Goal: Task Accomplishment & Management: Manage account settings

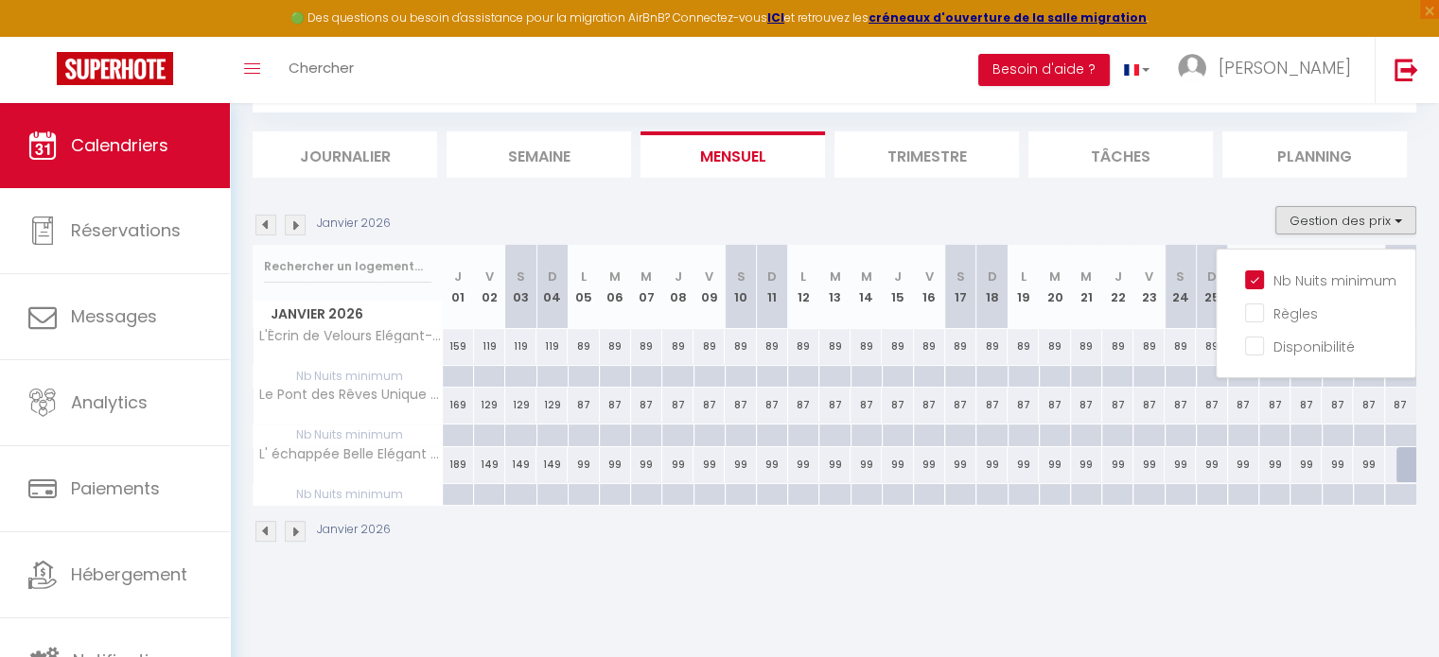
scroll to position [102, 0]
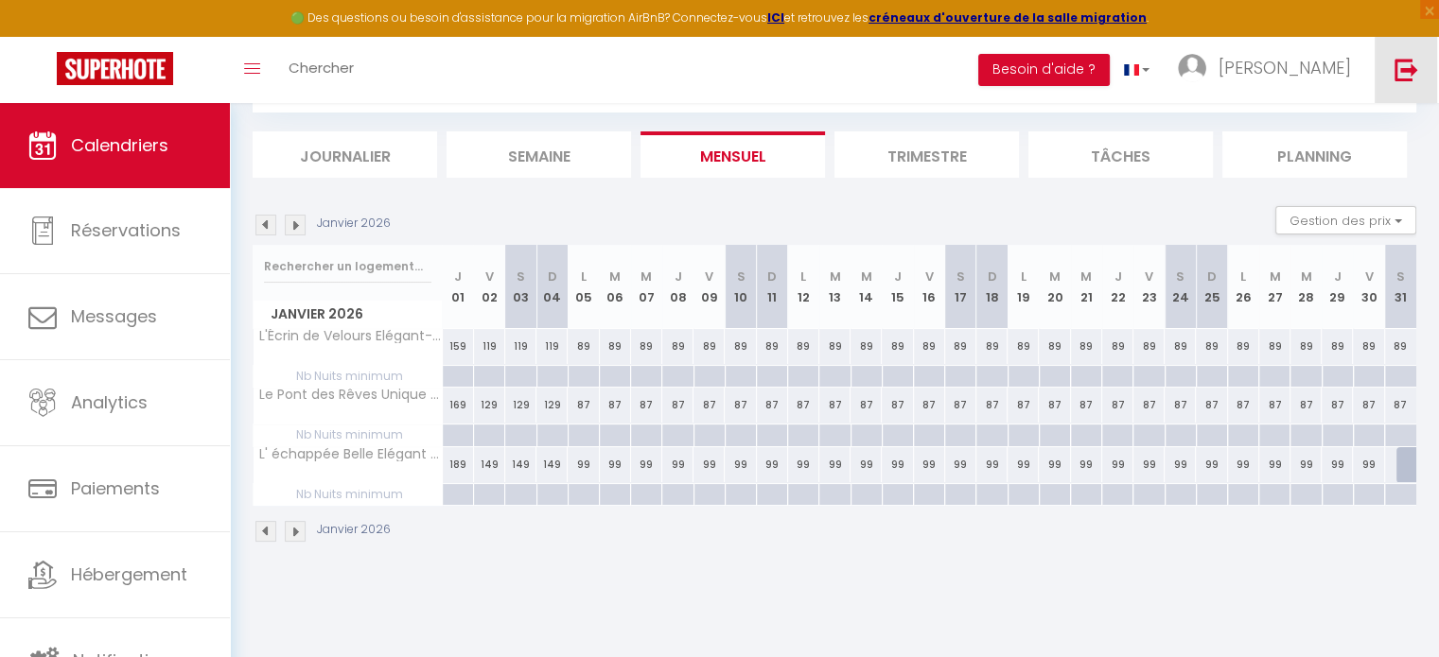
click at [1397, 70] on img at bounding box center [1406, 70] width 24 height 24
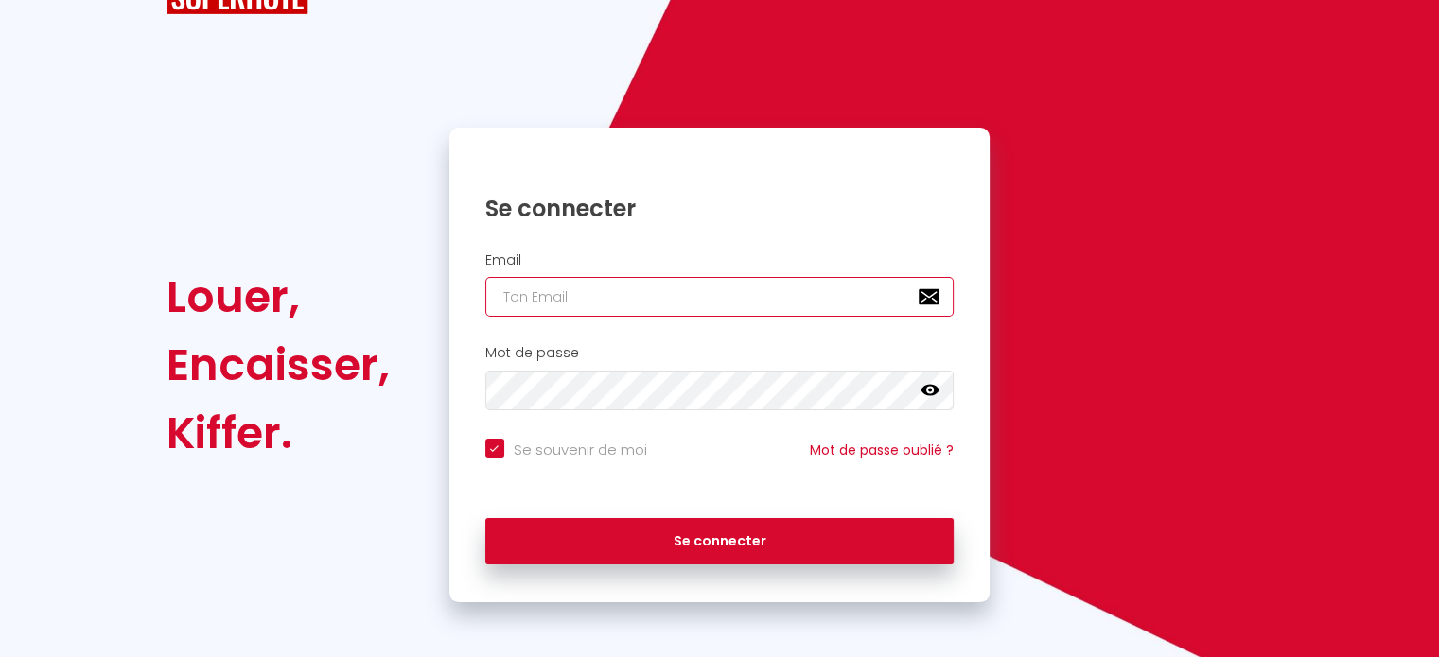
paste input "[PERSON_NAME][EMAIL_ADDRESS][DOMAIN_NAME]"
type input "[PERSON_NAME][EMAIL_ADDRESS][DOMAIN_NAME]"
checkbox input "true"
click at [539, 299] on input "[PERSON_NAME][EMAIL_ADDRESS][DOMAIN_NAME]" at bounding box center [719, 297] width 469 height 40
type input "[PERSON_NAME][EMAIL_ADDRESS][DOMAIN_NAME]"
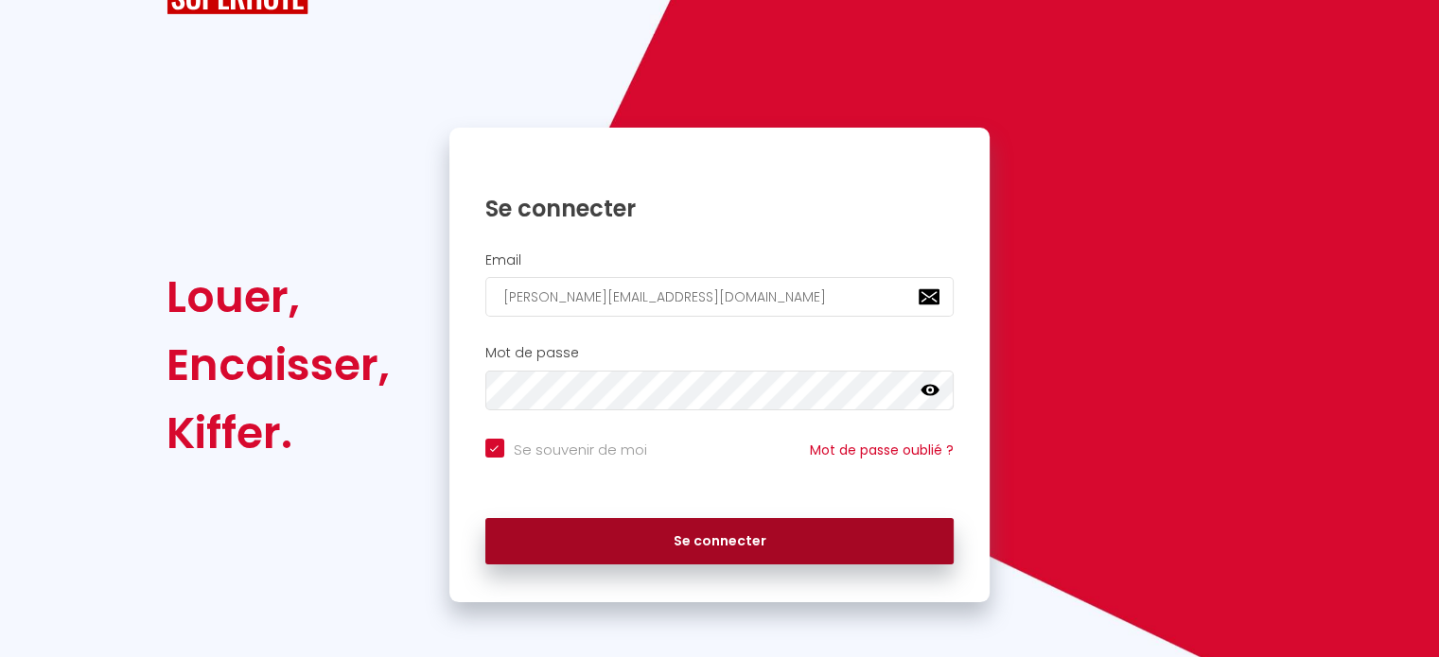
click at [700, 543] on button "Se connecter" at bounding box center [719, 541] width 469 height 47
checkbox input "true"
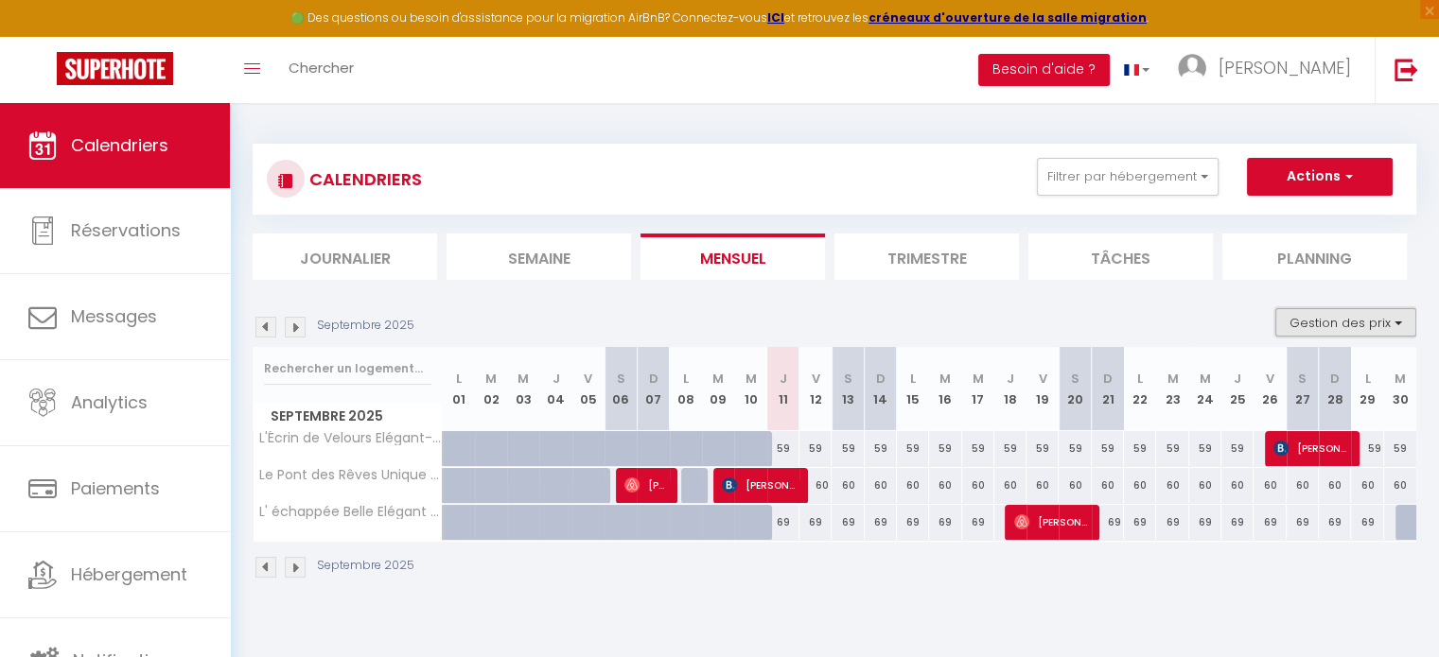
click at [1362, 325] on button "Gestion des prix" at bounding box center [1345, 322] width 141 height 28
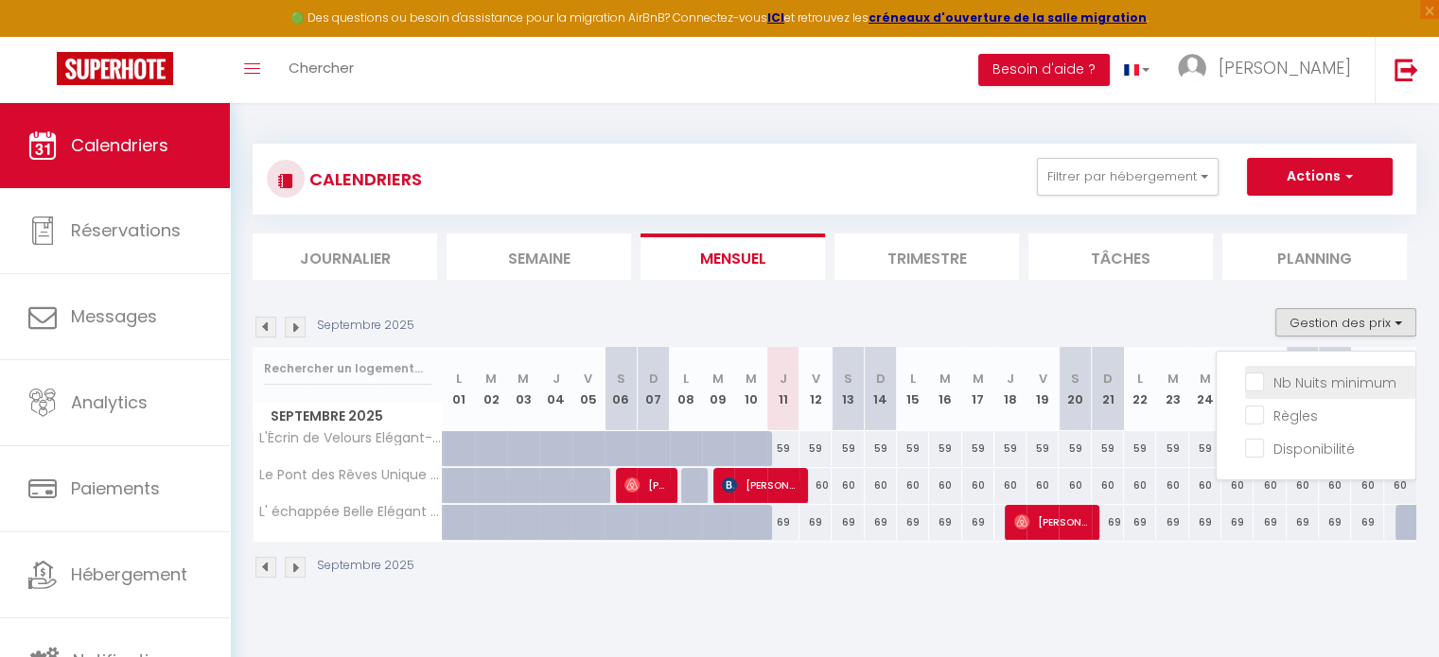
click at [1320, 375] on input "Nb Nuits minimum" at bounding box center [1330, 381] width 170 height 19
checkbox input "true"
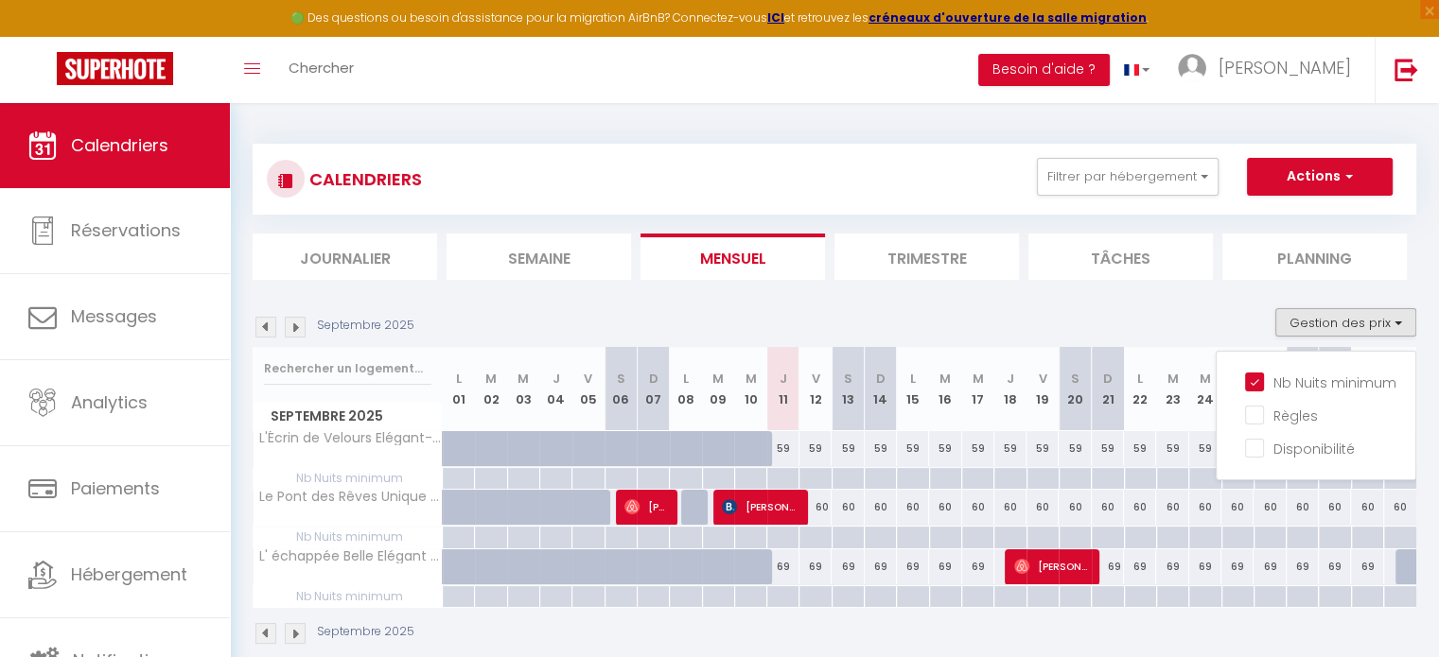
click at [912, 317] on div "Septembre 2025 Gestion des prix Nb Nuits minimum Règles Disponibilité" at bounding box center [834, 327] width 1163 height 39
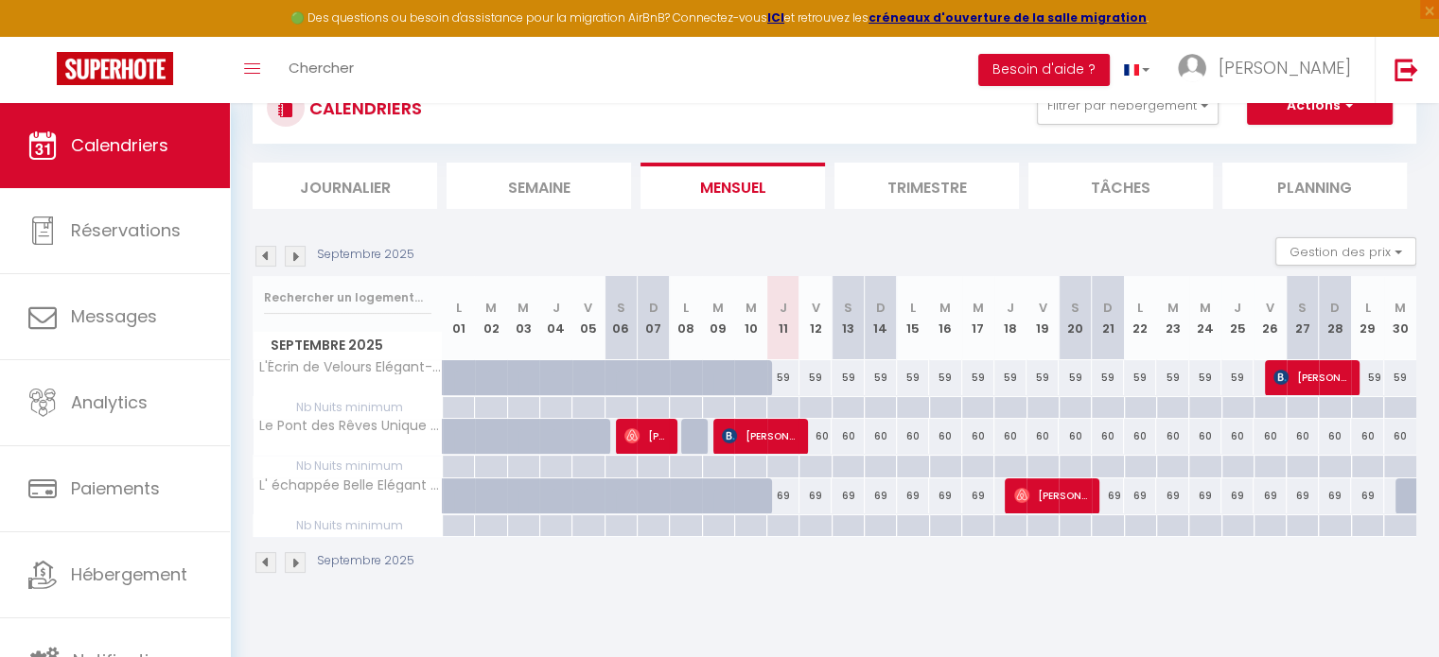
scroll to position [102, 0]
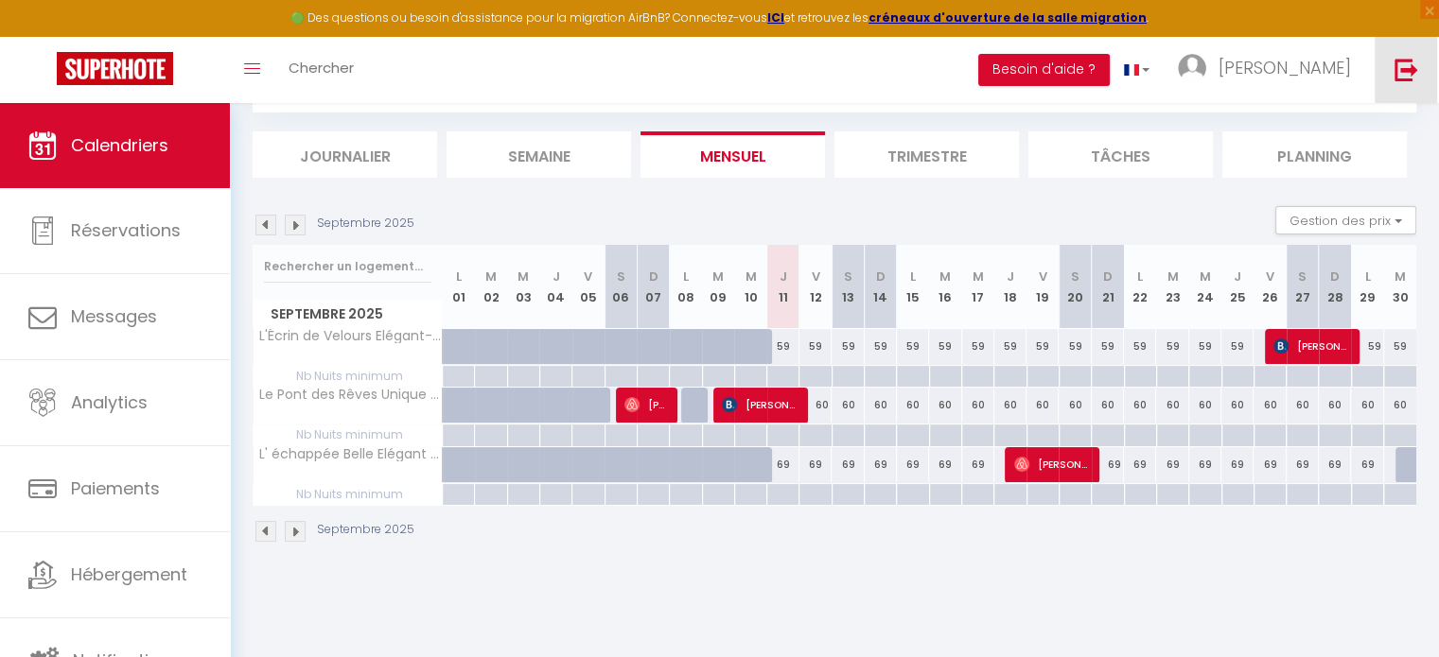
click at [1430, 63] on link at bounding box center [1405, 70] width 62 height 66
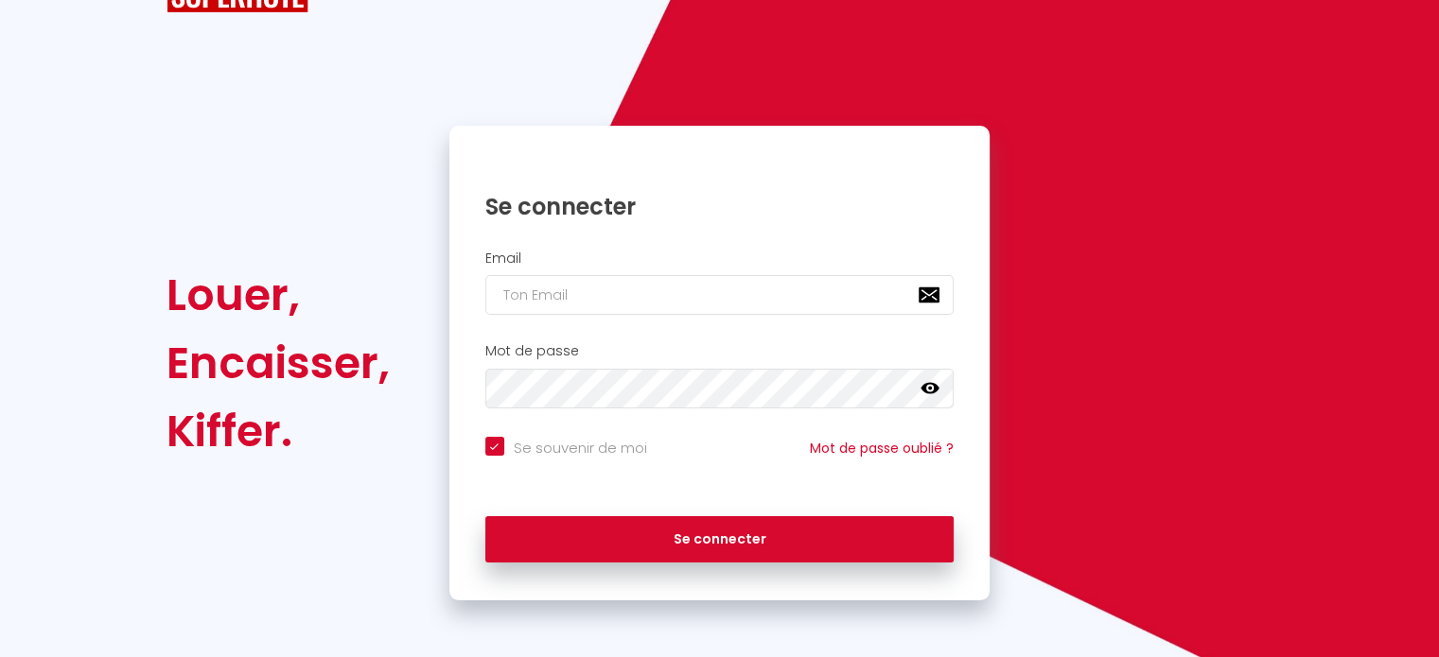
scroll to position [76, 0]
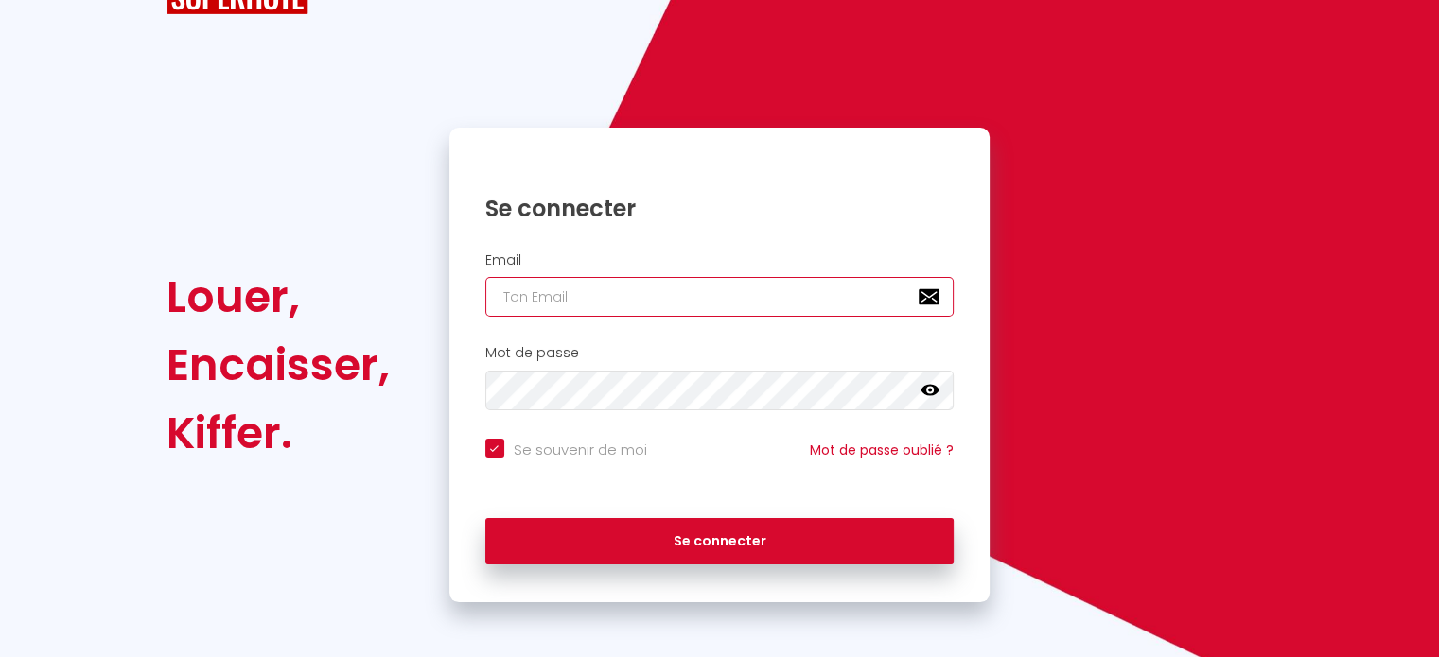
paste input "[EMAIL_ADDRESS][DOMAIN_NAME]"
type input "[EMAIL_ADDRESS][DOMAIN_NAME]"
checkbox input "true"
click at [675, 306] on input "[EMAIL_ADDRESS][DOMAIN_NAME]" at bounding box center [719, 297] width 469 height 40
type input "[EMAIL_ADDRESS][DOMAIN_NAME]"
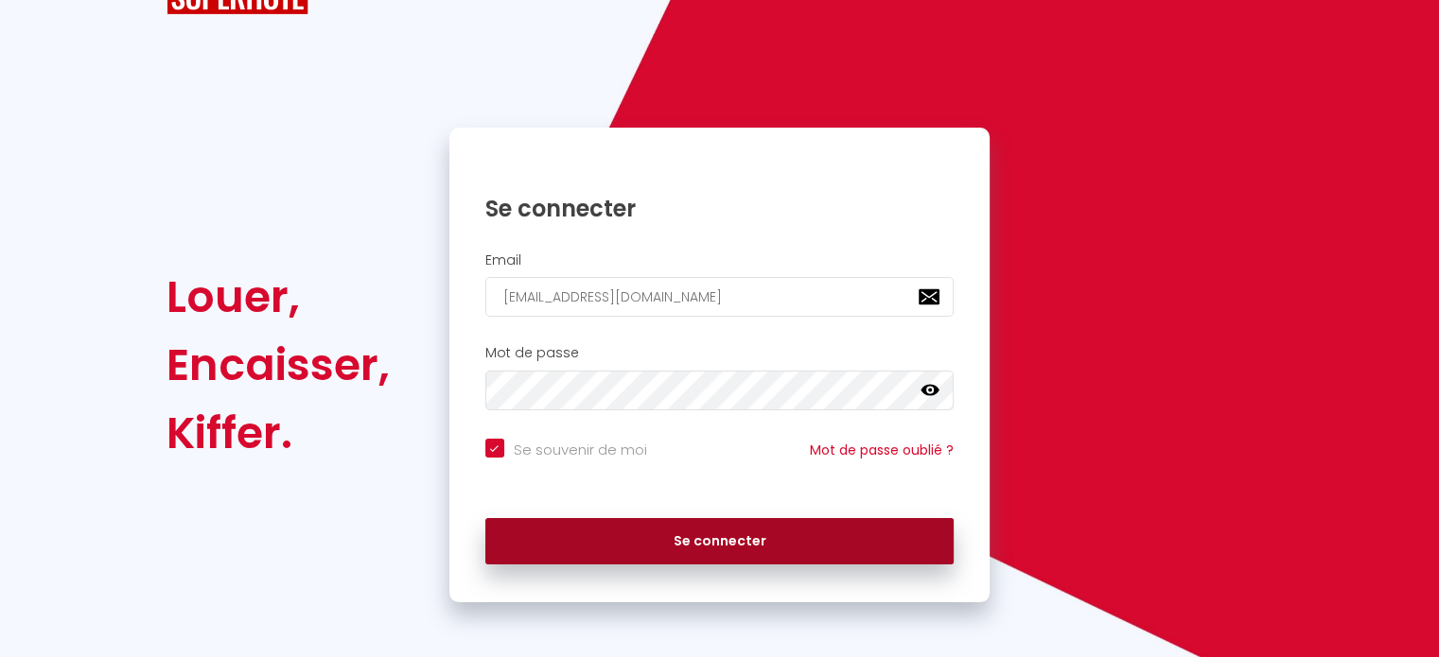
click at [707, 536] on button "Se connecter" at bounding box center [719, 541] width 469 height 47
checkbox input "true"
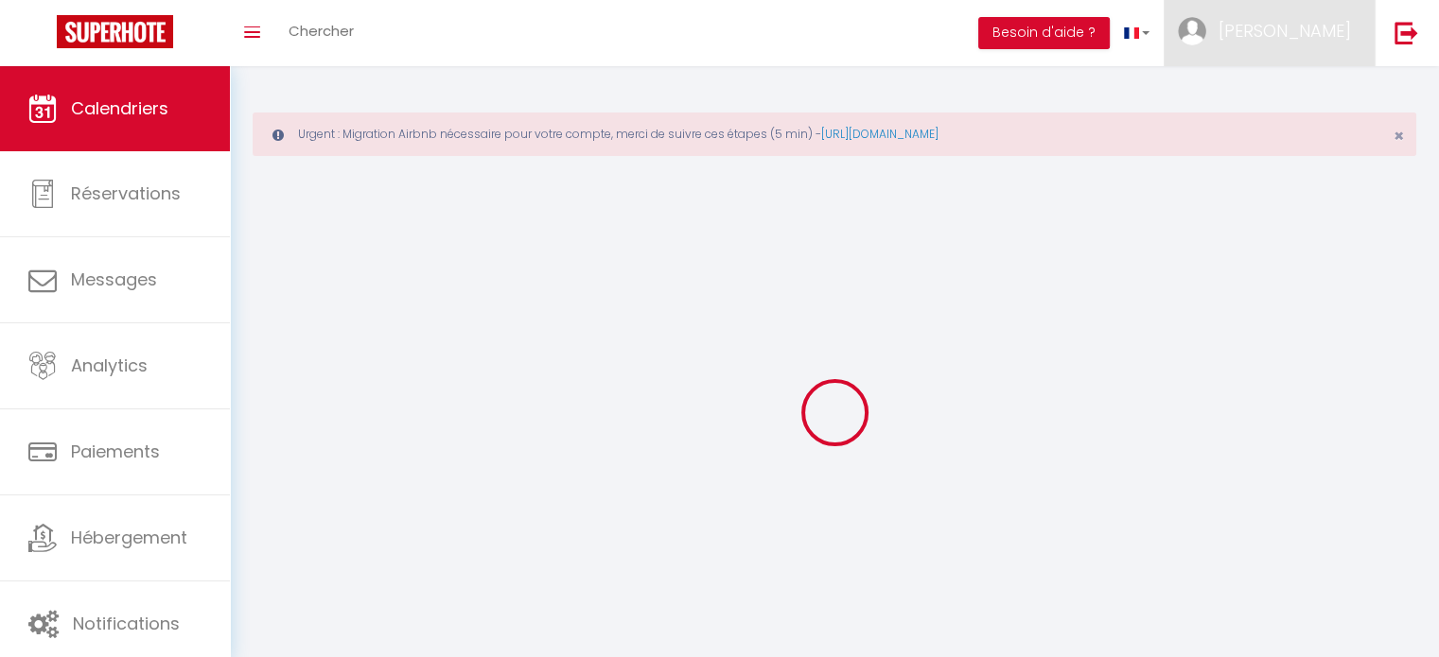
click at [1318, 43] on span "[PERSON_NAME]" at bounding box center [1284, 31] width 132 height 24
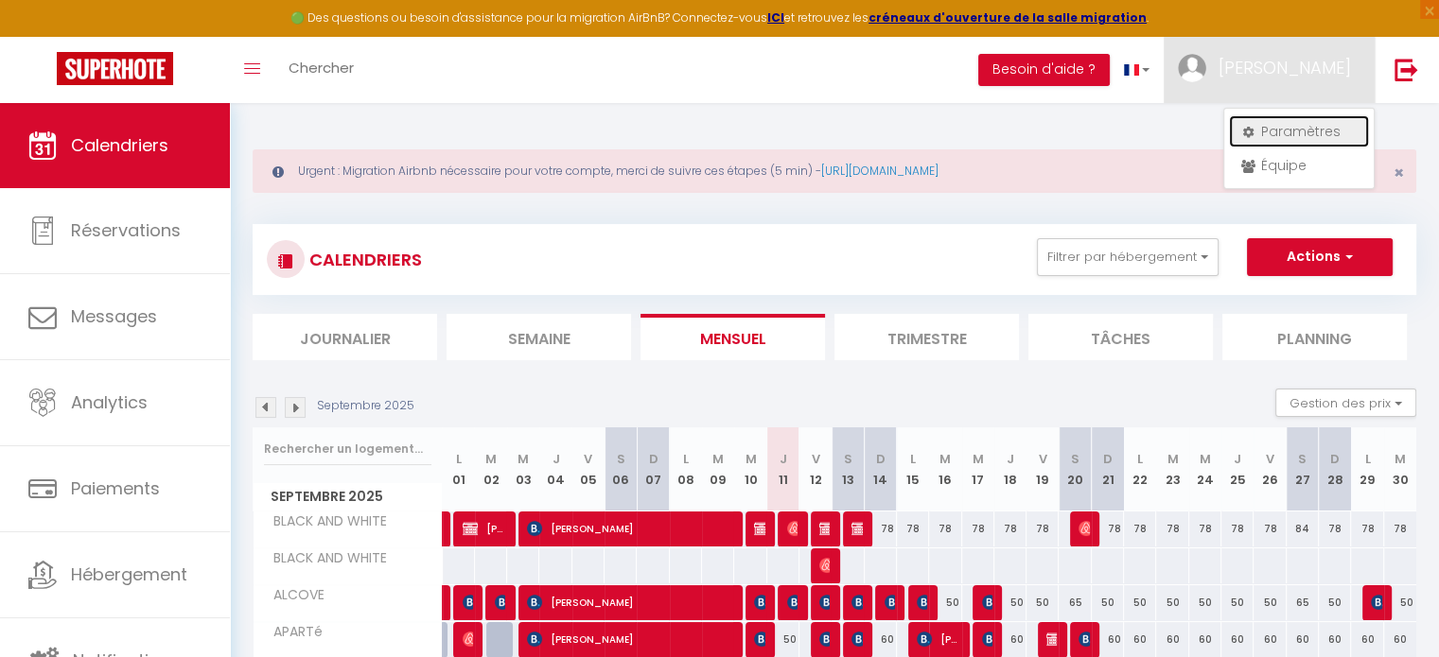
click at [1294, 129] on link "Paramètres" at bounding box center [1299, 131] width 140 height 32
select select "fr"
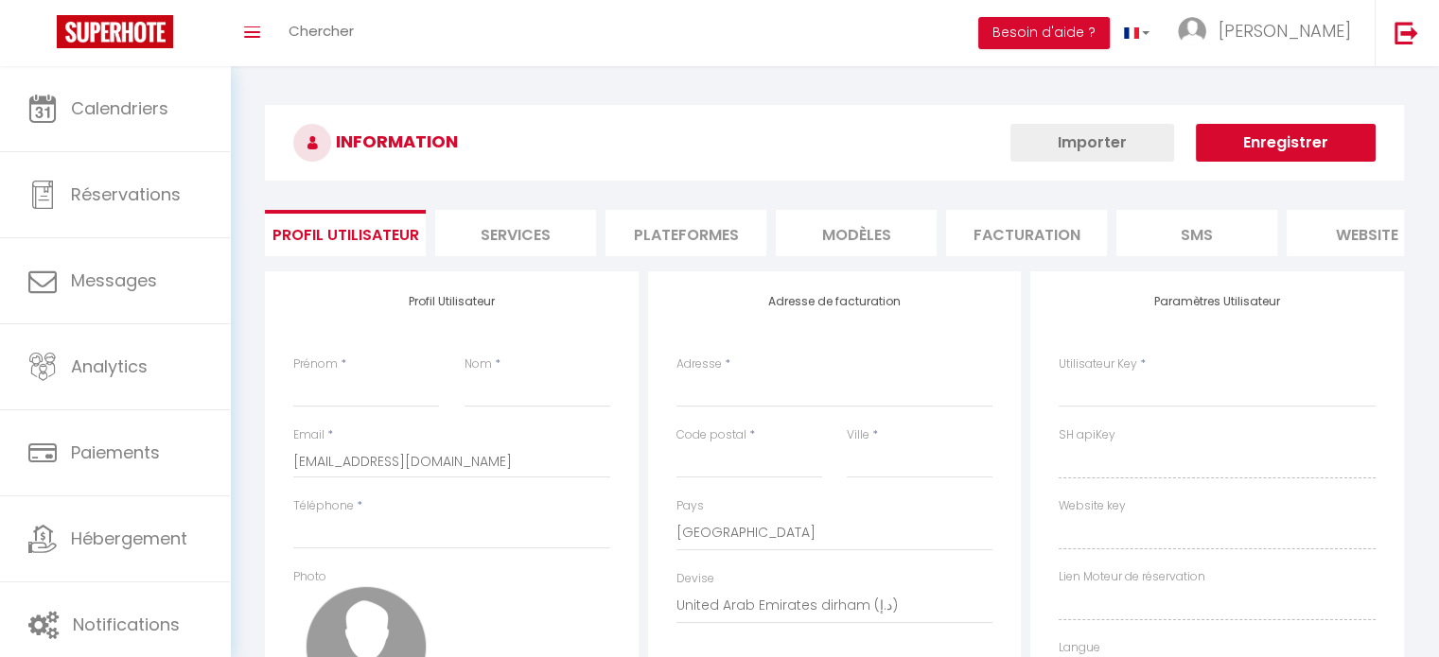
type input "[PERSON_NAME]"
type input "0672513570"
type input "[STREET_ADDRESS]"
type input "33440"
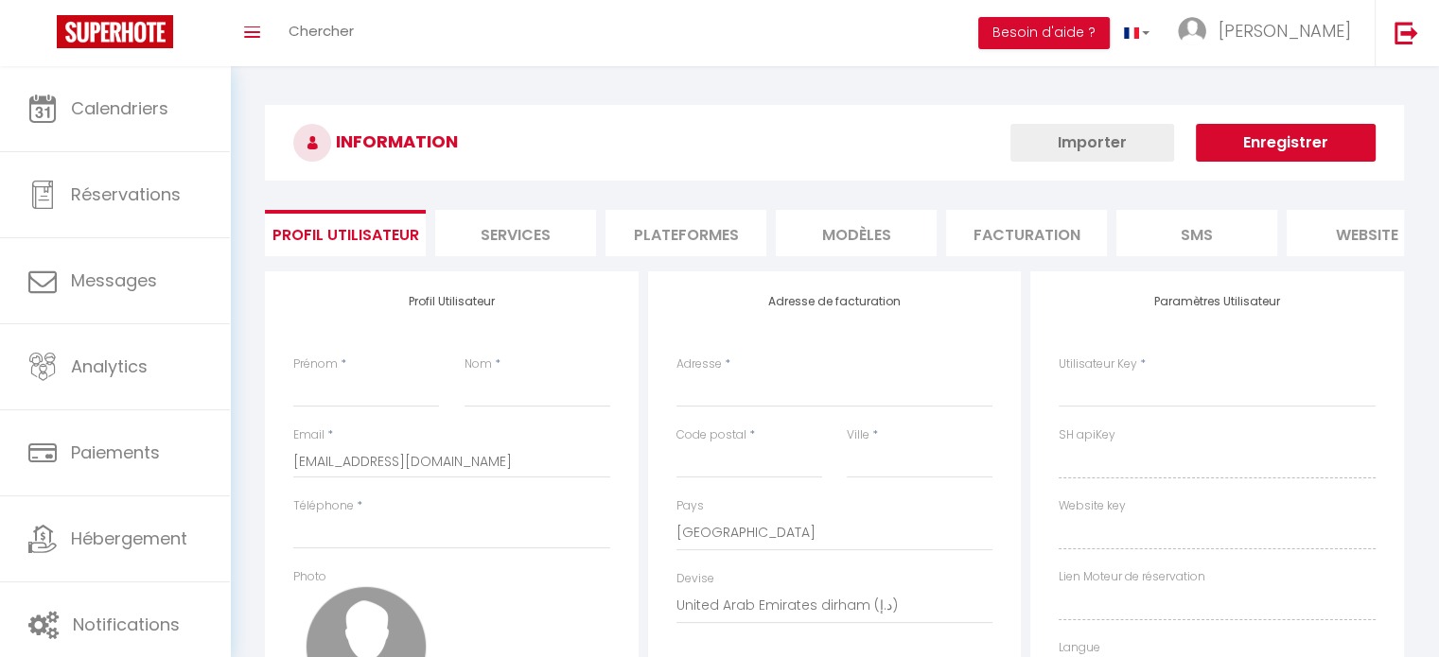
type input "Ambarès-et-Lagrave"
select select "28"
type input "XvYawwkuPcuM62wZY3VWqnsFt"
type input "G7ylQbgQnBqSRvYOoXS4Z9zN7"
type input "[URL][DOMAIN_NAME]"
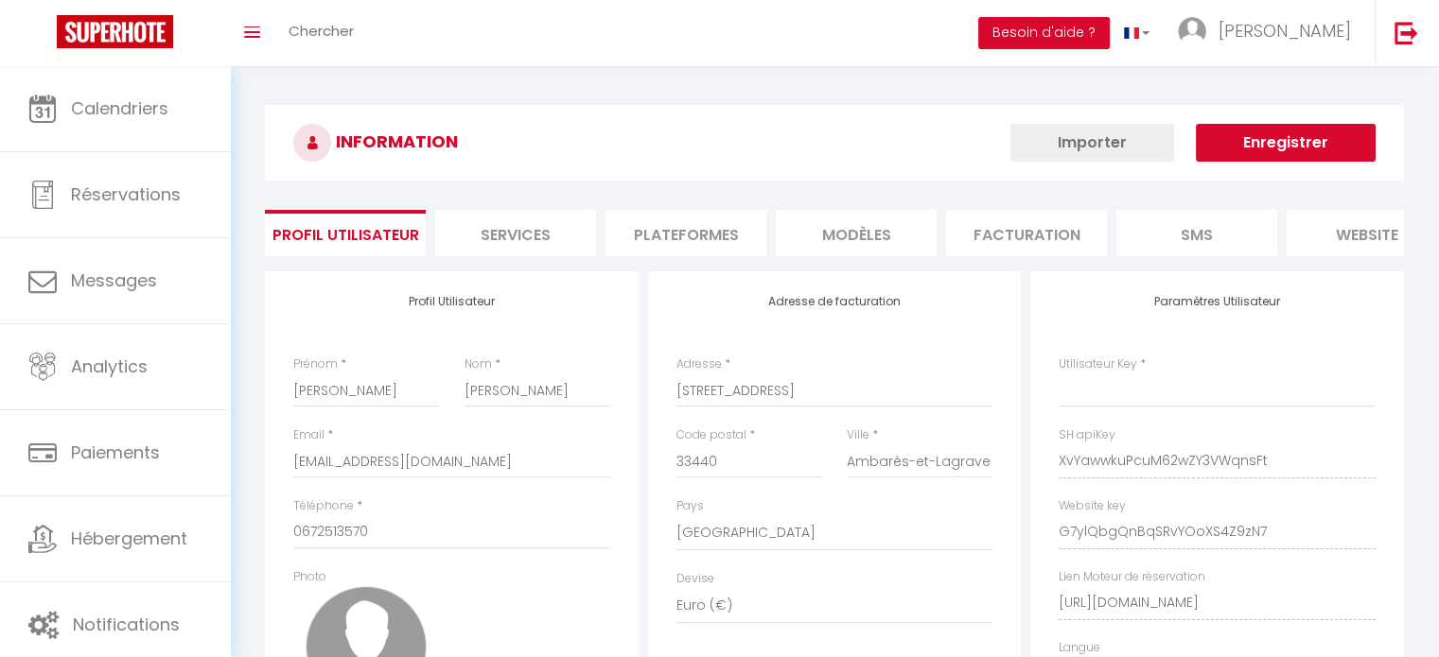
type input "XvYawwkuPcuM62wZY3VWqnsFt"
type input "G7ylQbgQnBqSRvYOoXS4Z9zN7"
type input "[URL][DOMAIN_NAME]"
select select "fr"
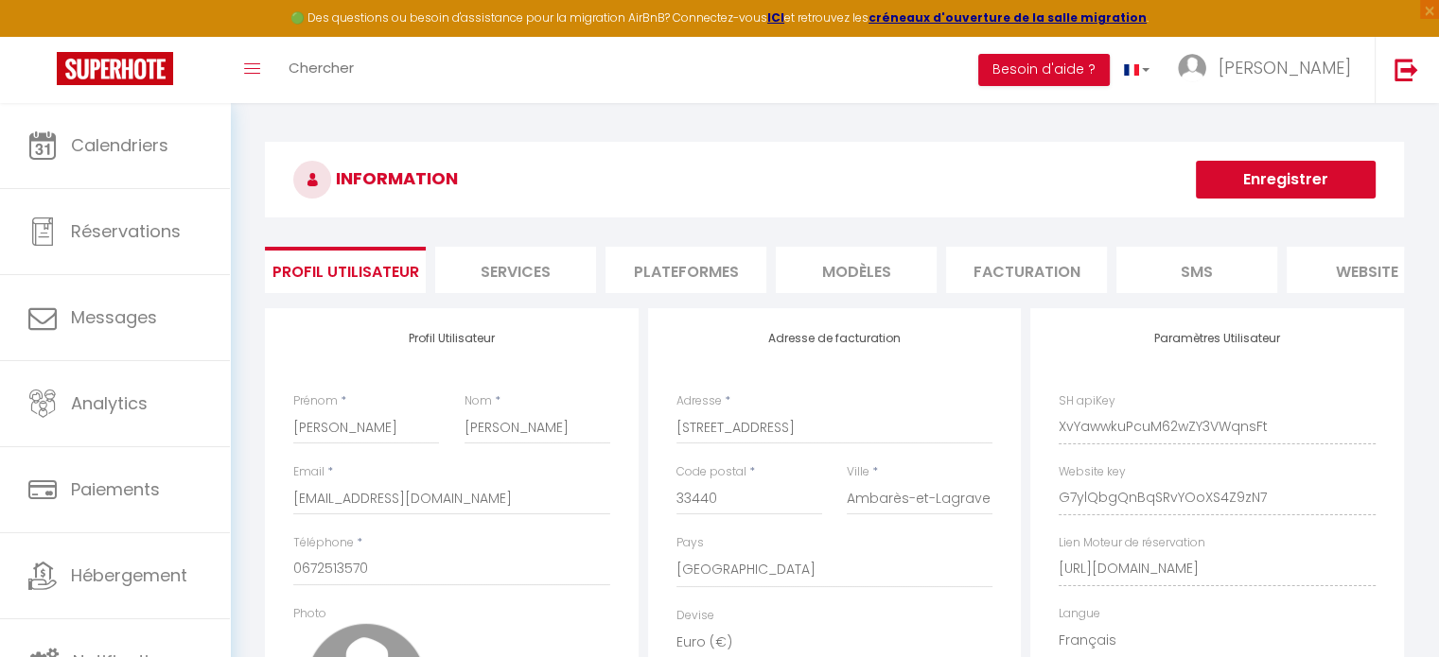
click at [699, 247] on div "INFORMATION Enregistrer Profil Utilisateur Services Plateformes MODÈLES Factura…" at bounding box center [834, 558] width 1139 height 833
click at [699, 247] on li "Plateformes" at bounding box center [685, 270] width 161 height 46
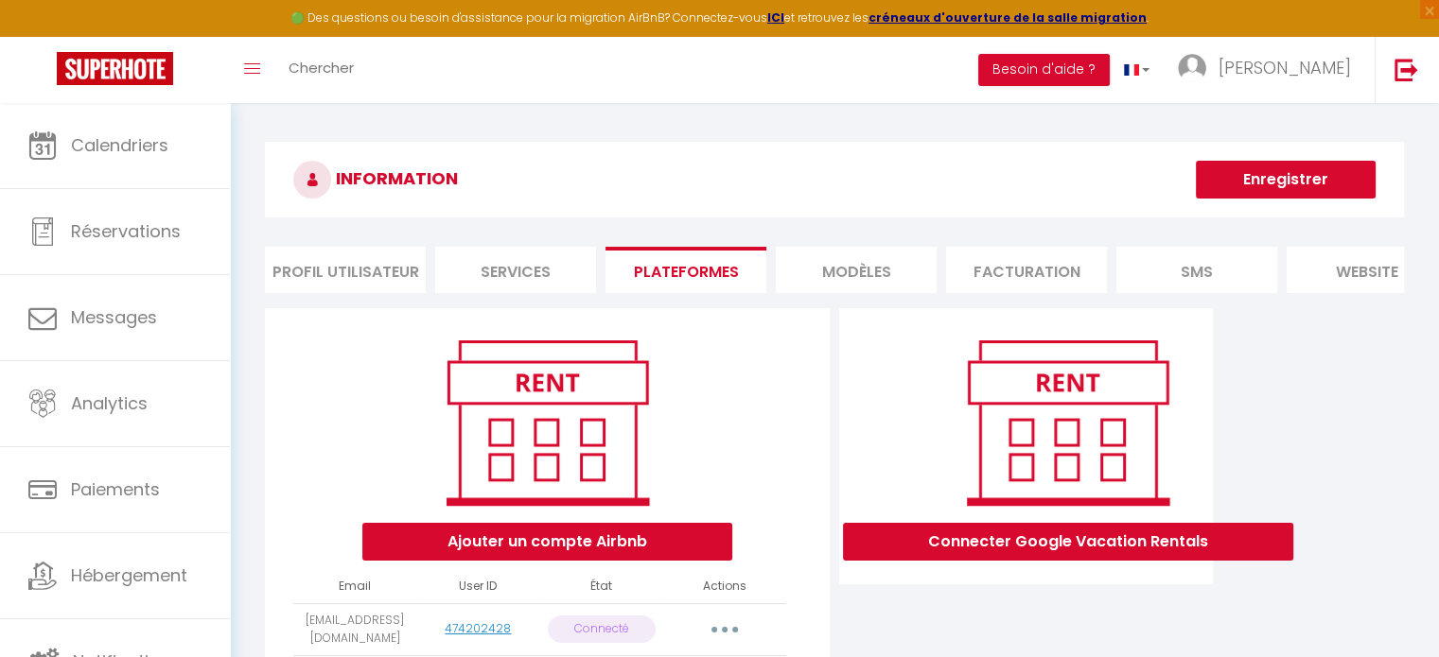
scroll to position [165, 0]
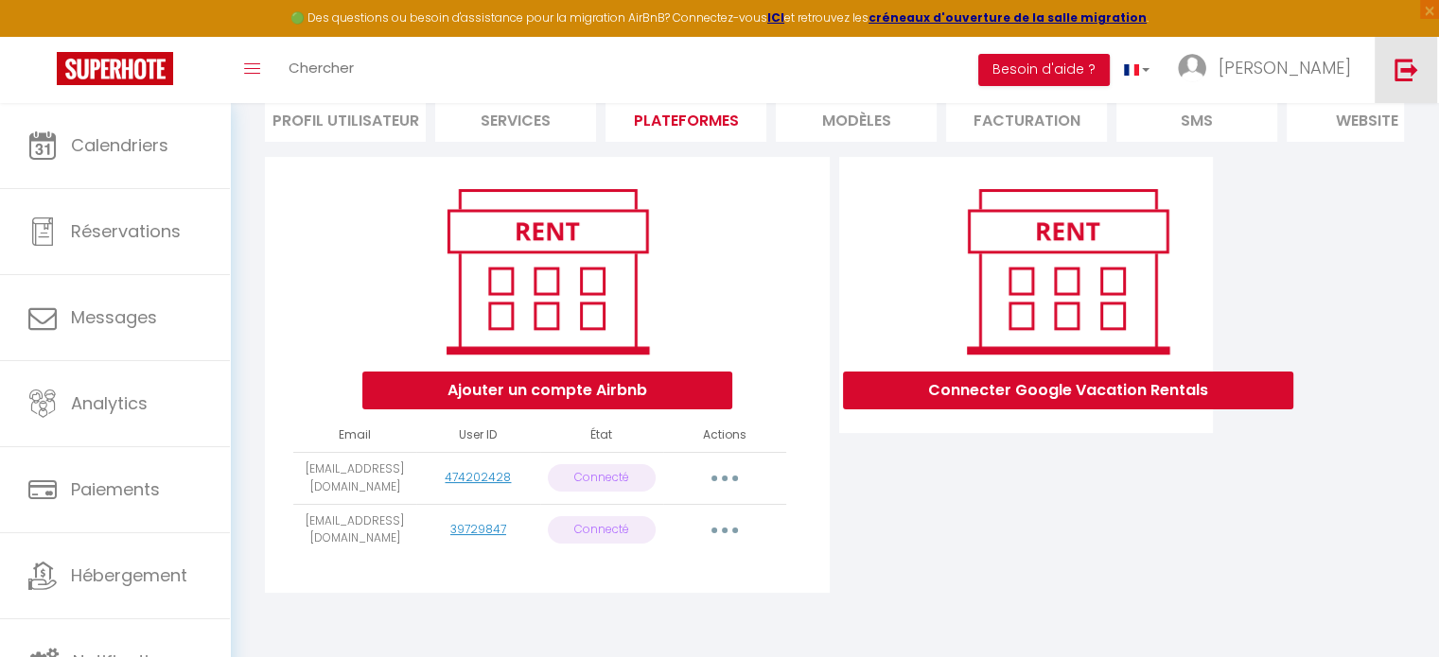
click at [1407, 41] on link at bounding box center [1405, 70] width 62 height 66
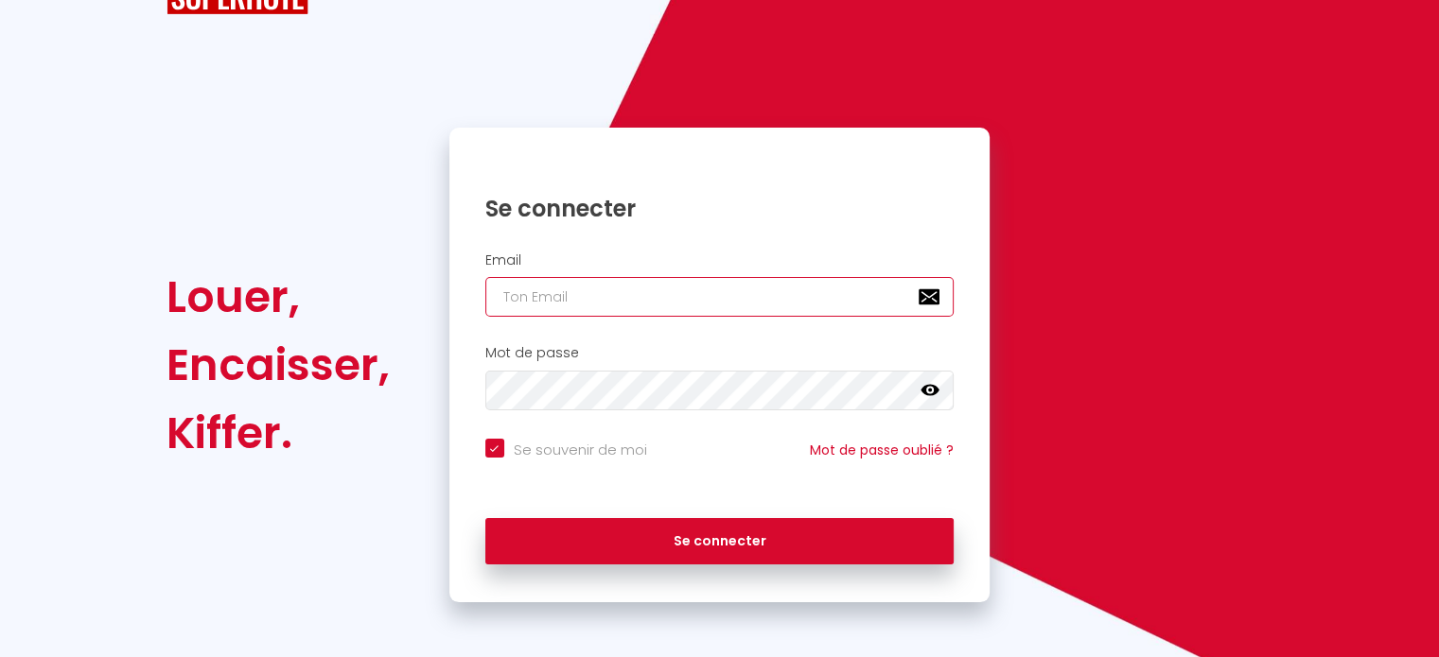
click at [576, 309] on input "email" at bounding box center [719, 297] width 469 height 40
paste input "[EMAIL_ADDRESS][DOMAIN_NAME]"
type input "[EMAIL_ADDRESS][DOMAIN_NAME]"
checkbox input "true"
type input "[EMAIL_ADDRESS][DOMAIN_NAME]"
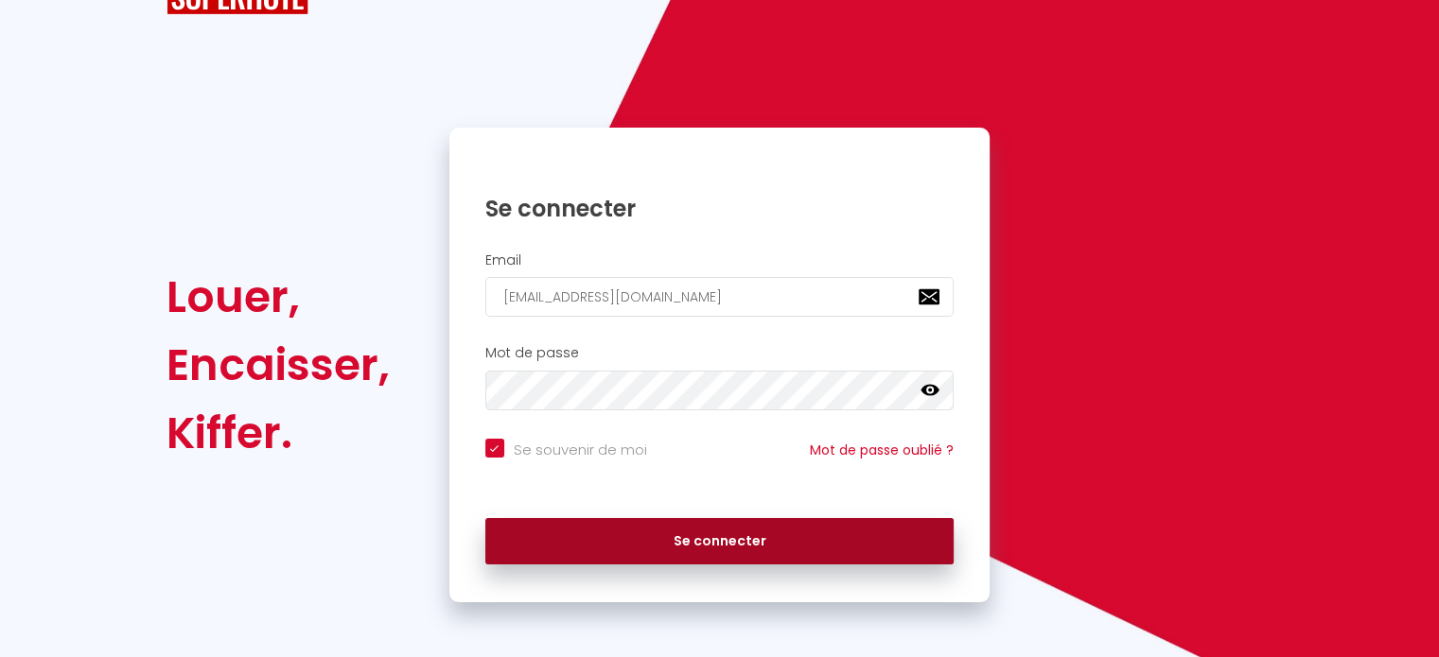
click at [642, 543] on button "Se connecter" at bounding box center [719, 541] width 469 height 47
checkbox input "true"
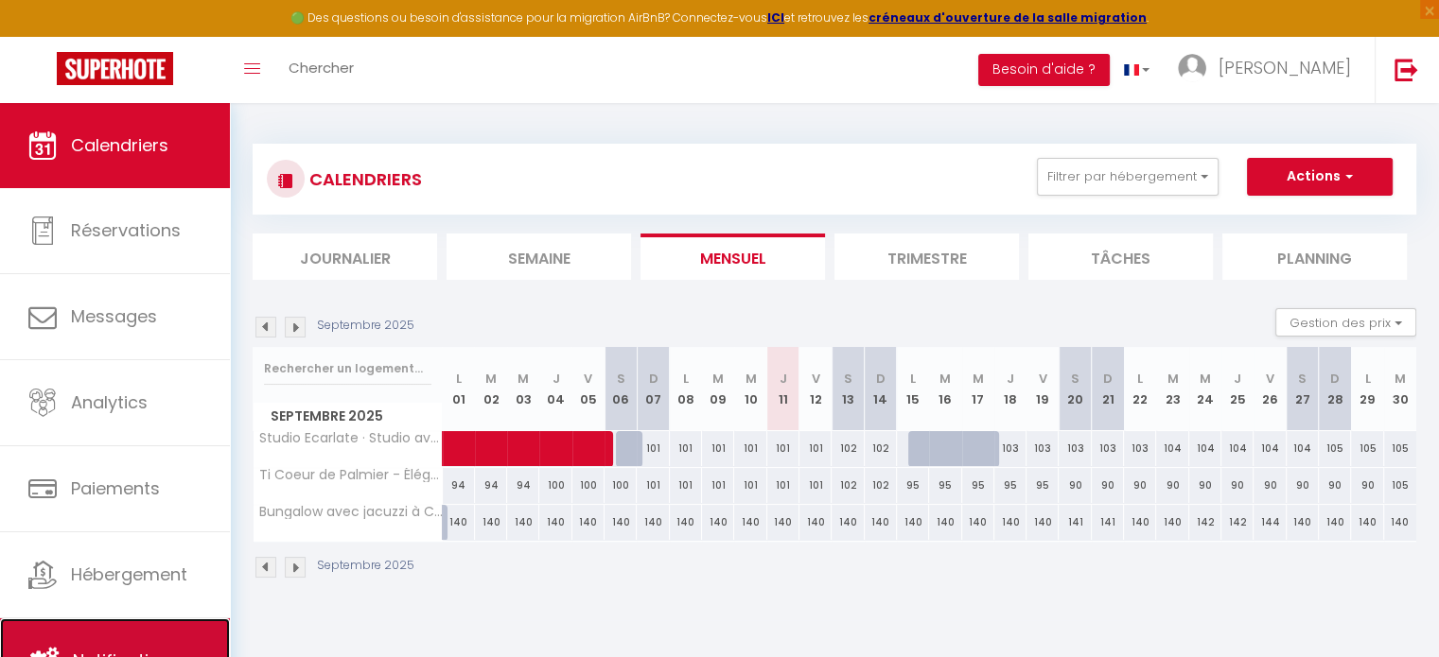
click at [146, 649] on span "Notifications" at bounding box center [126, 661] width 107 height 24
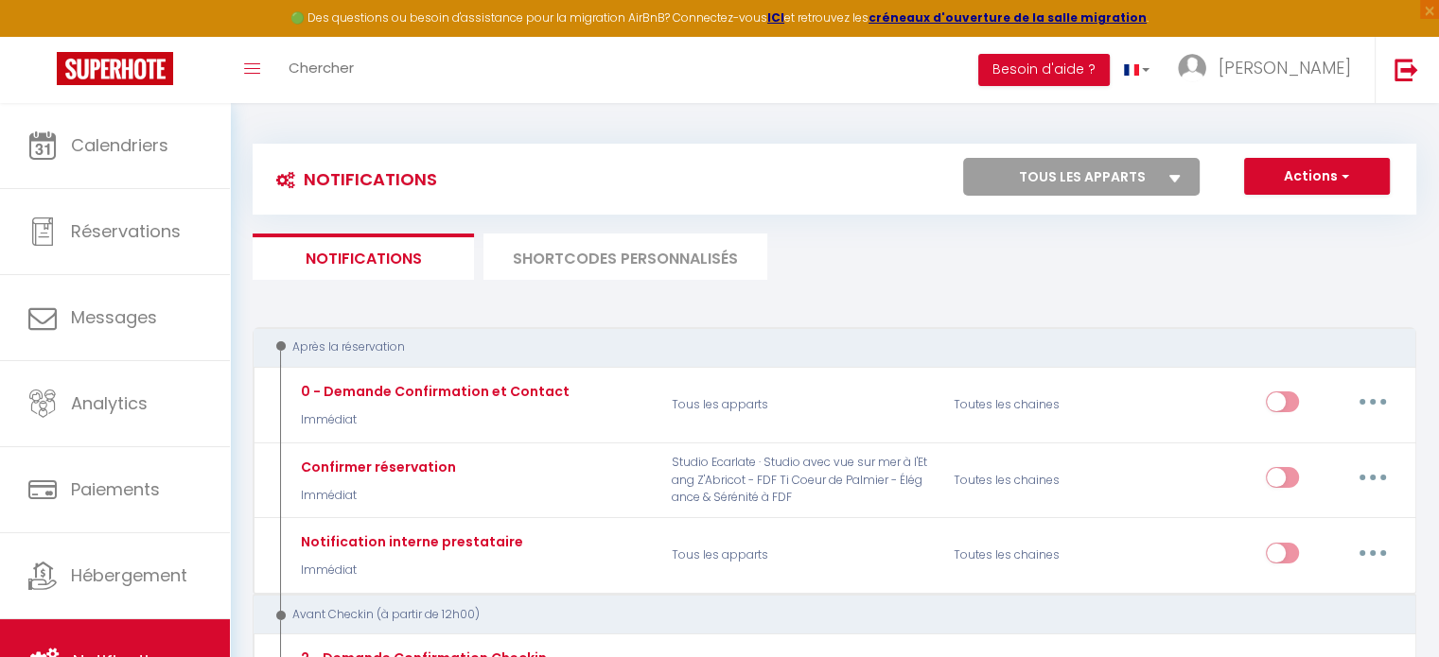
select select
checkbox input "false"
select select
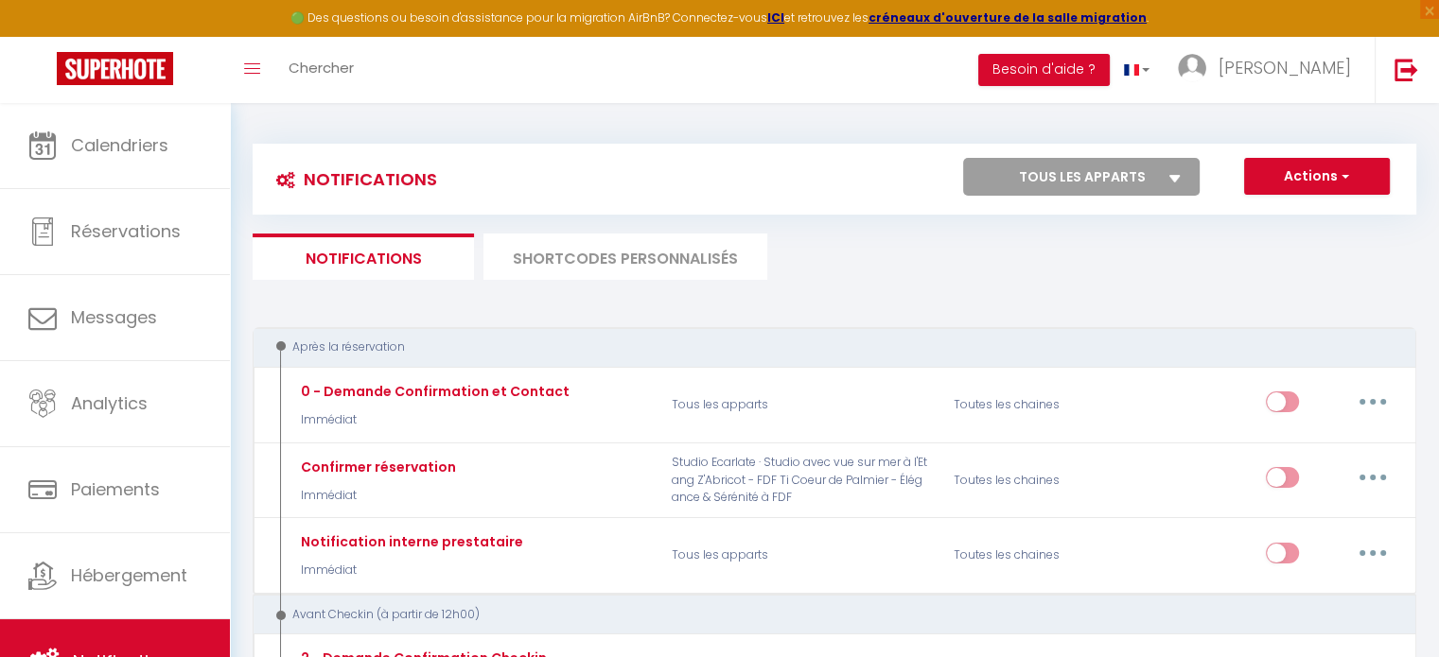
checkbox input "false"
click at [1285, 188] on button "Actions" at bounding box center [1317, 177] width 146 height 38
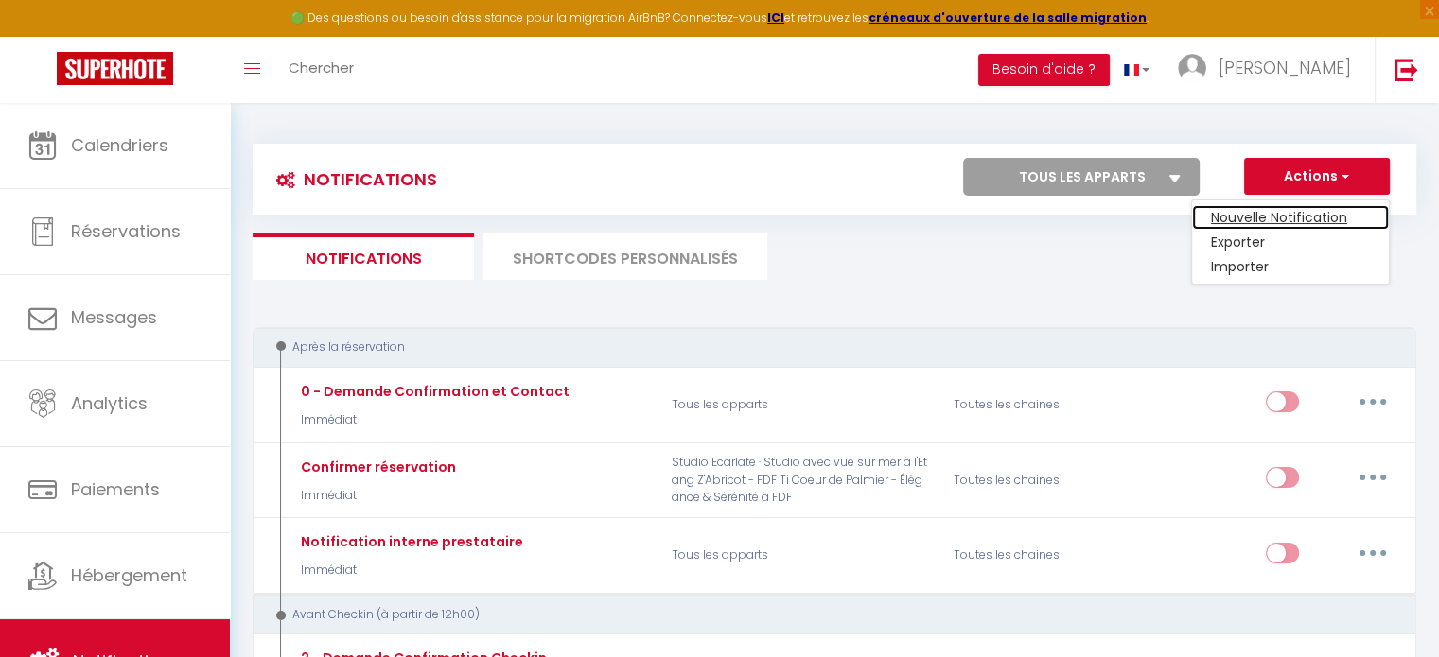
click at [1279, 217] on link "Nouvelle Notification" at bounding box center [1290, 217] width 197 height 25
select select "Immédiat"
select select
checkbox input "false"
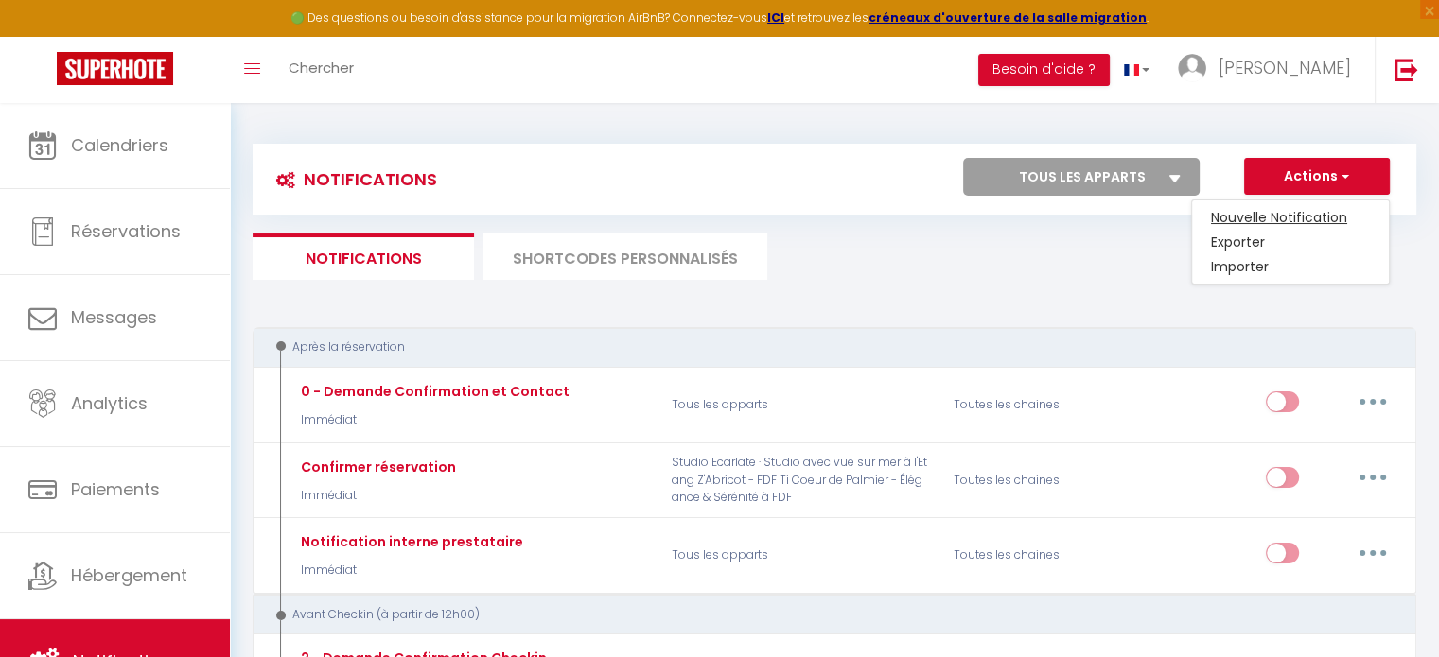
radio input "true"
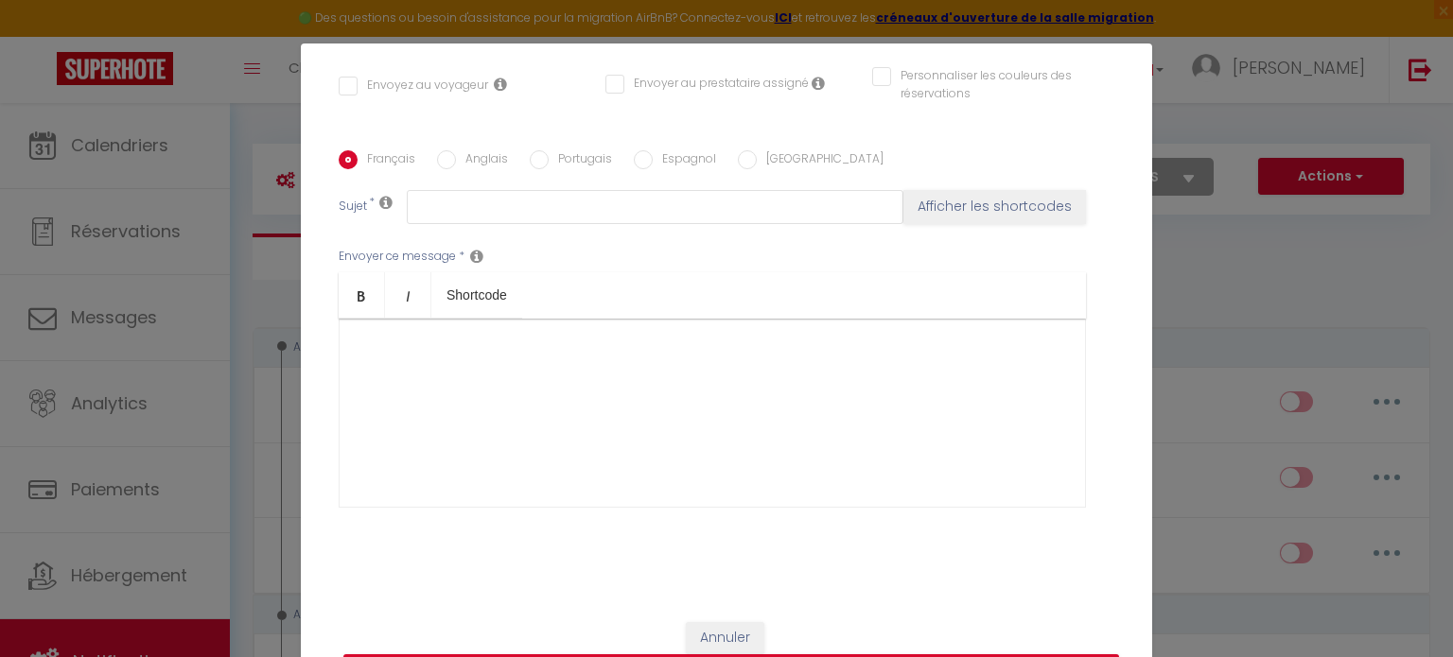
scroll to position [424, 0]
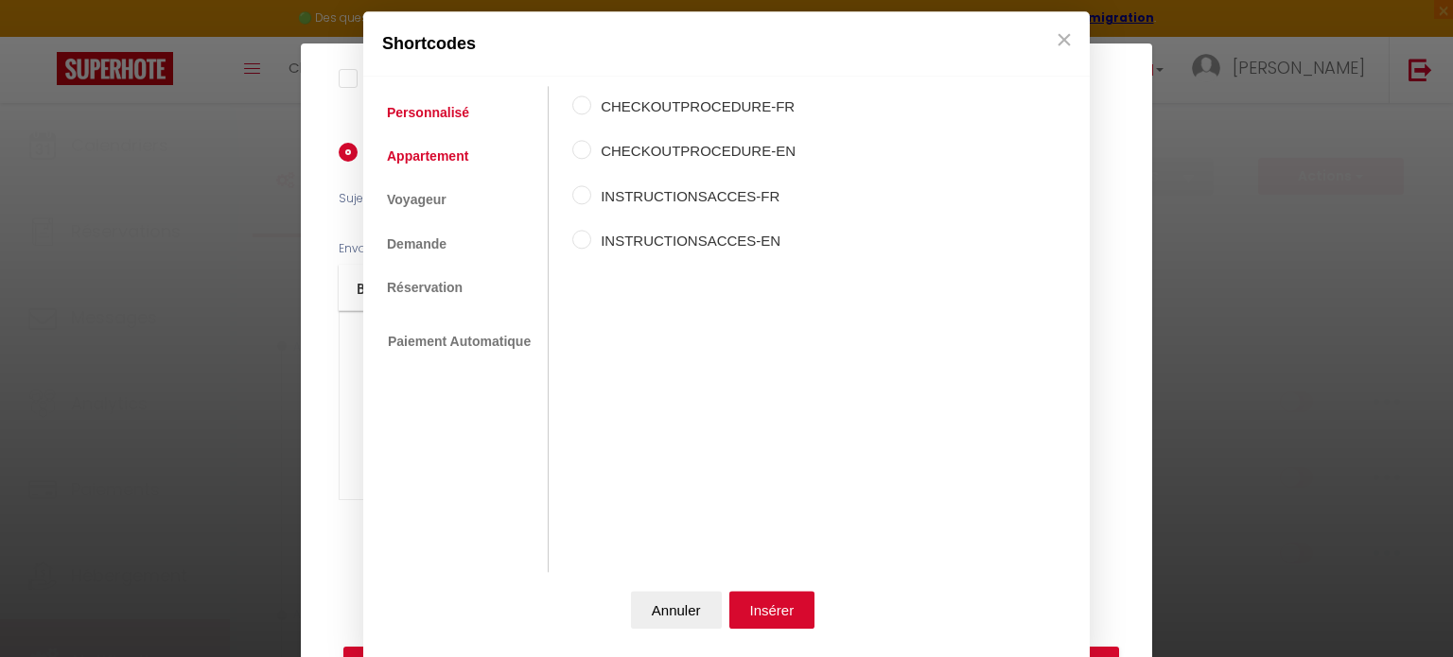
click at [428, 149] on link "Appartement" at bounding box center [427, 156] width 100 height 34
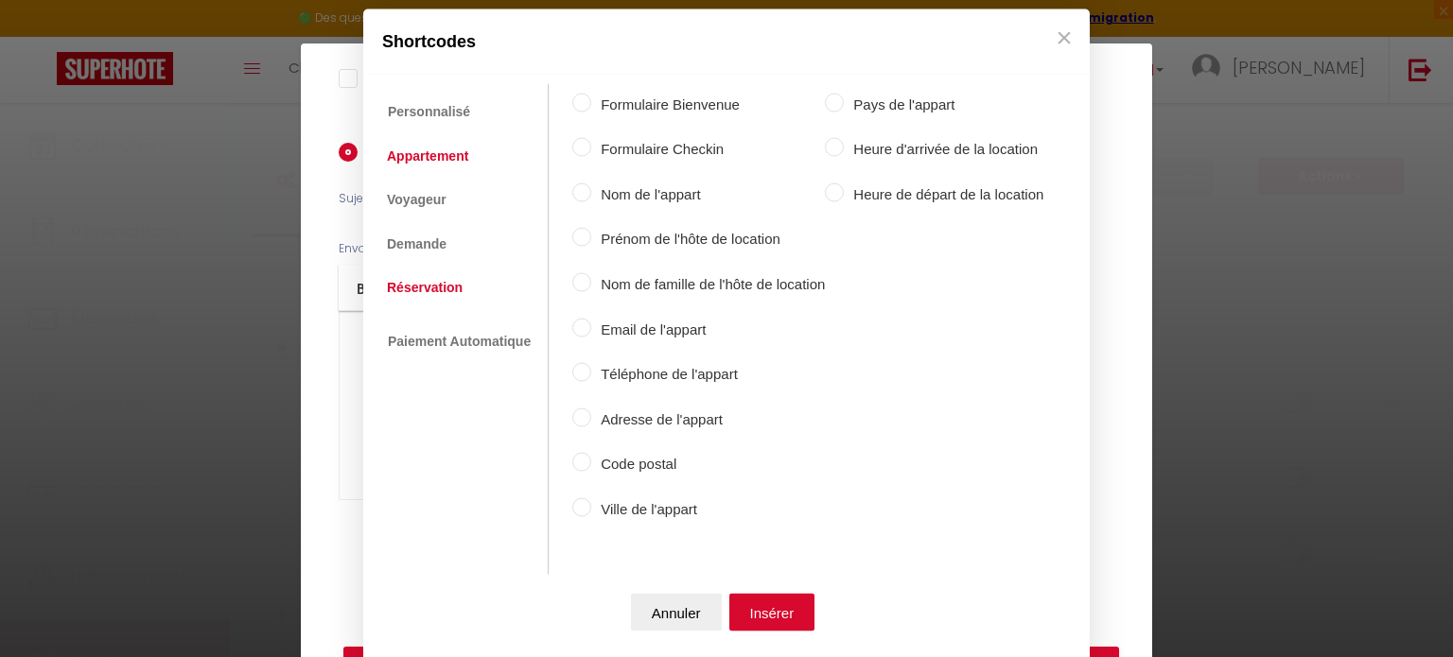
click at [438, 282] on link "Réservation" at bounding box center [424, 288] width 95 height 34
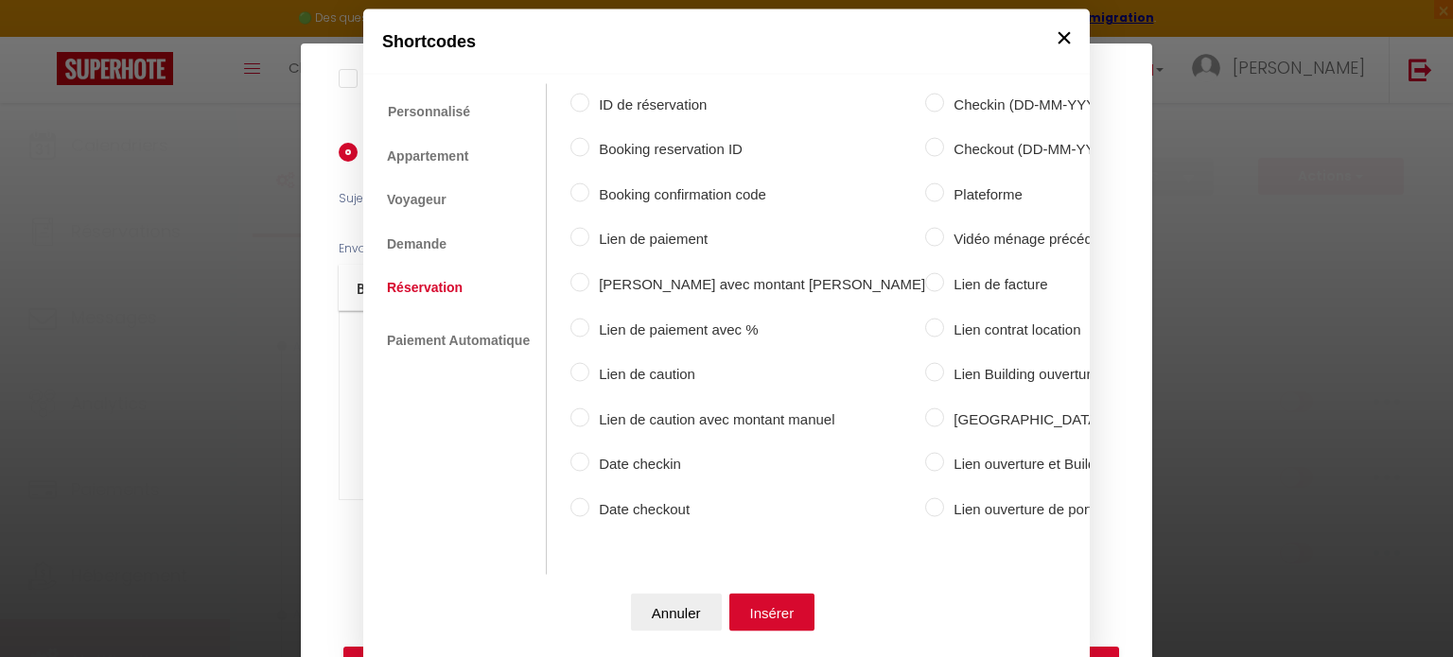
click at [1050, 39] on button "×" at bounding box center [1064, 37] width 28 height 38
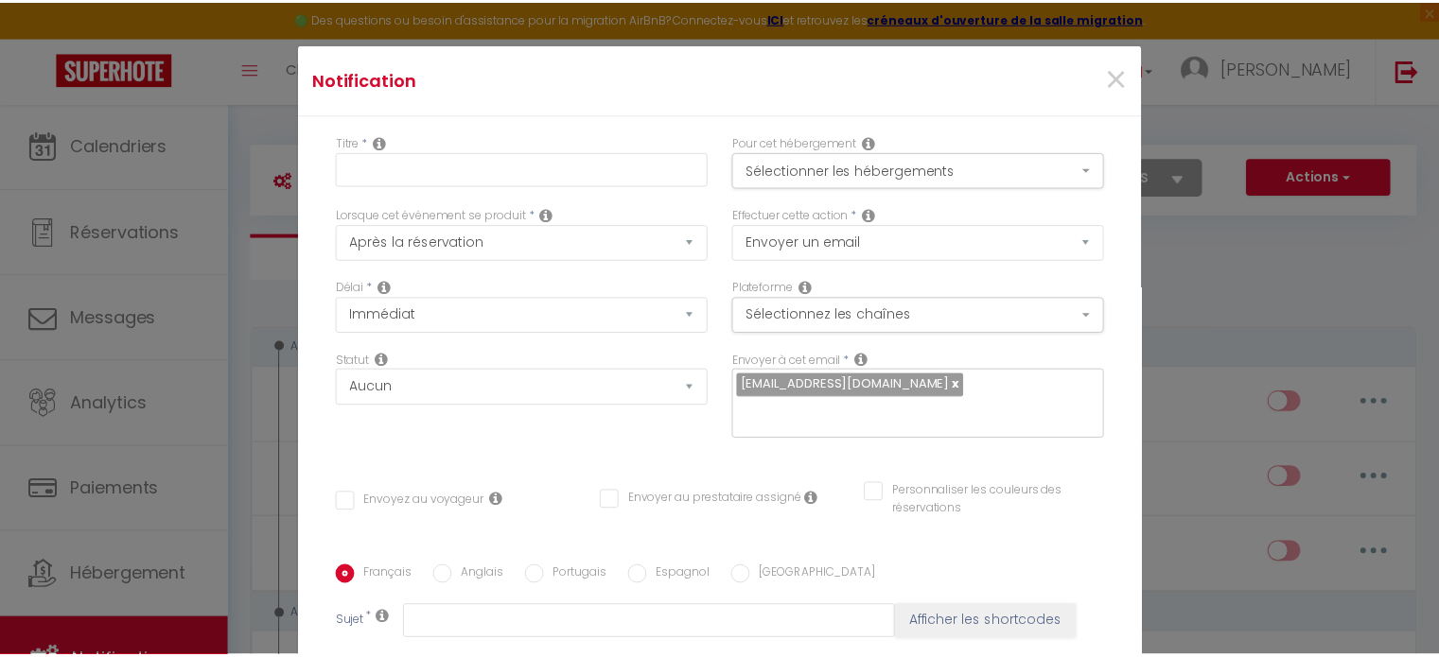
scroll to position [0, 0]
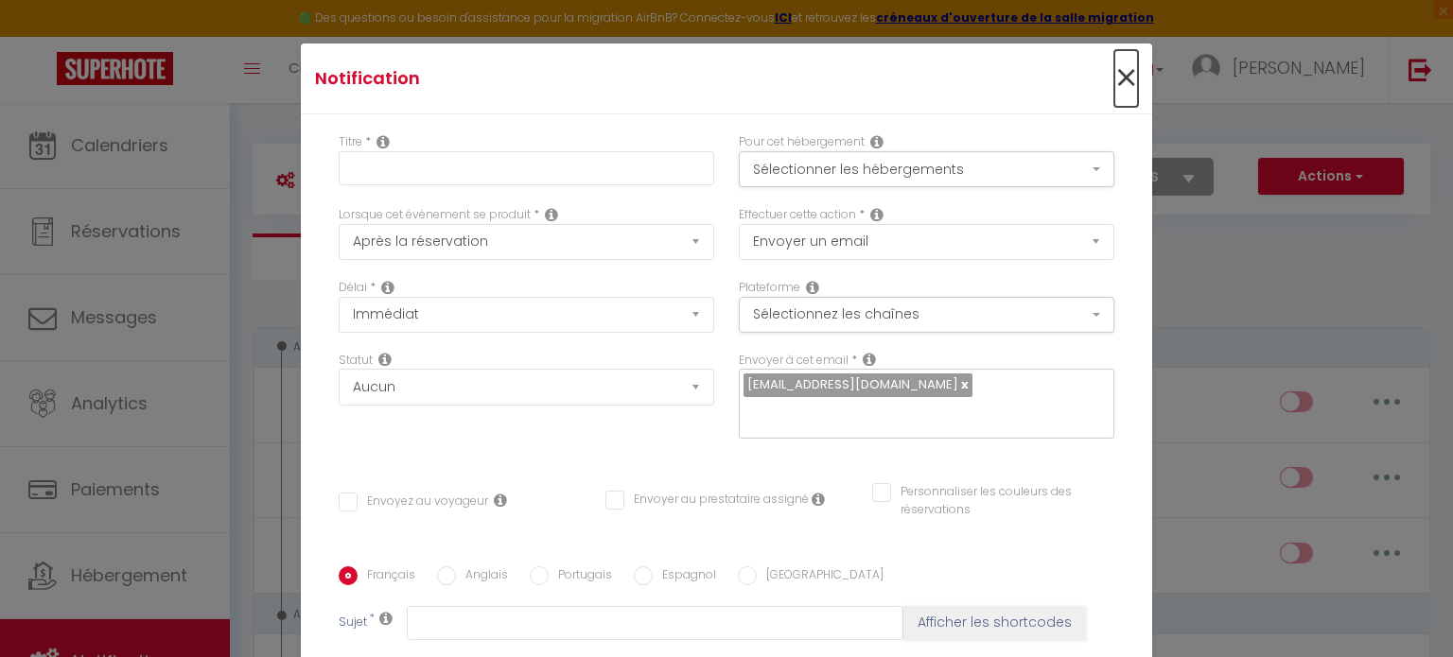
click at [1114, 66] on span "×" at bounding box center [1126, 78] width 24 height 57
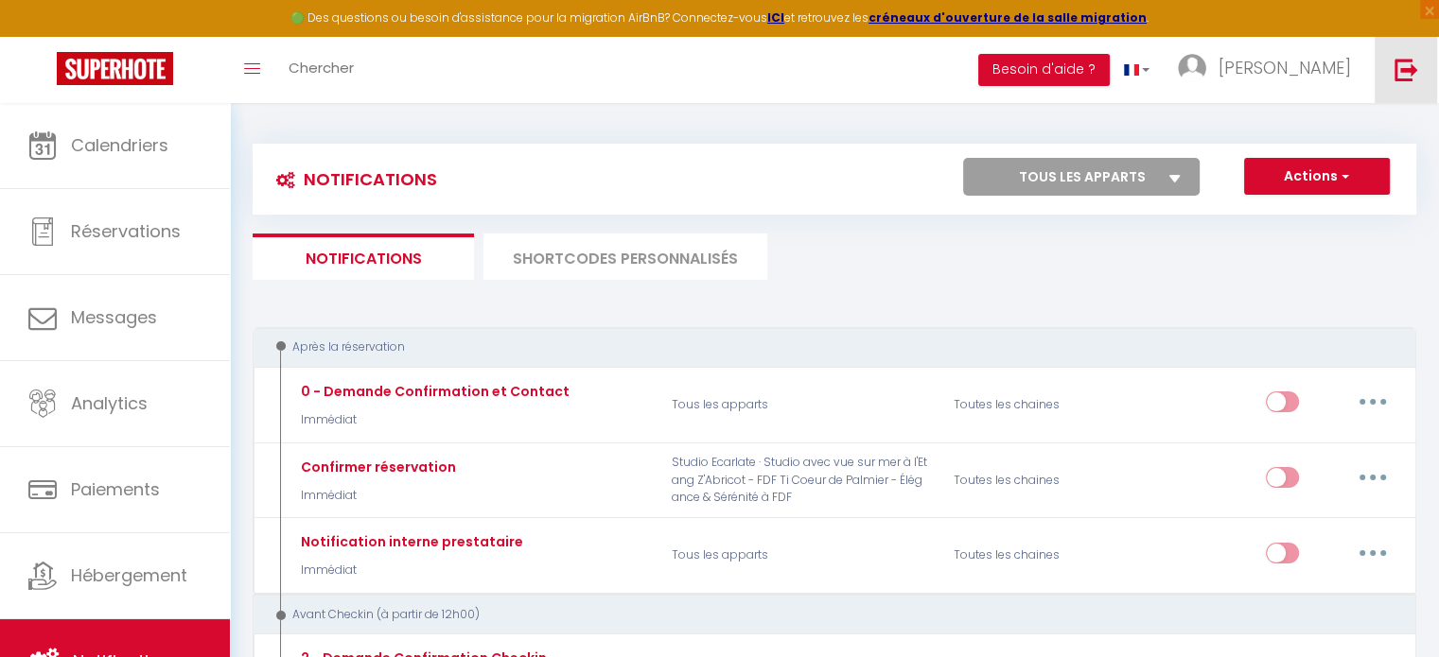
click at [1410, 79] on img at bounding box center [1406, 70] width 24 height 24
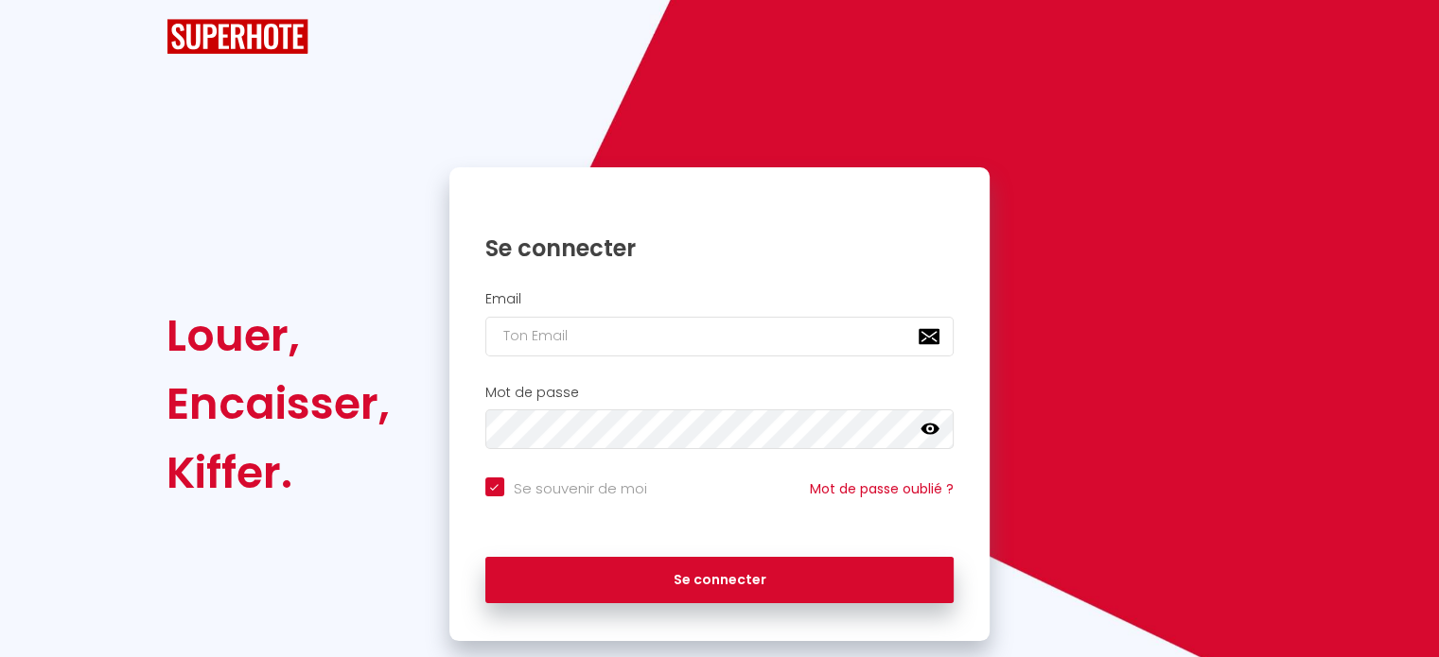
checkbox input "true"
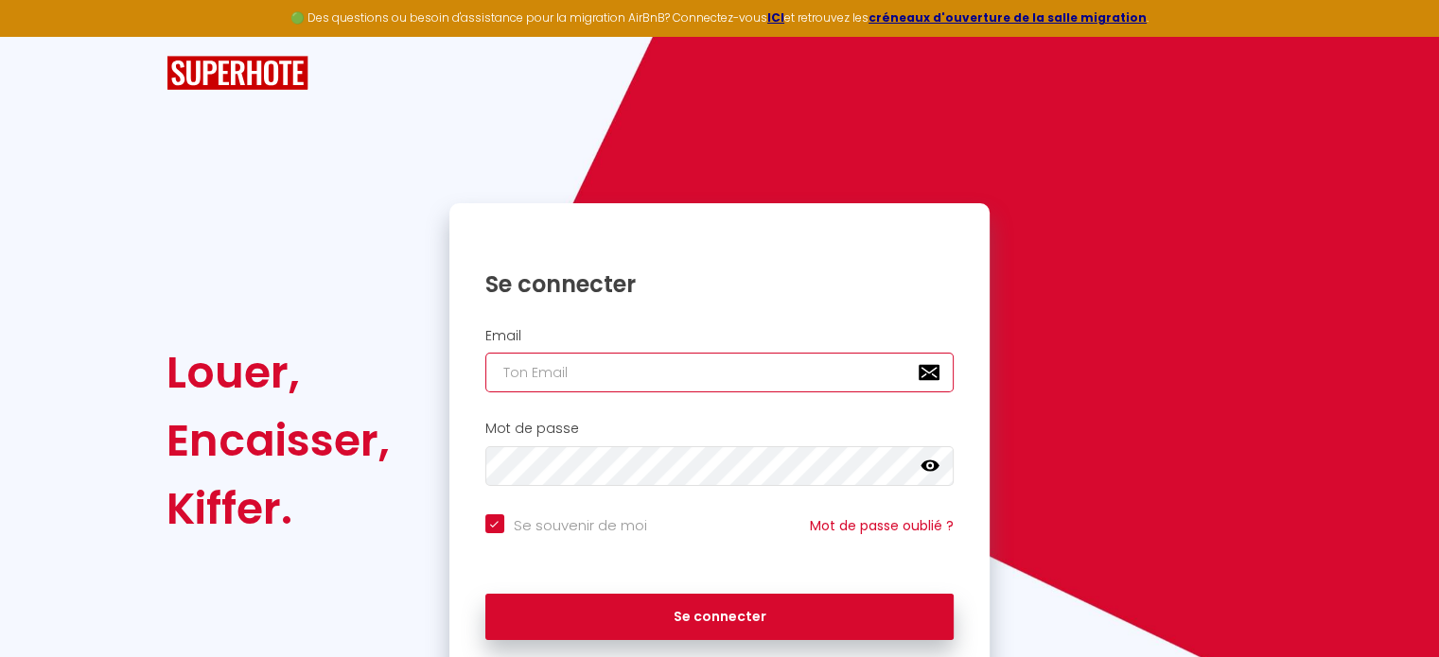
paste input "[EMAIL_ADDRESS][DOMAIN_NAME]"
type input "[EMAIL_ADDRESS][DOMAIN_NAME]"
checkbox input "true"
click at [617, 382] on input "[EMAIL_ADDRESS][DOMAIN_NAME]" at bounding box center [719, 373] width 469 height 40
type input "[EMAIL_ADDRESS][DOMAIN_NAME]"
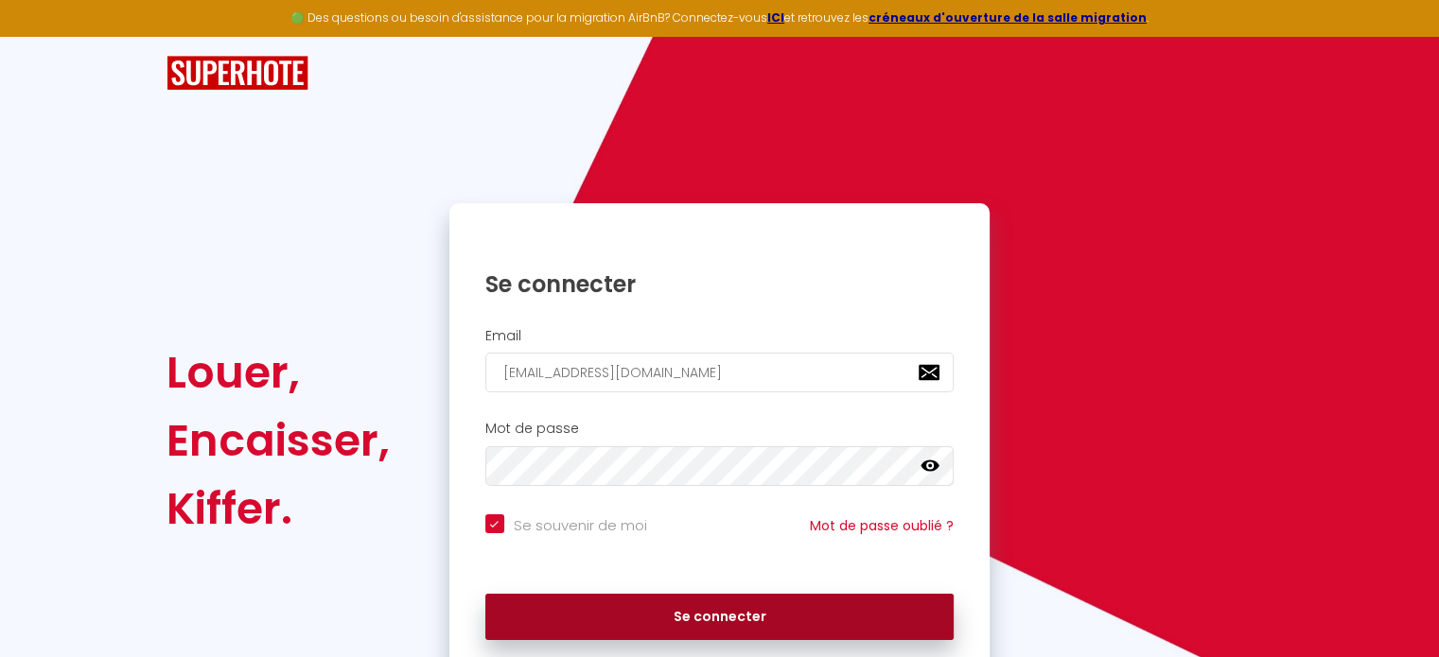
click at [684, 630] on button "Se connecter" at bounding box center [719, 617] width 469 height 47
checkbox input "true"
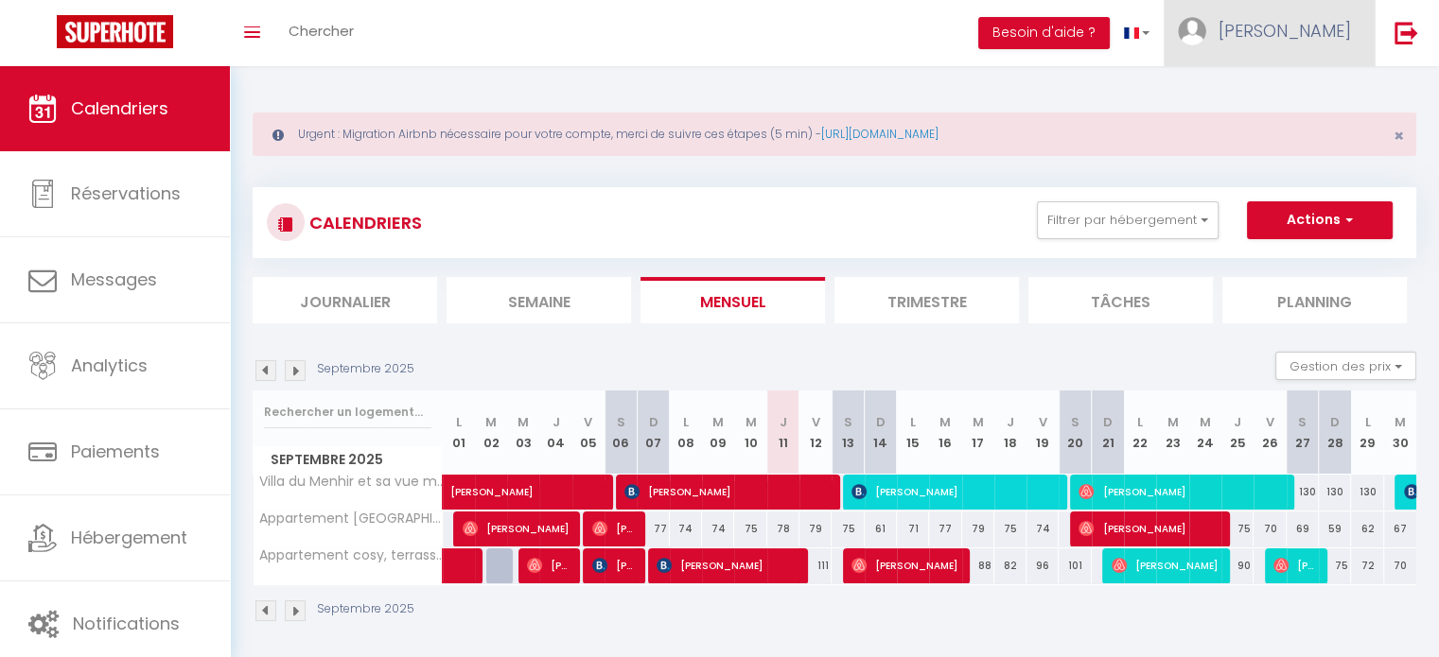
click at [1328, 23] on span "[PERSON_NAME]" at bounding box center [1284, 31] width 132 height 24
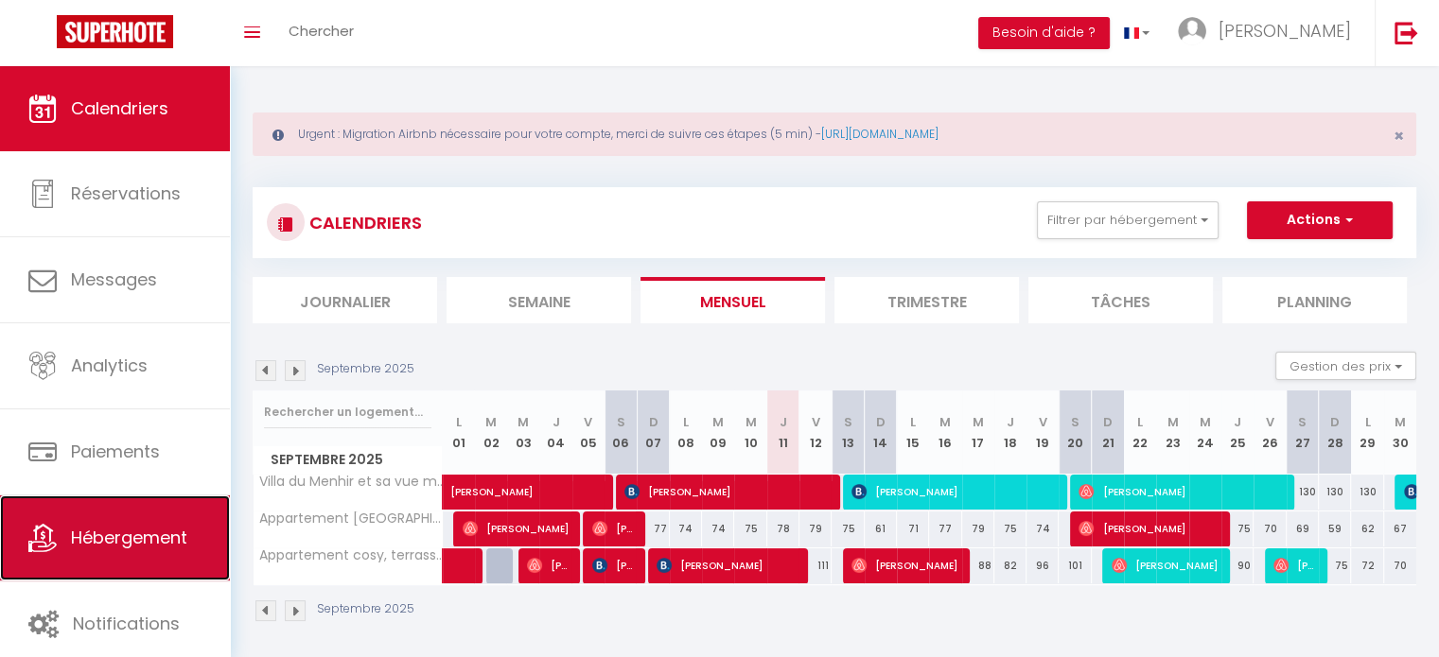
click at [197, 532] on link "Hébergement" at bounding box center [115, 538] width 230 height 85
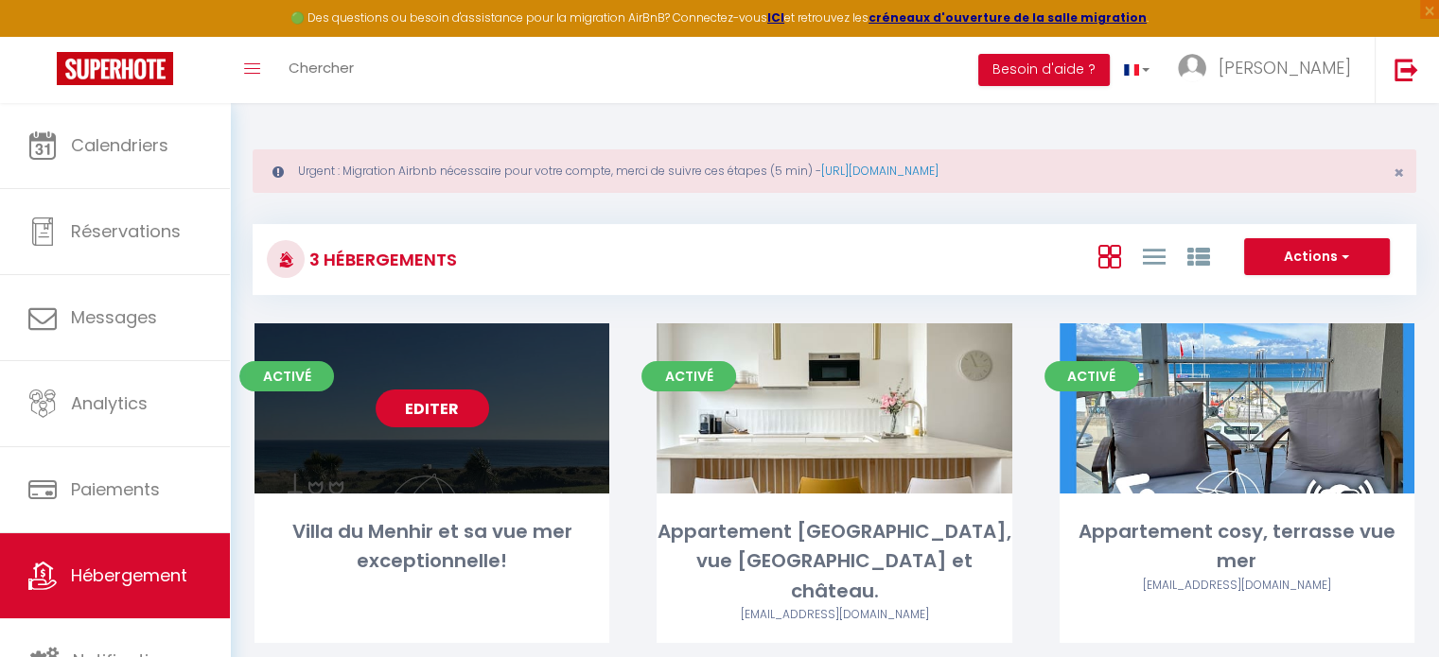
click at [451, 422] on link "Editer" at bounding box center [433, 409] width 114 height 38
select select "3"
select select "2"
select select "1"
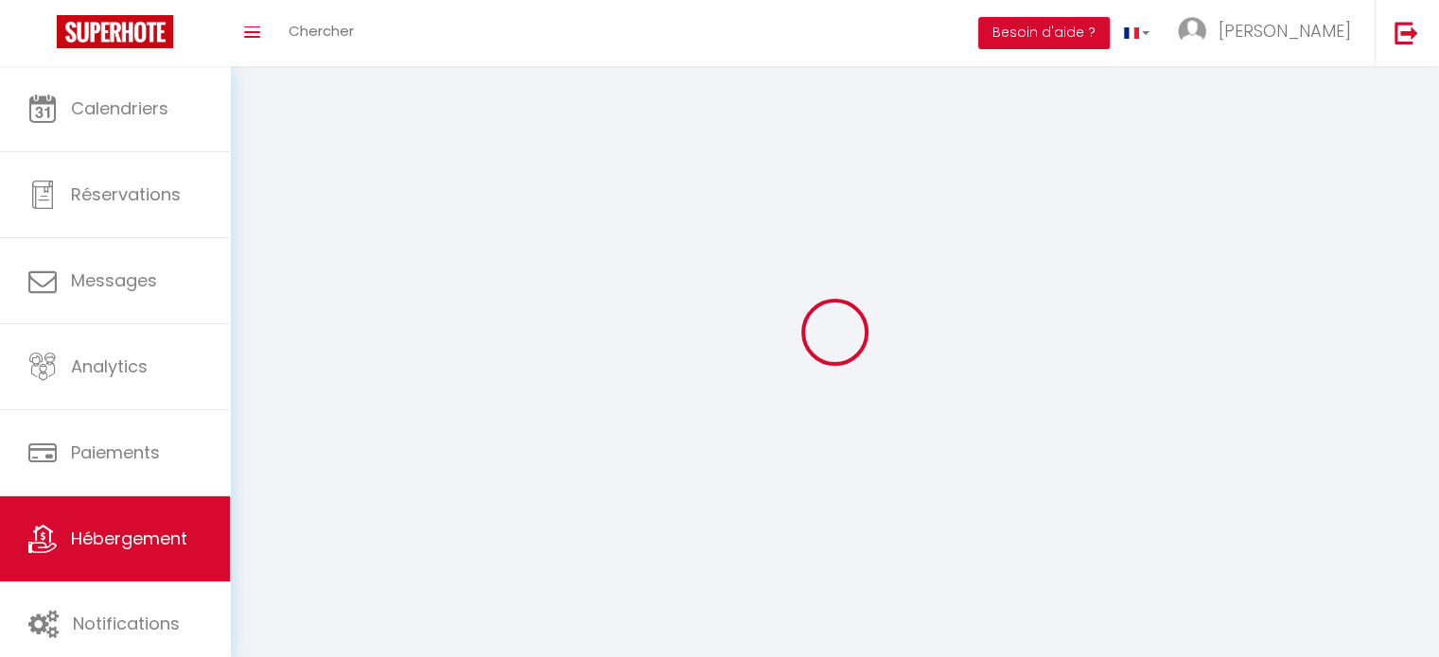
select select
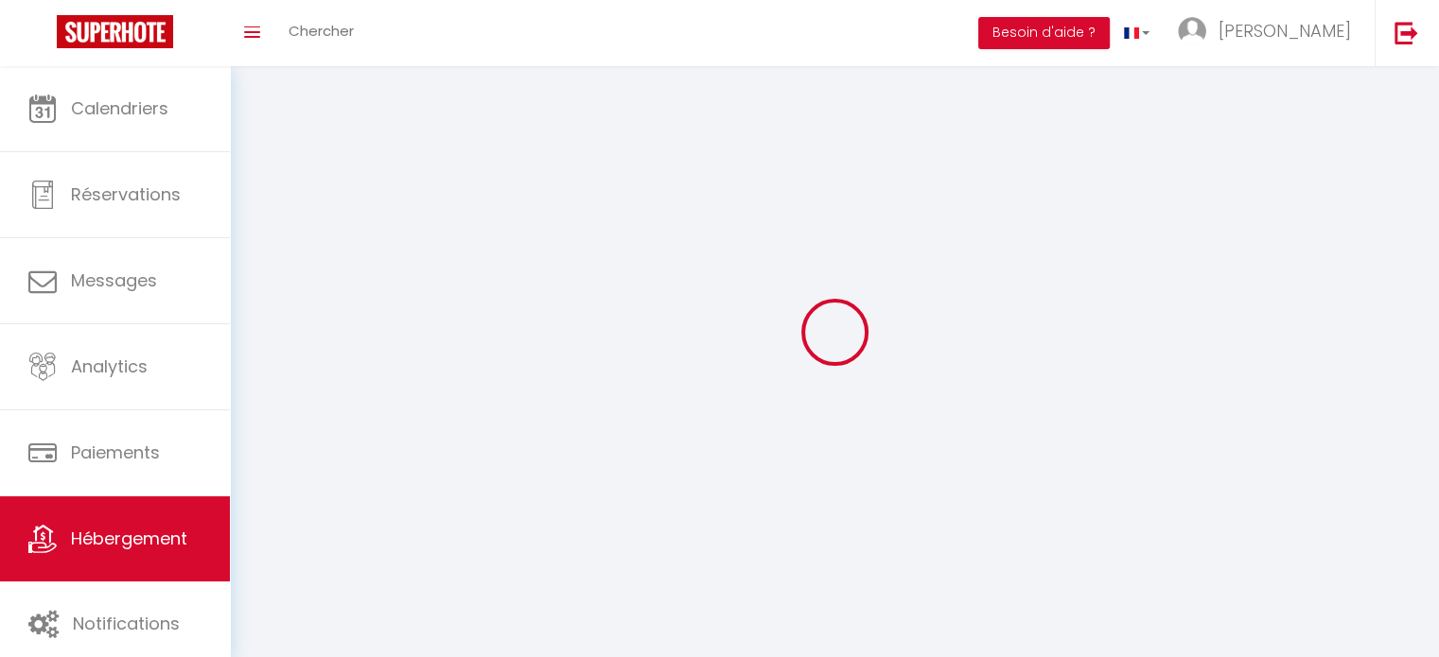
checkbox input "false"
select select
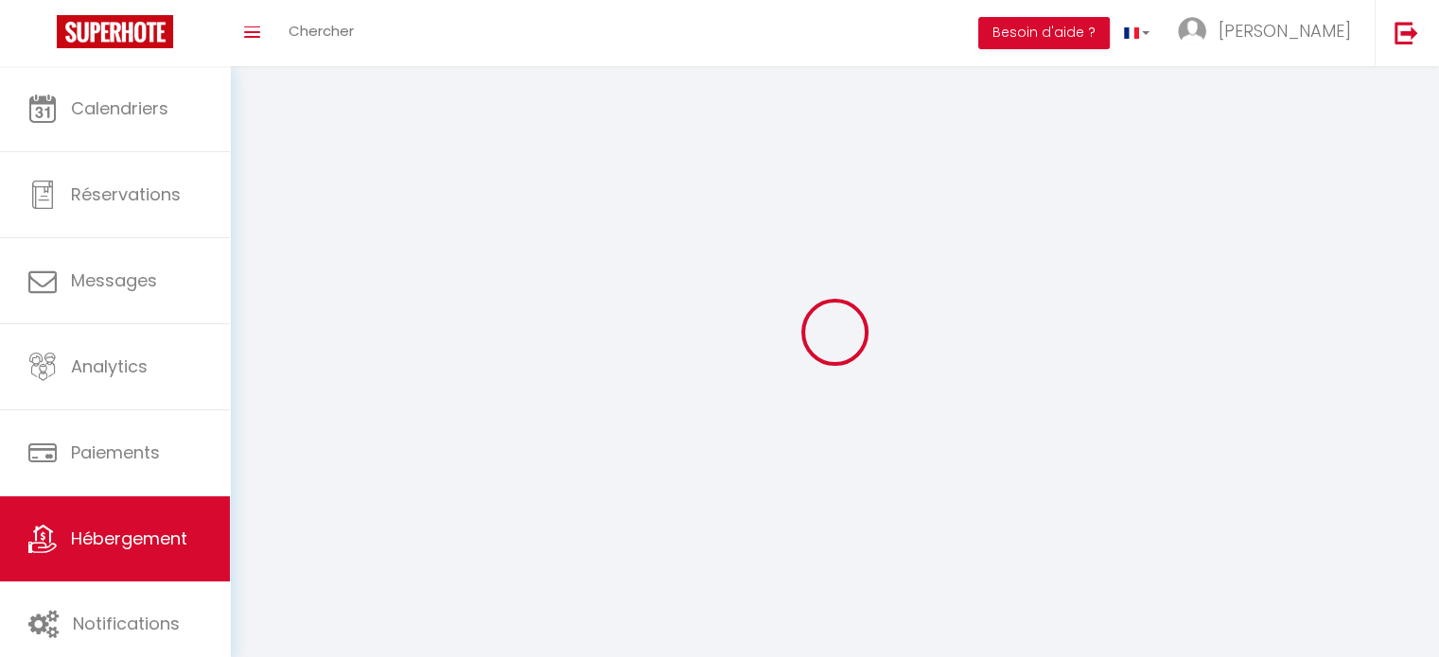
select select
select select "1"
select select
select select "28"
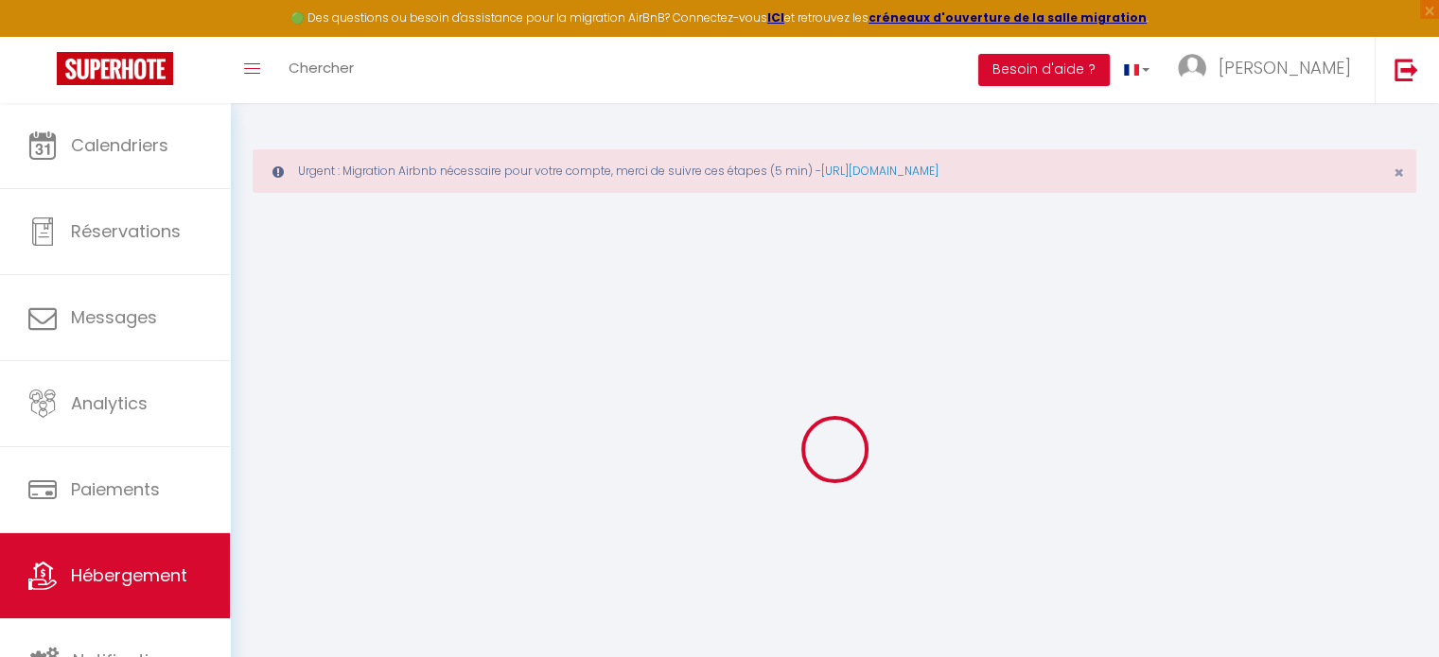
select select
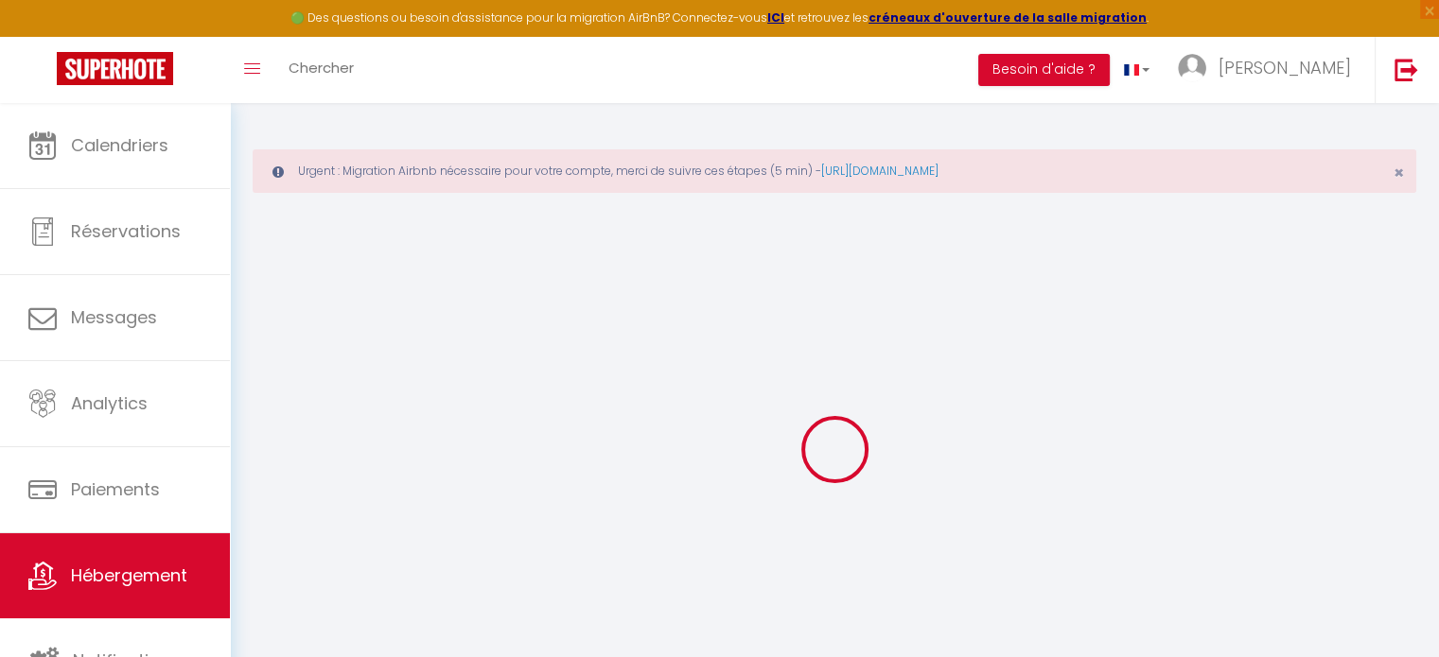
select select
checkbox input "false"
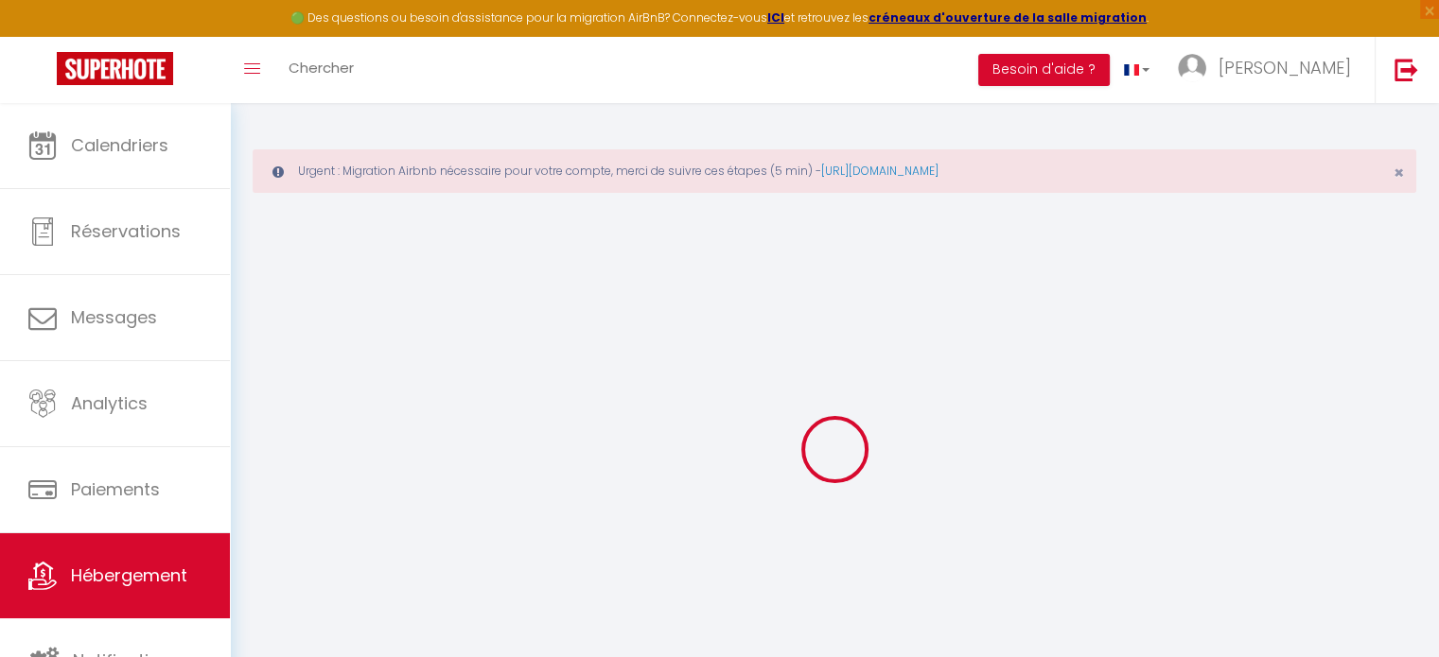
select select
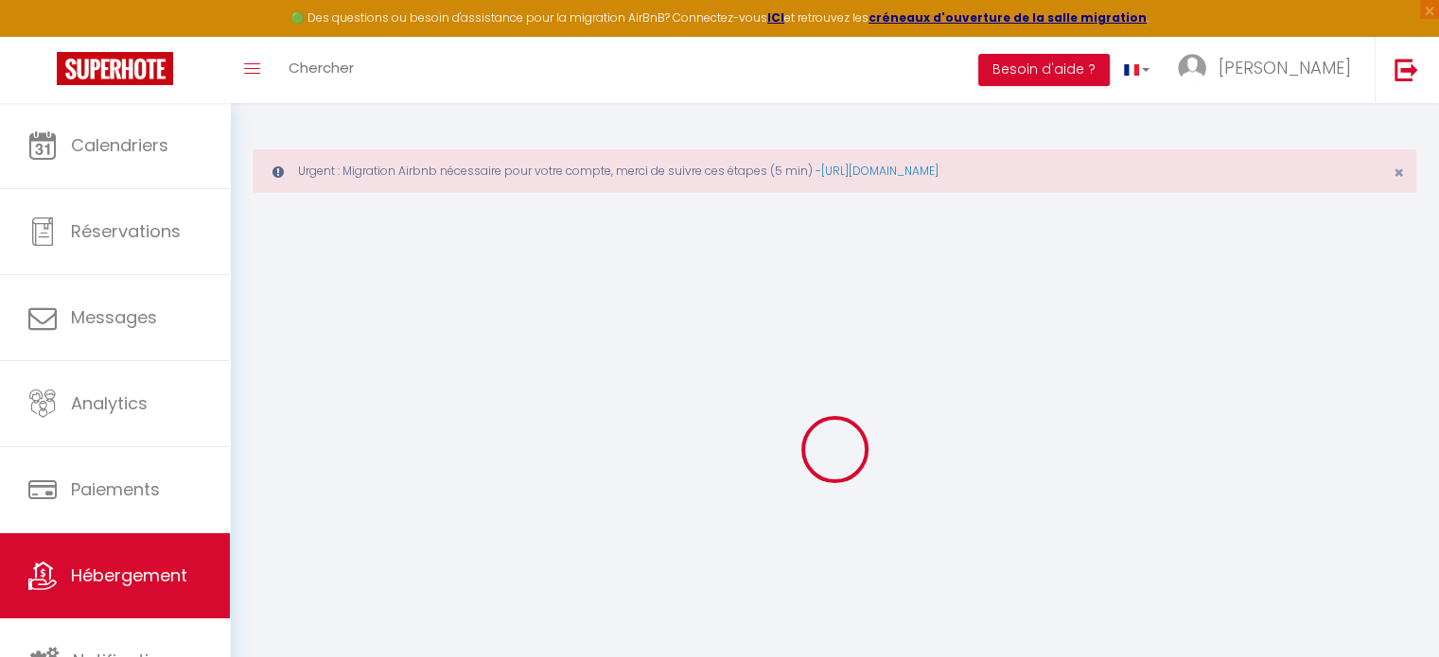
select select
checkbox input "false"
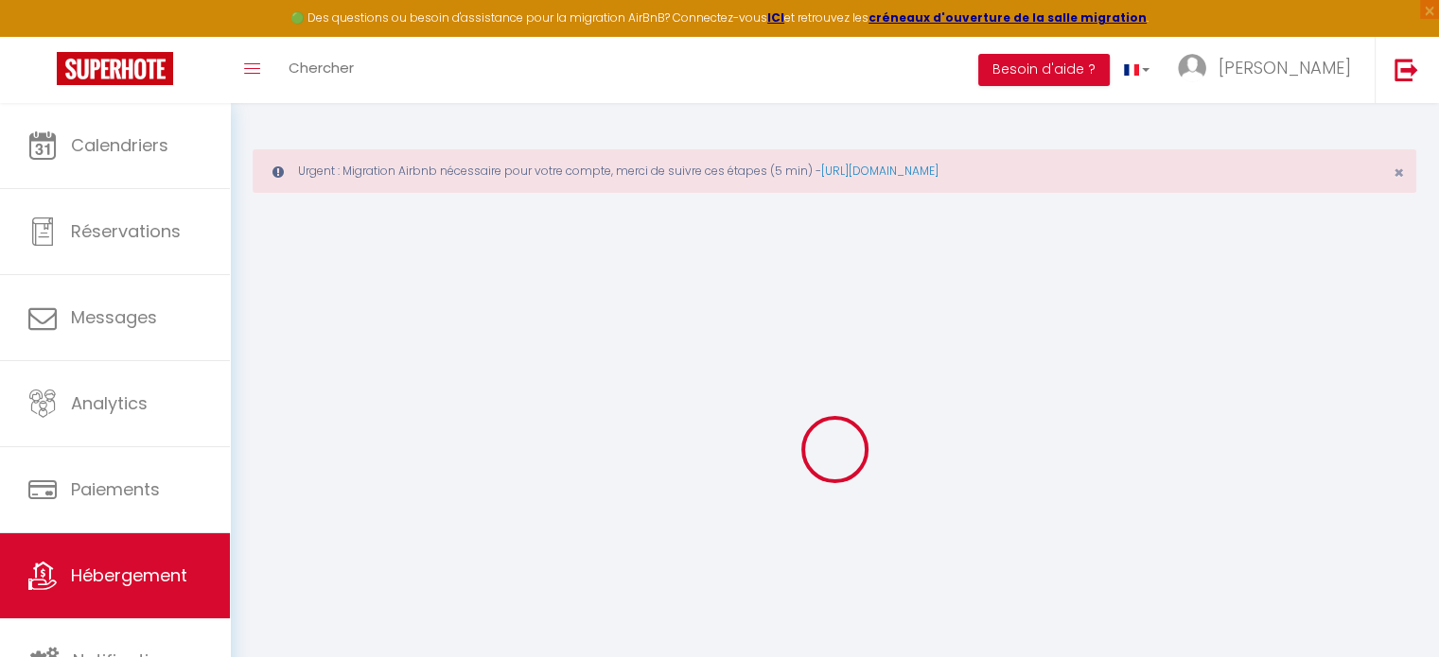
checkbox input "false"
select select
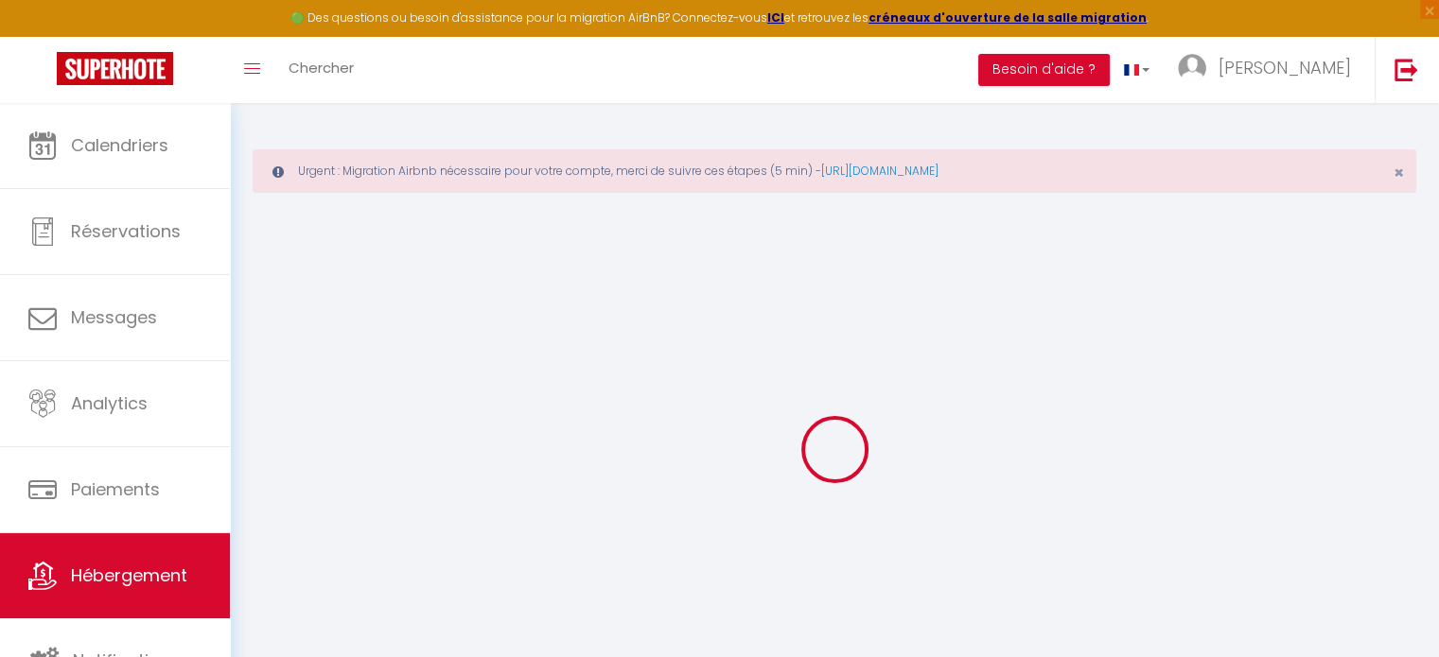
select select
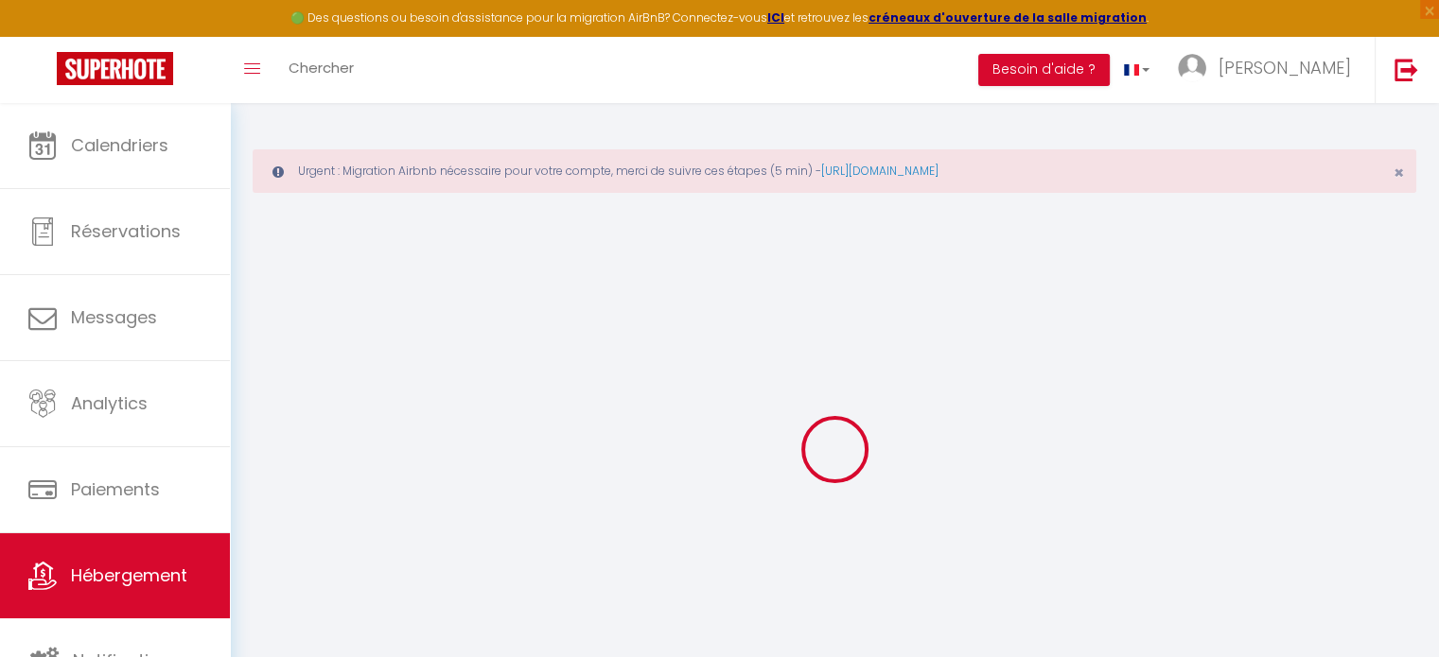
checkbox input "false"
select select
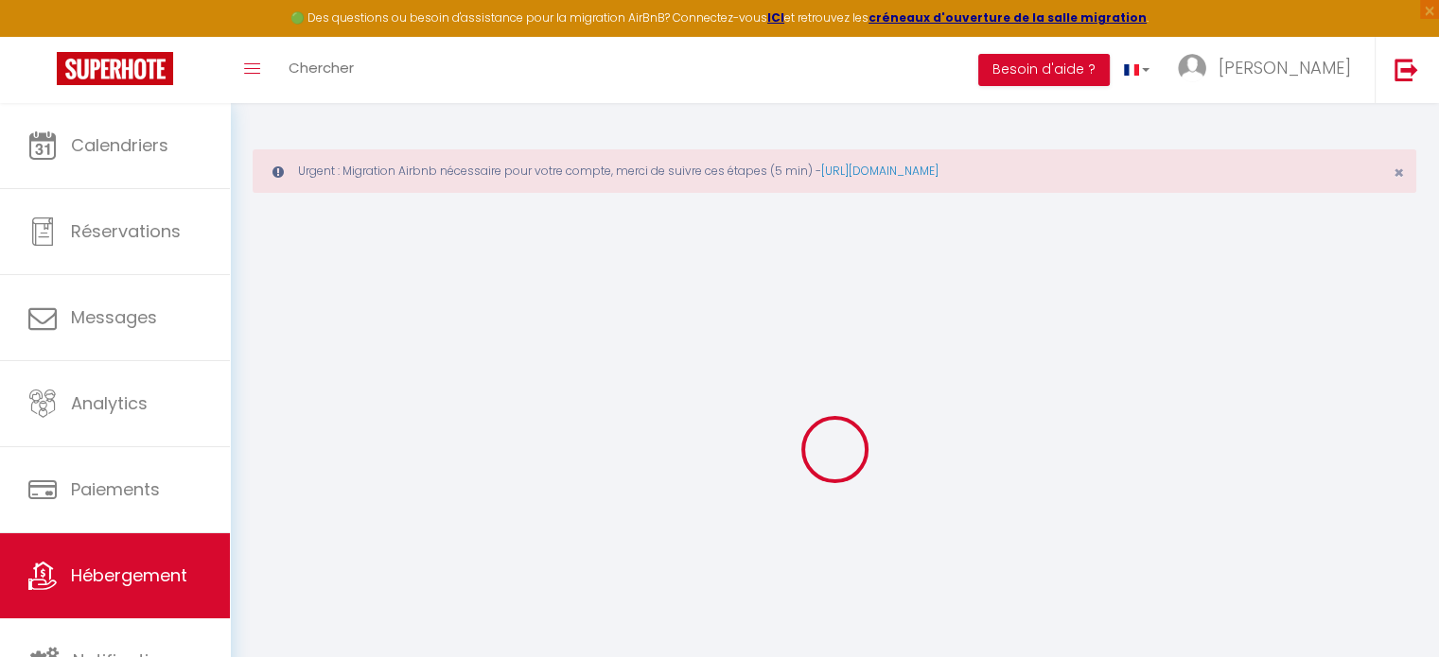
select select
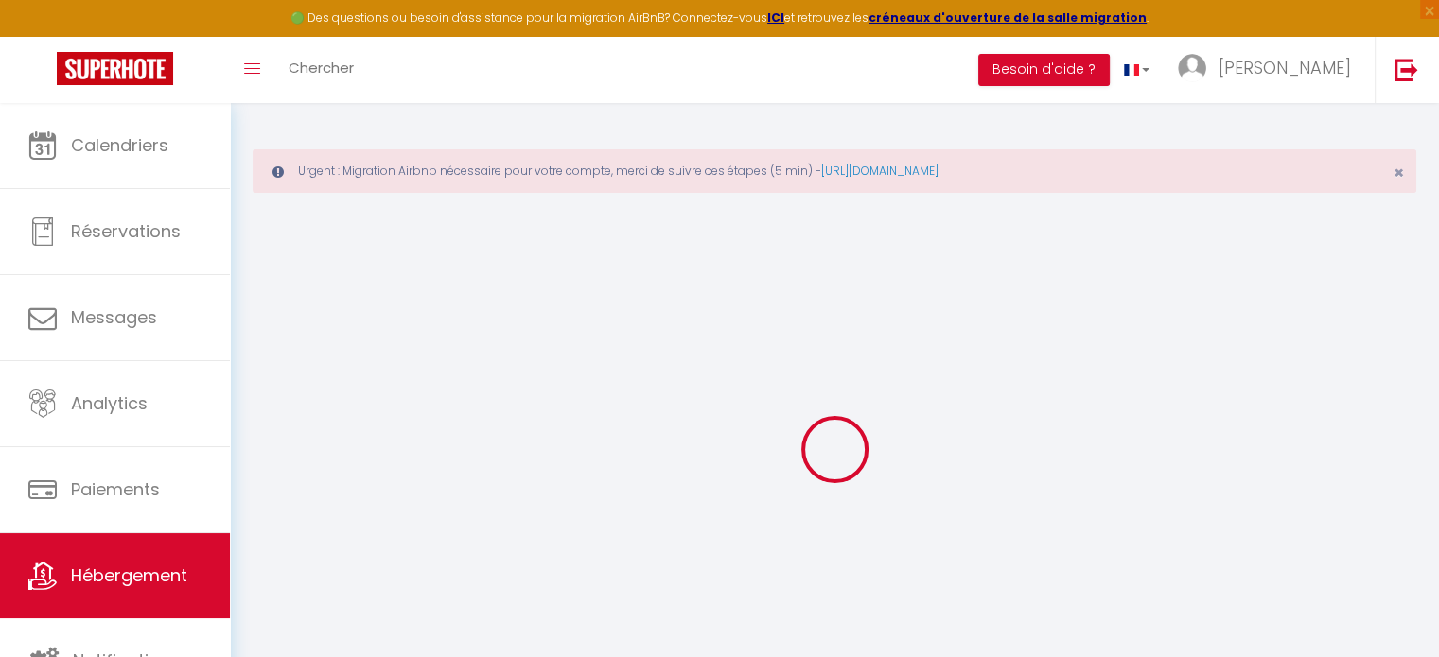
select select
checkbox input "false"
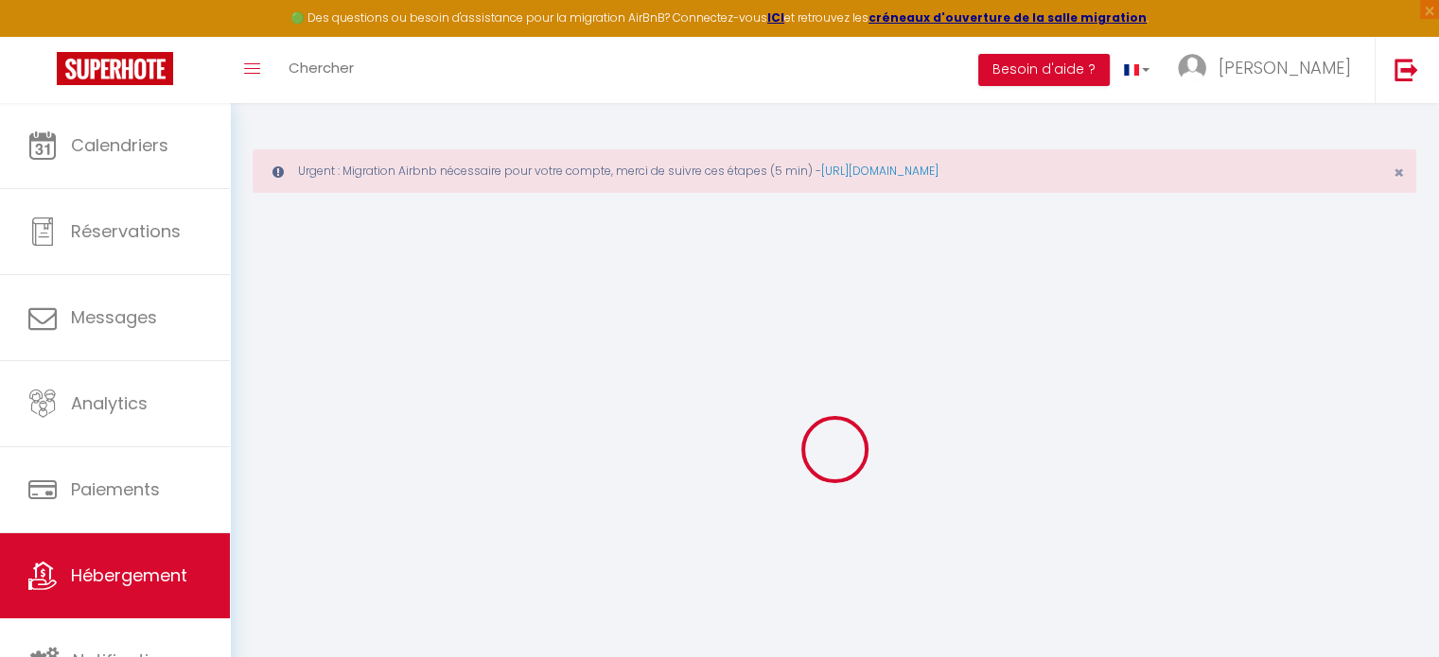
checkbox input "false"
select select
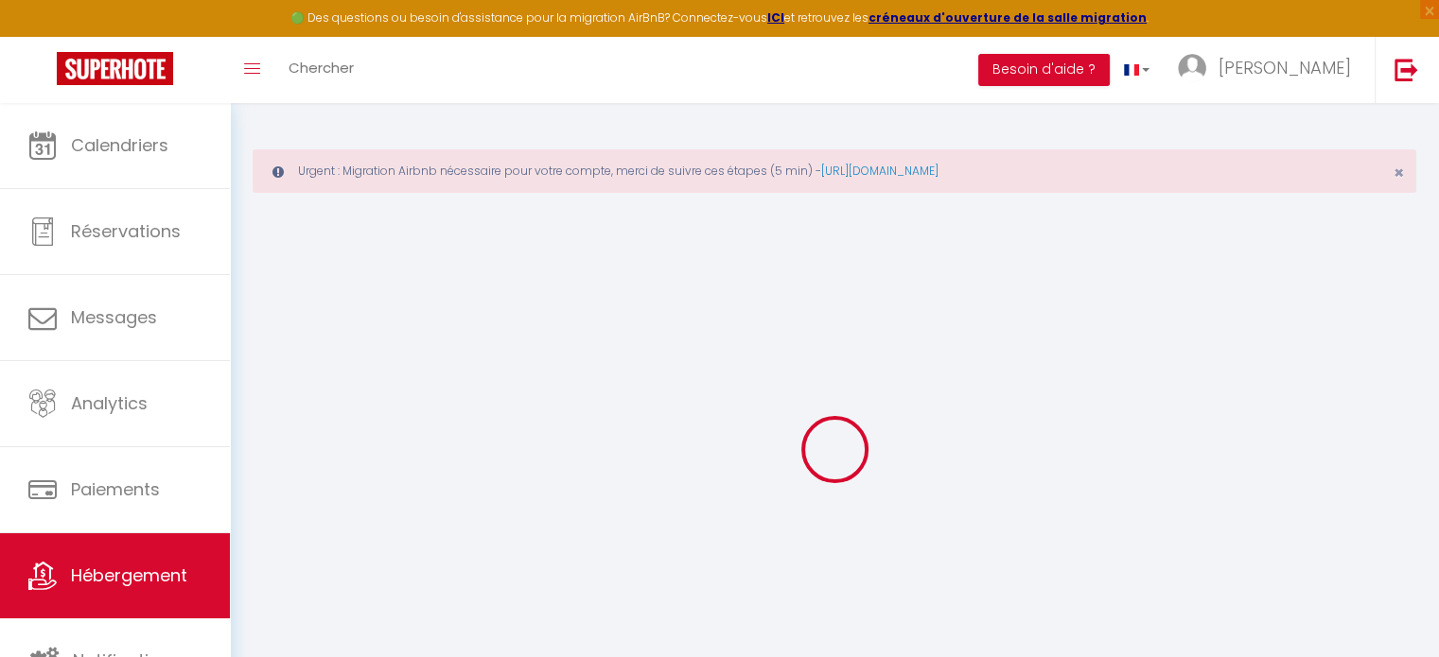
select select
checkbox input "false"
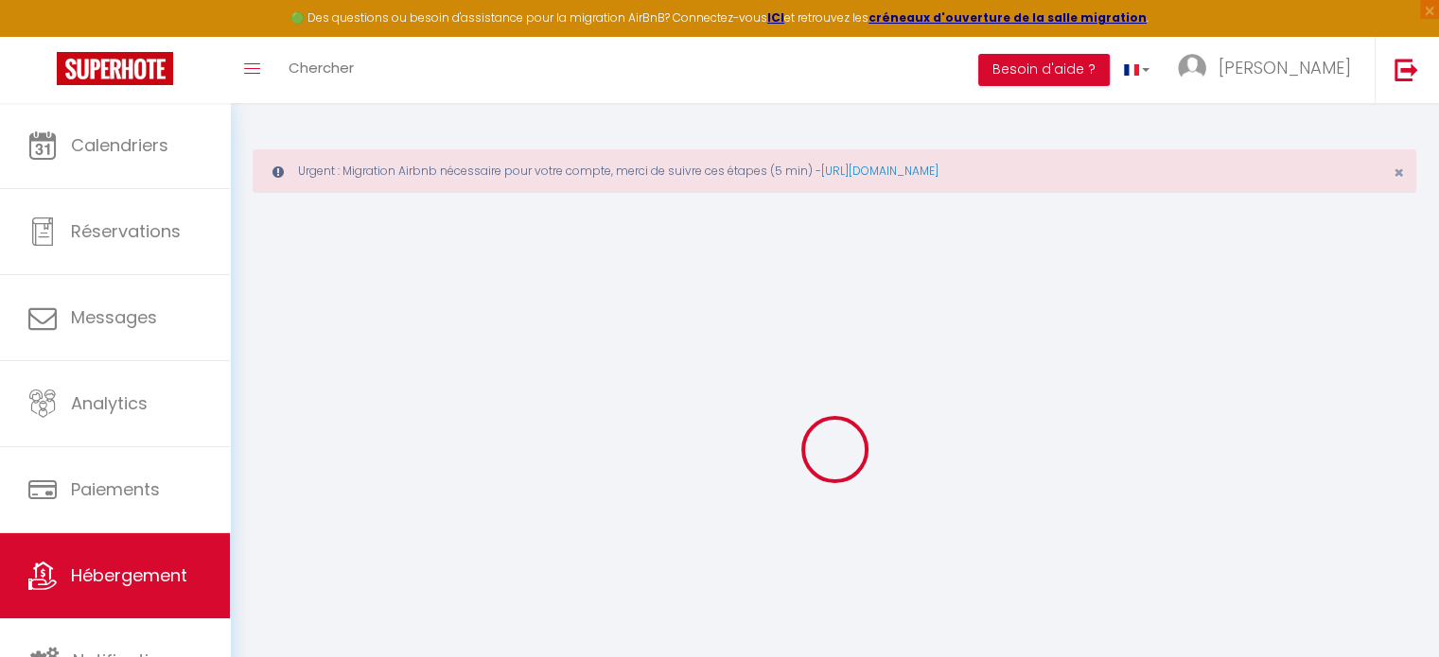
checkbox input "false"
select select
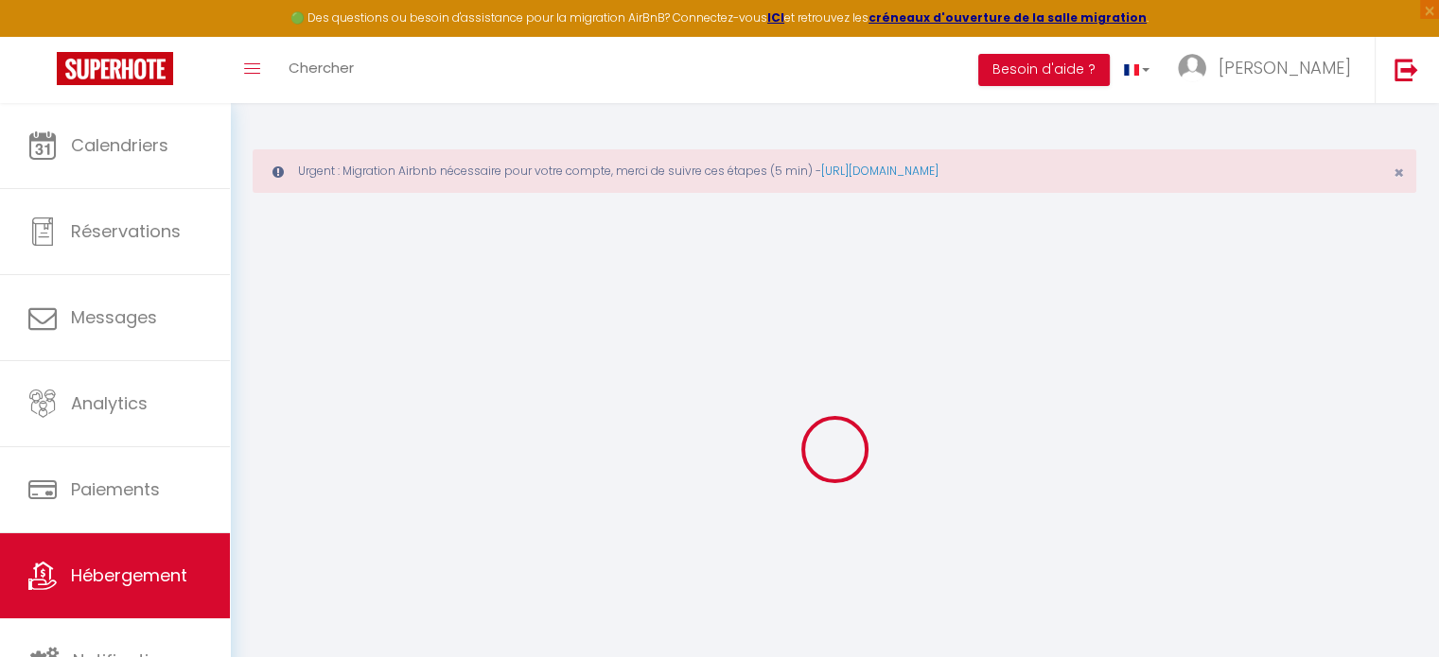
type input "Villa du Menhir et sa vue mer exceptionnelle!"
type input "[PERSON_NAME]"
type input "[STREET_ADDRESS]"
type input "29710"
type input "Plozevet"
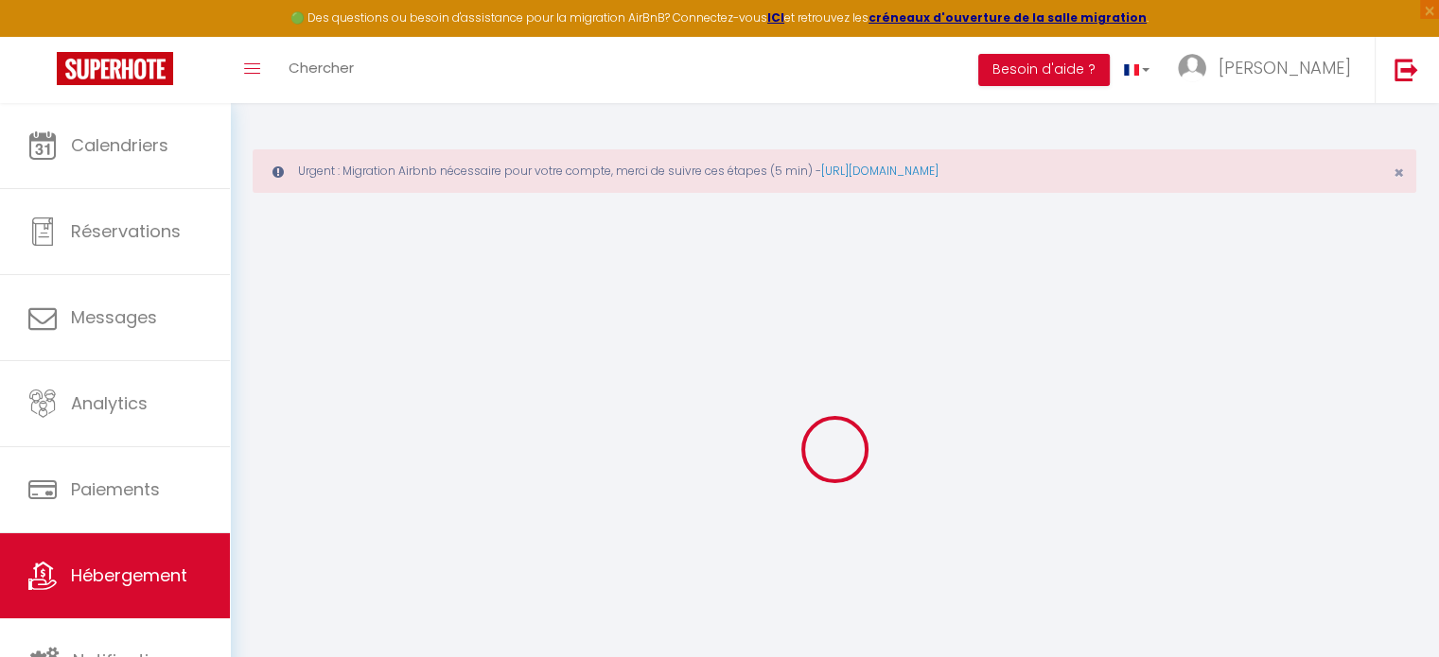
select select "houses"
select select "8"
select select "6"
select select "4"
type input "140"
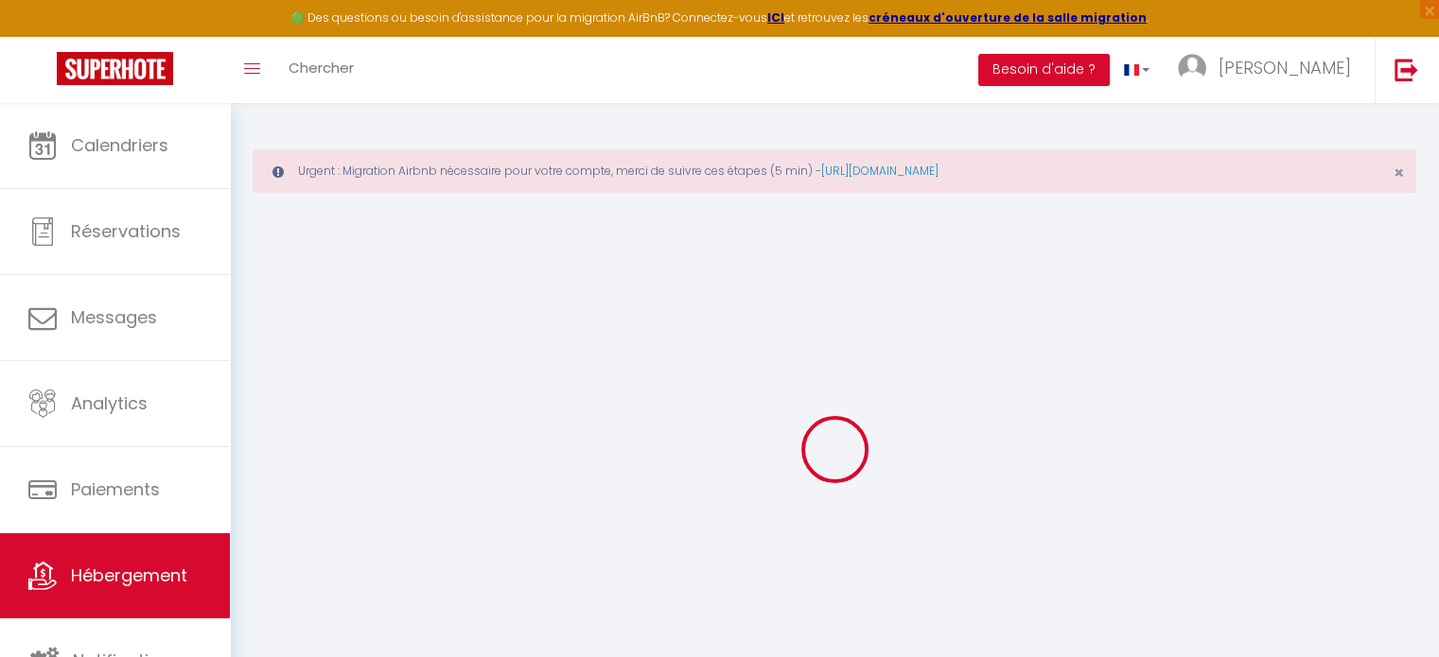
type input "6"
type input "100"
type input "5"
type input "100"
type input "500"
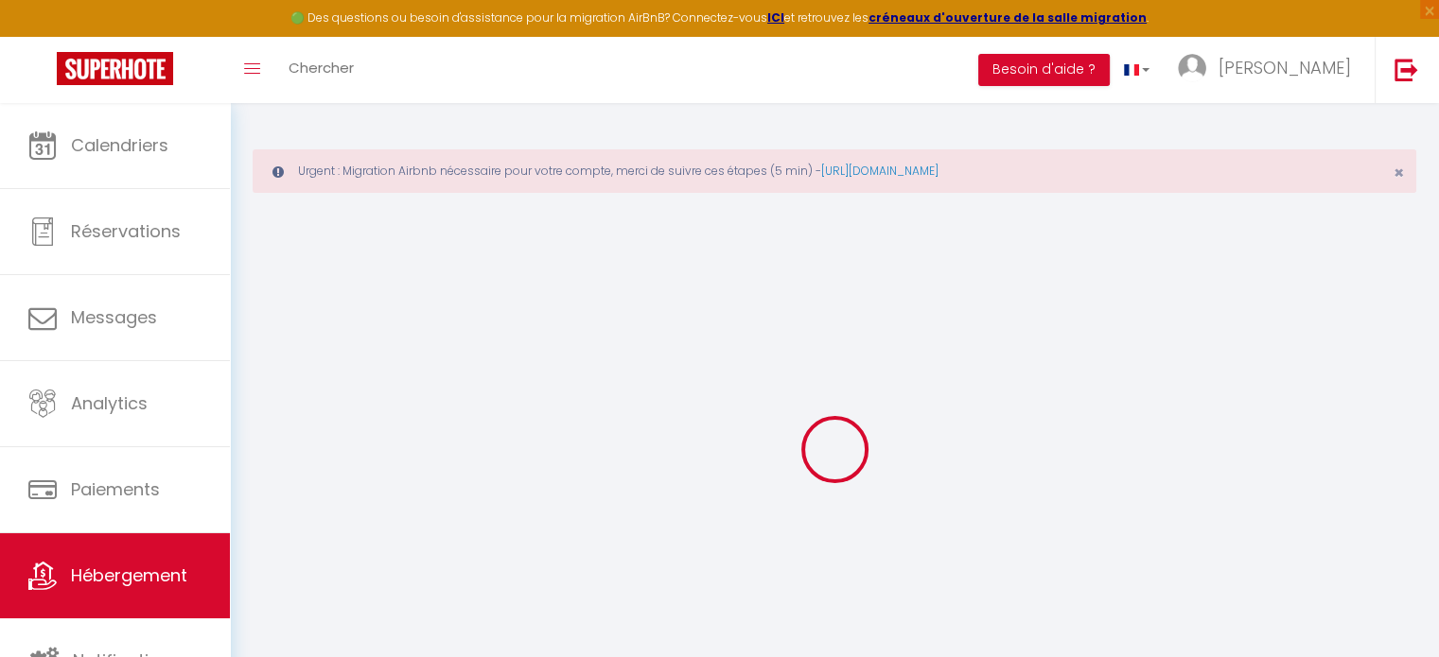
select select
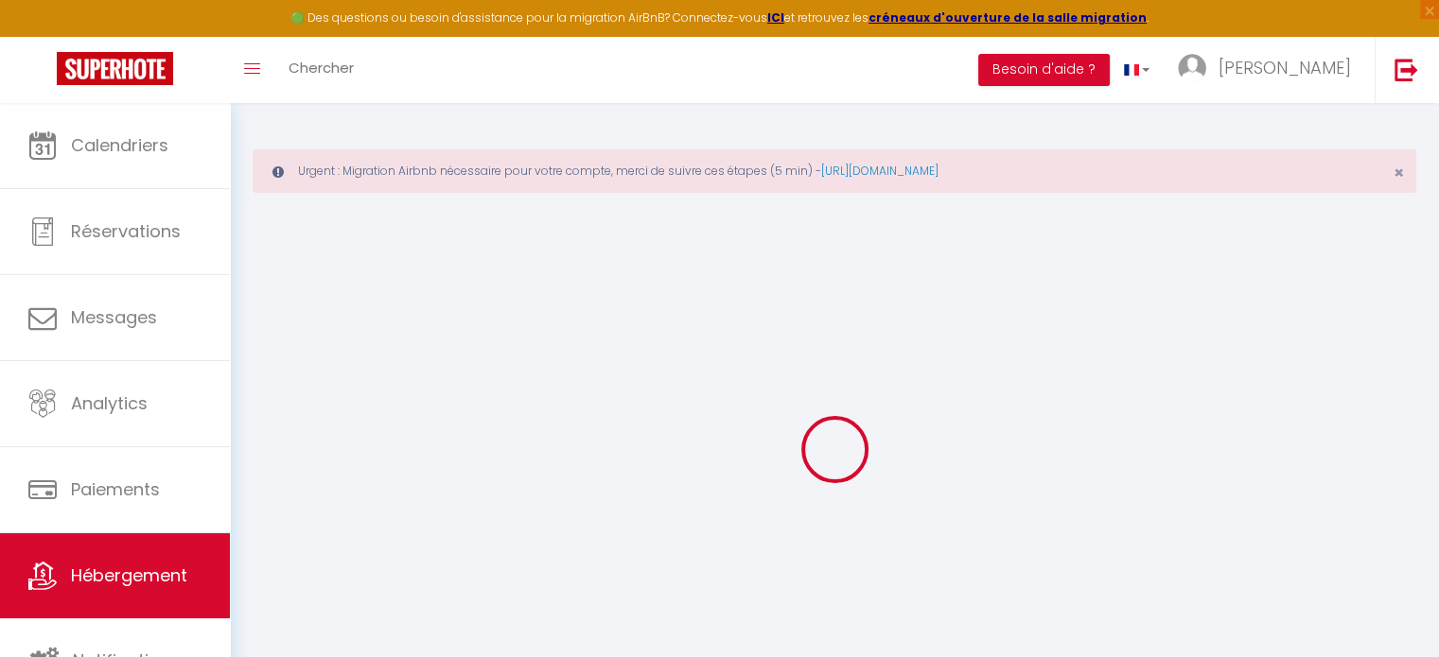
type input "[STREET_ADDRESS]"
type input "29710"
type input "Plozévet"
type input "[EMAIL_ADDRESS][DOMAIN_NAME]"
select select "12490"
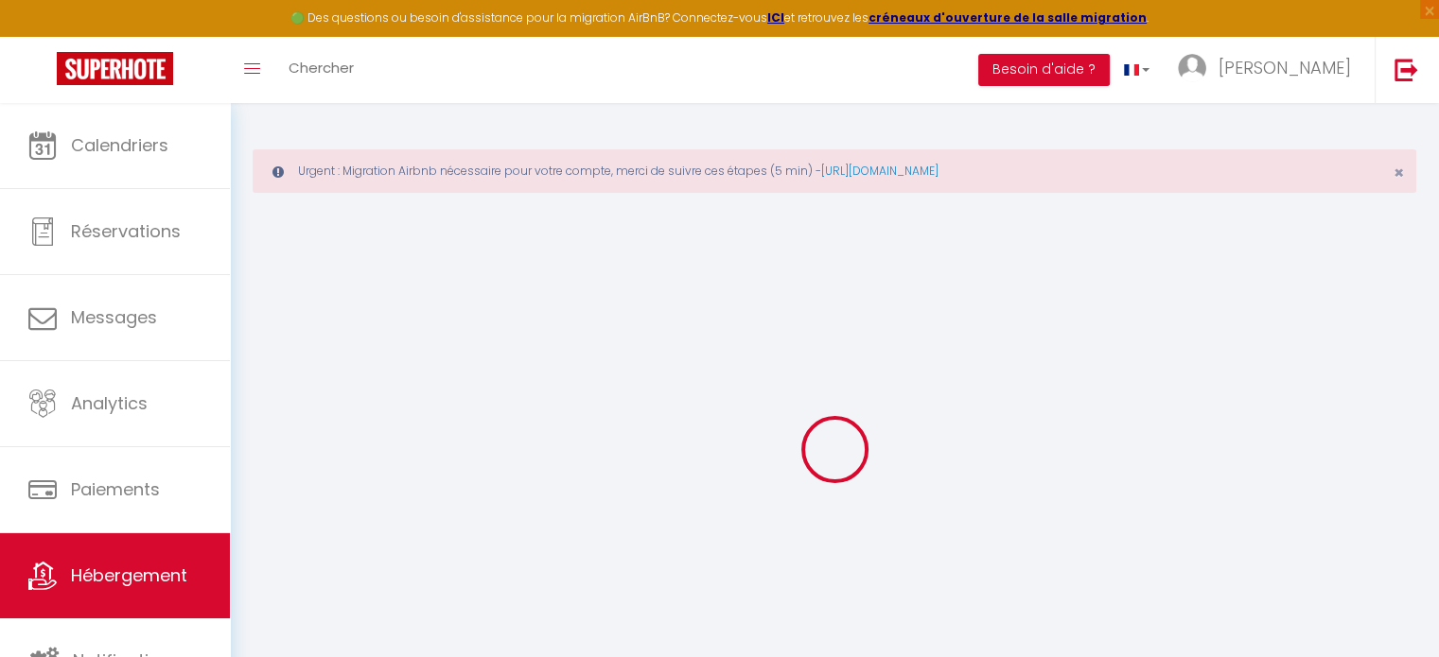
checkbox input "false"
checkbox input "true"
checkbox input "false"
radio input "true"
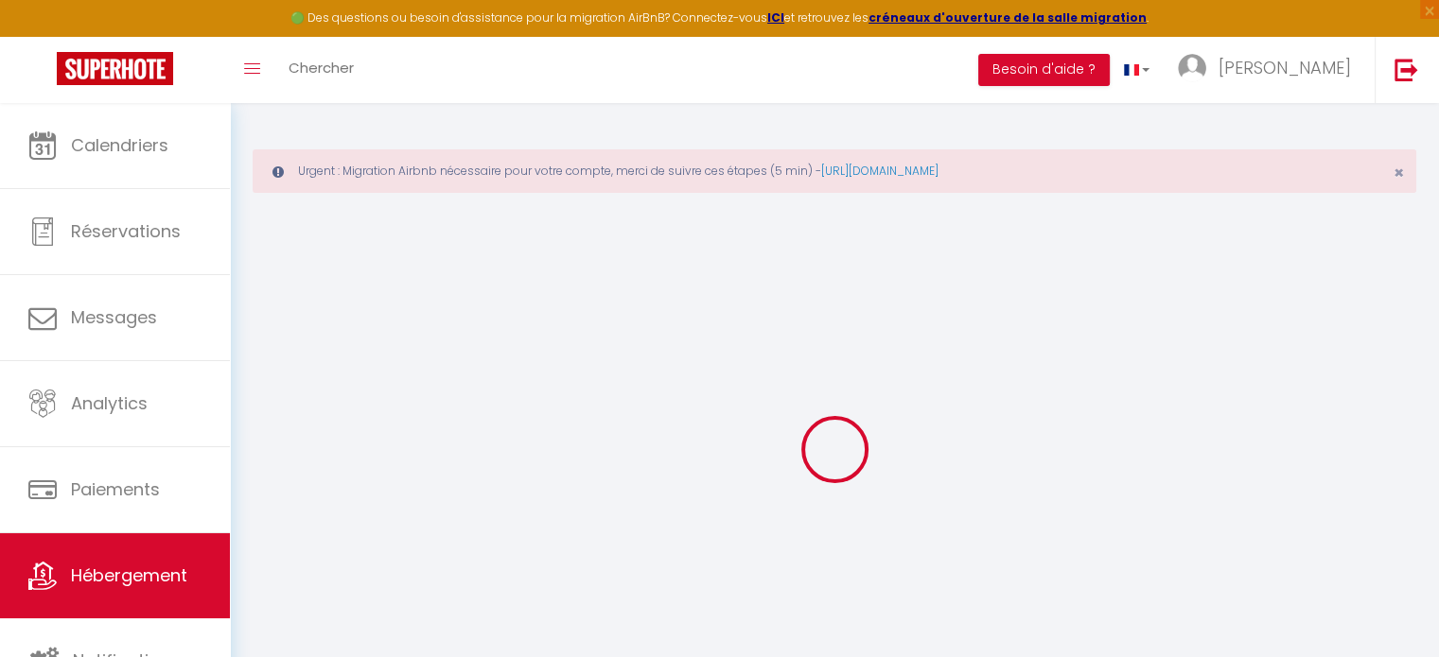
type input "0"
select select "villa"
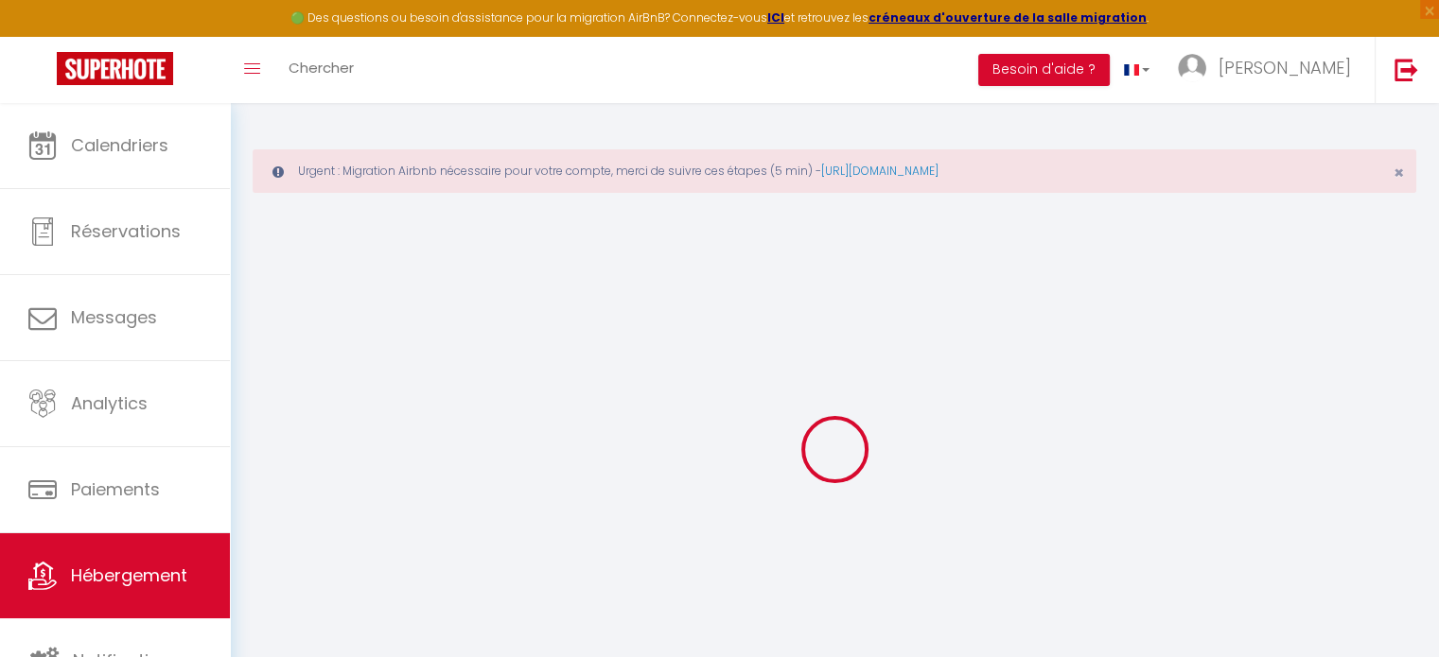
select select
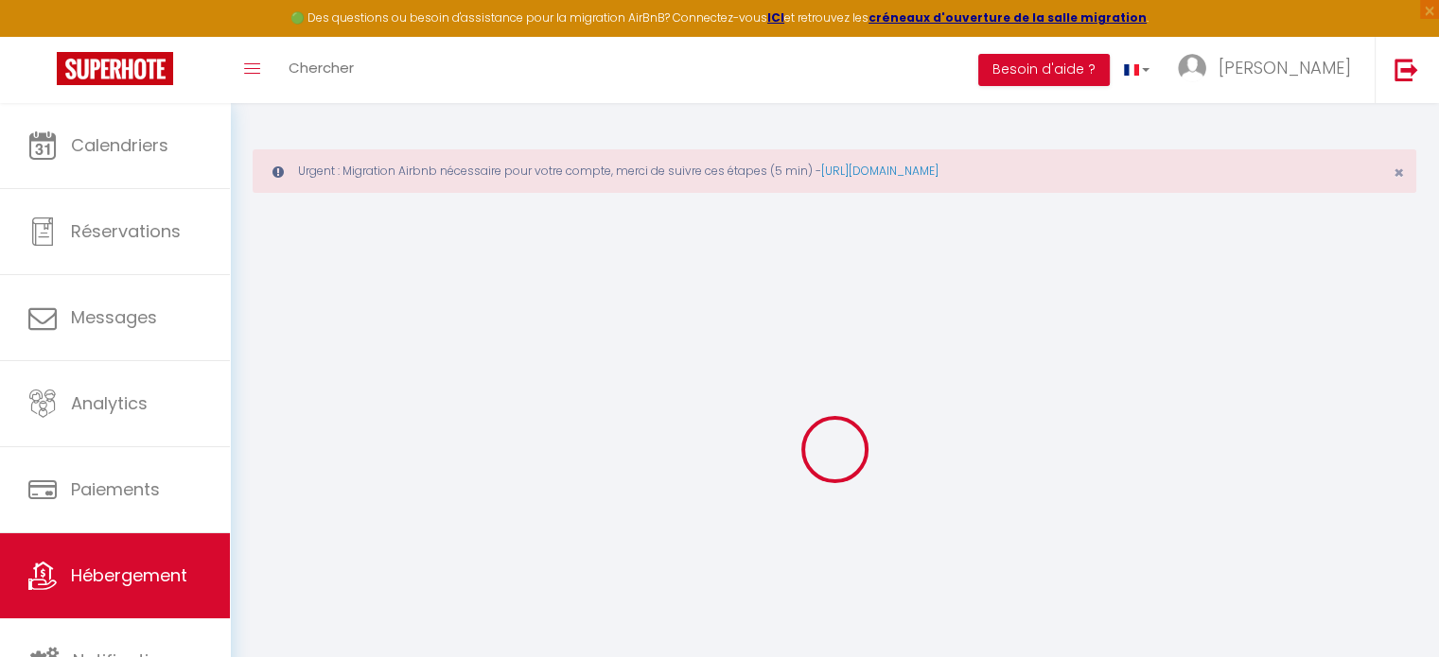
checkbox input "false"
checkbox input "true"
checkbox input "false"
select select
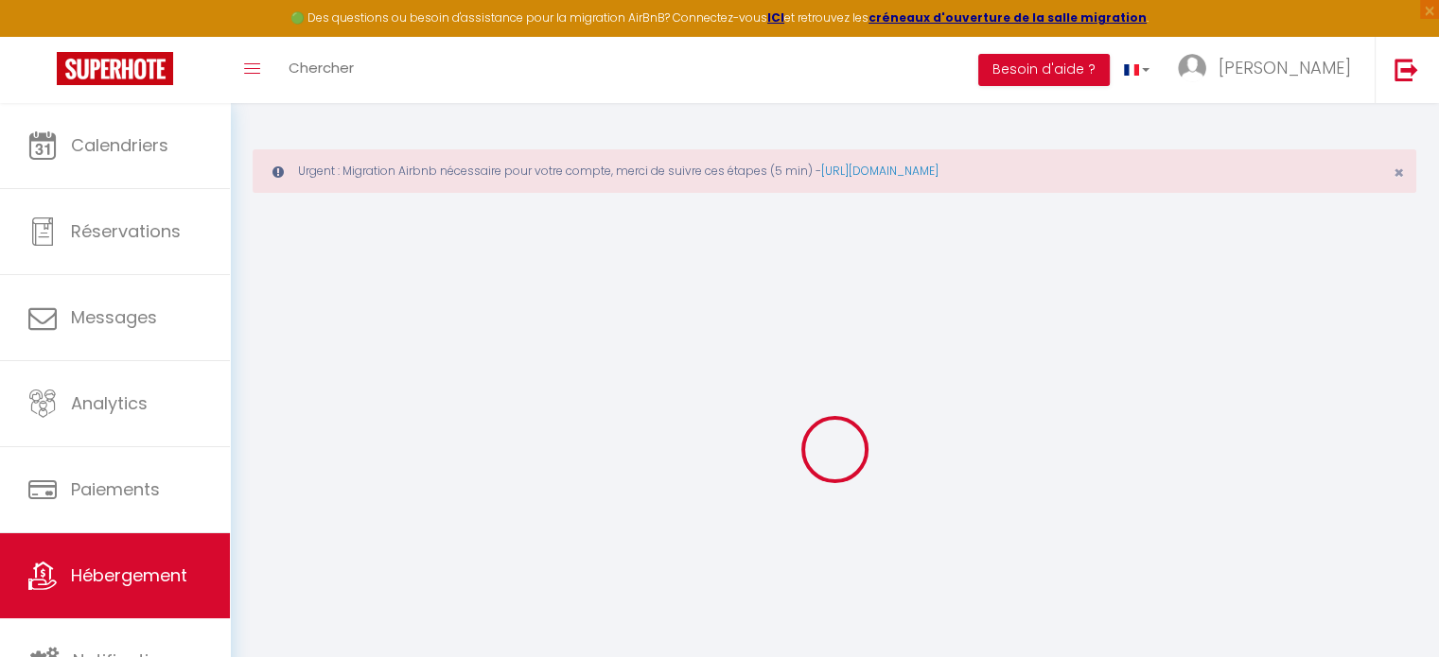
select select
checkbox input "false"
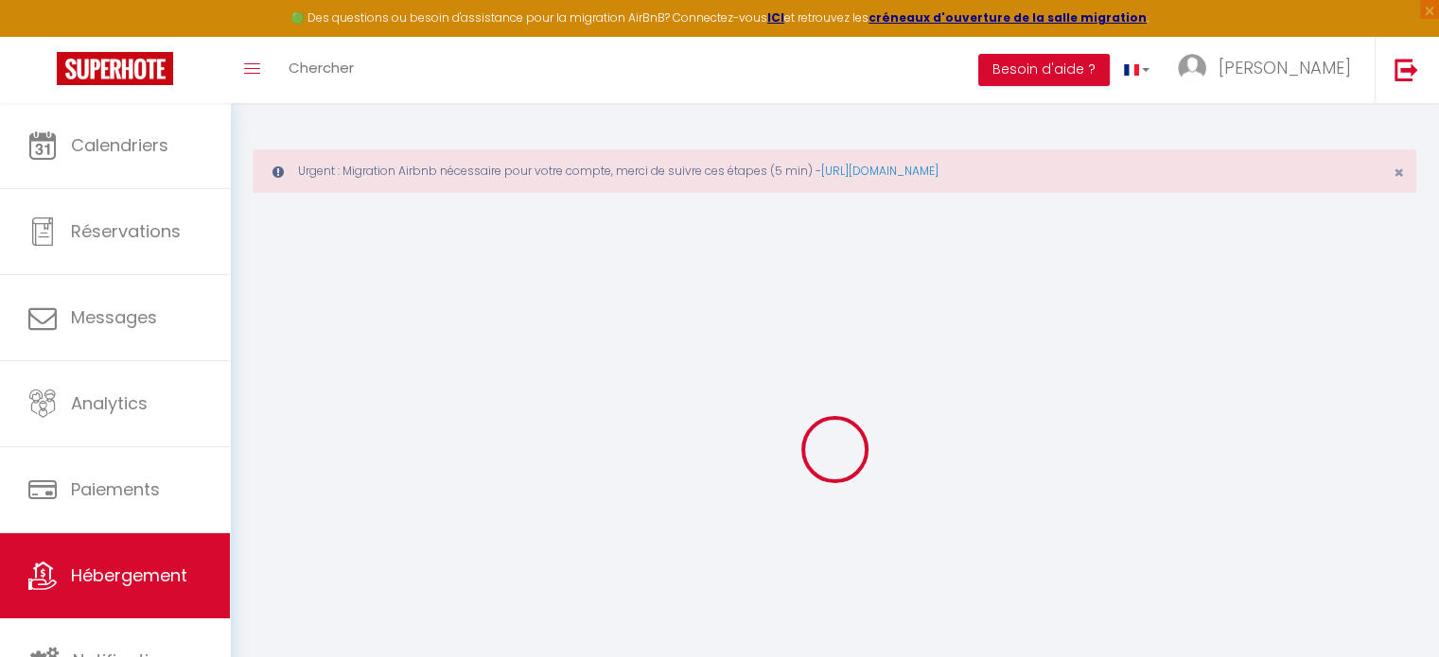
checkbox input "false"
checkbox input "true"
checkbox input "false"
select select
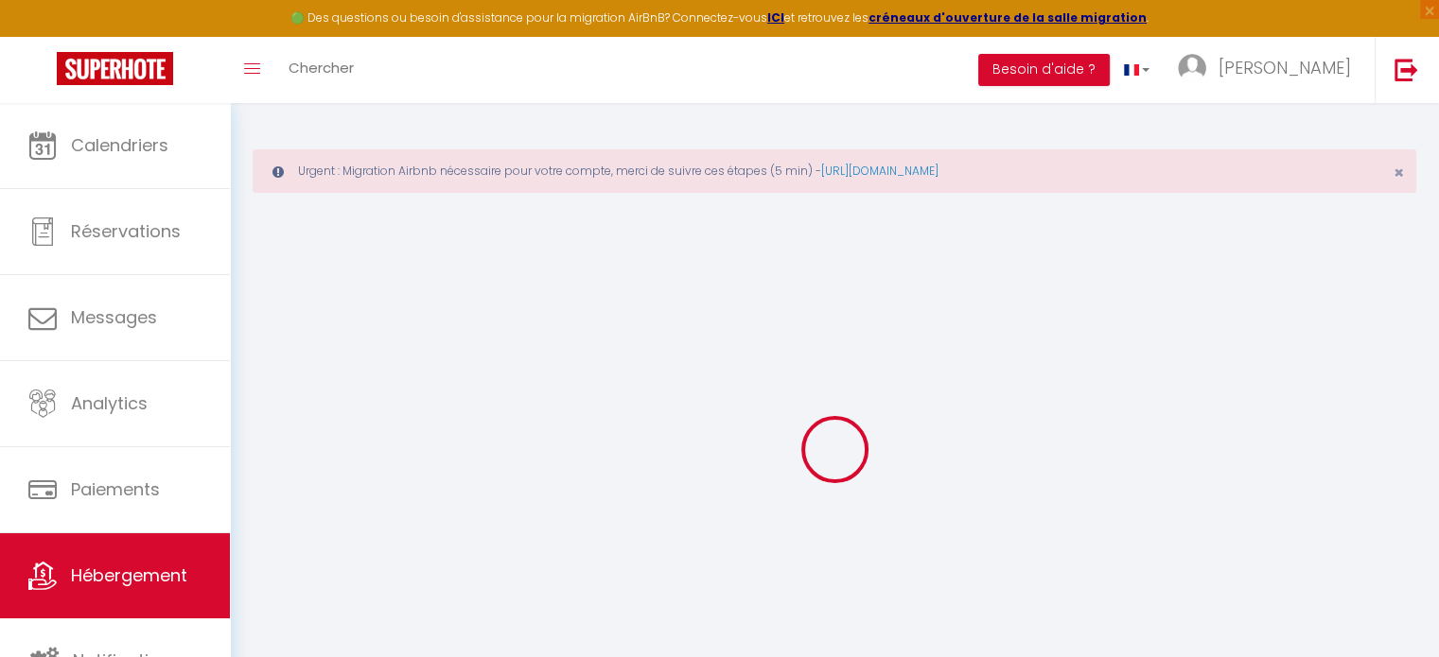
select select
checkbox input "false"
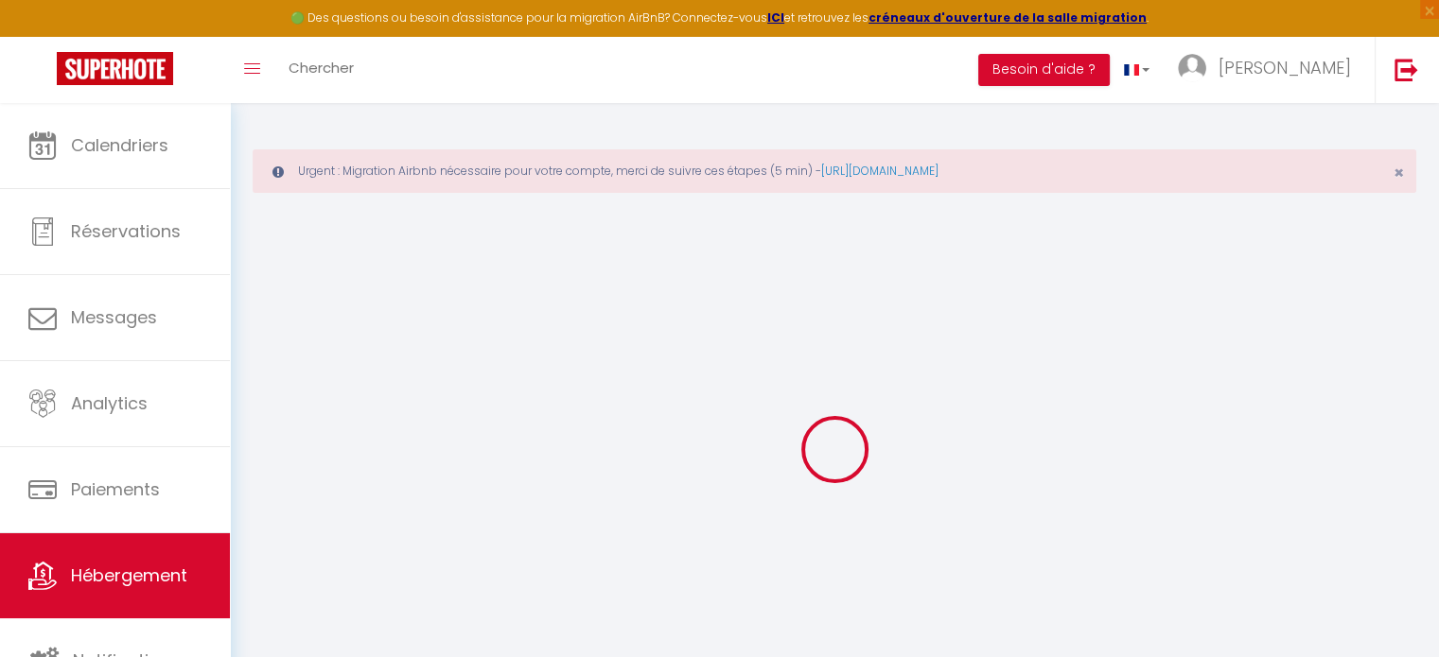
checkbox input "true"
checkbox input "false"
checkbox input "true"
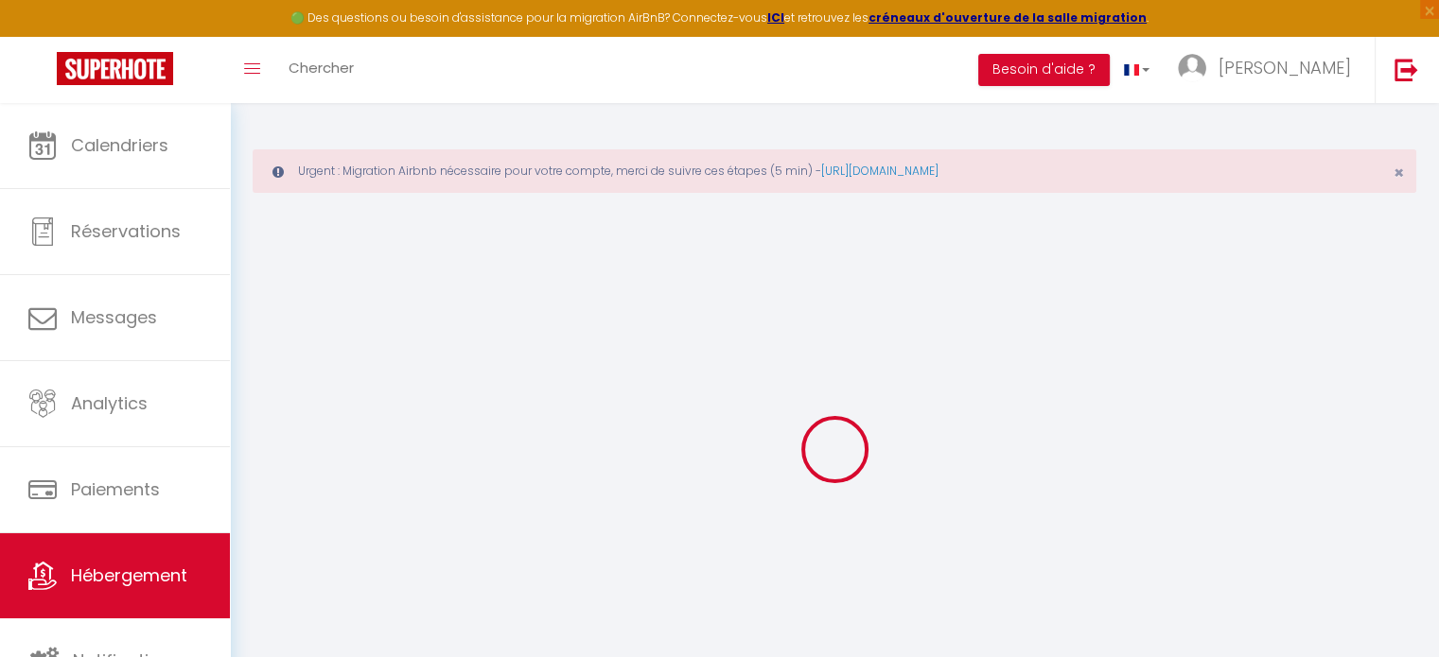
checkbox input "false"
select select "16:00"
select select "20:00"
select select "10:00"
select select "30"
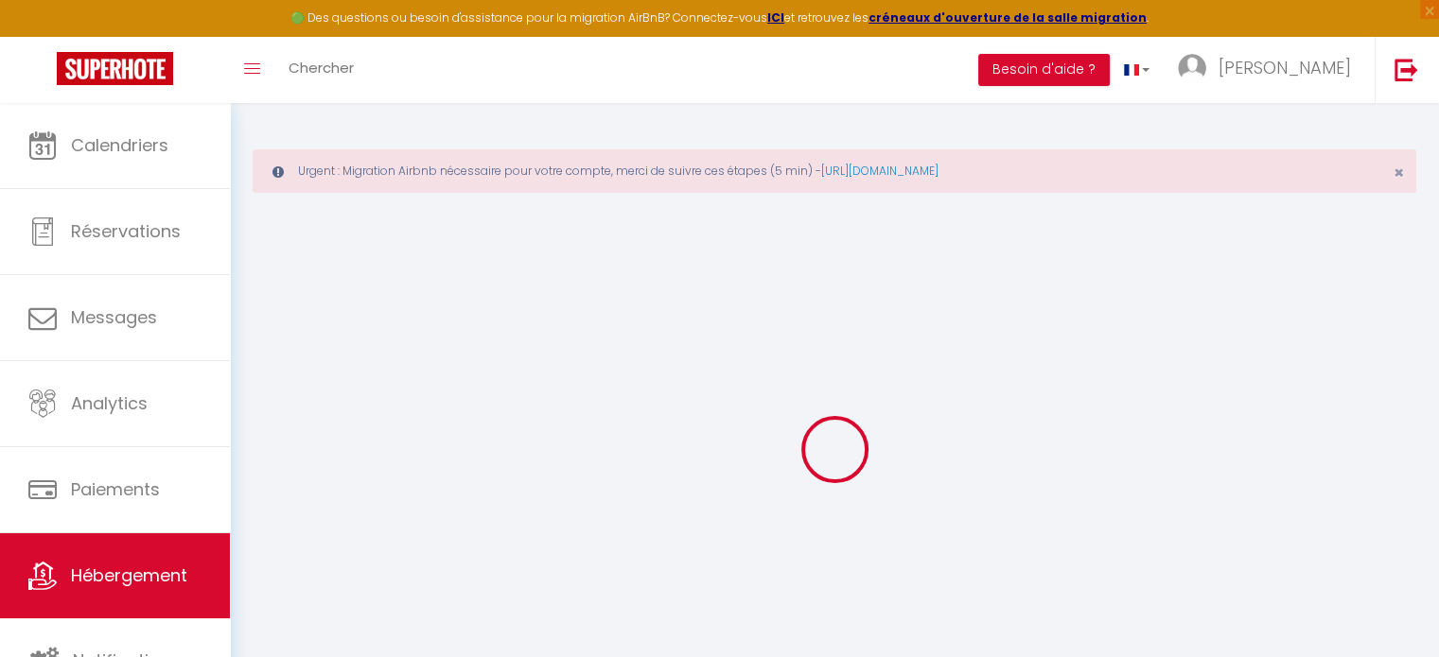
select select "120"
checkbox input "false"
checkbox input "true"
checkbox input "false"
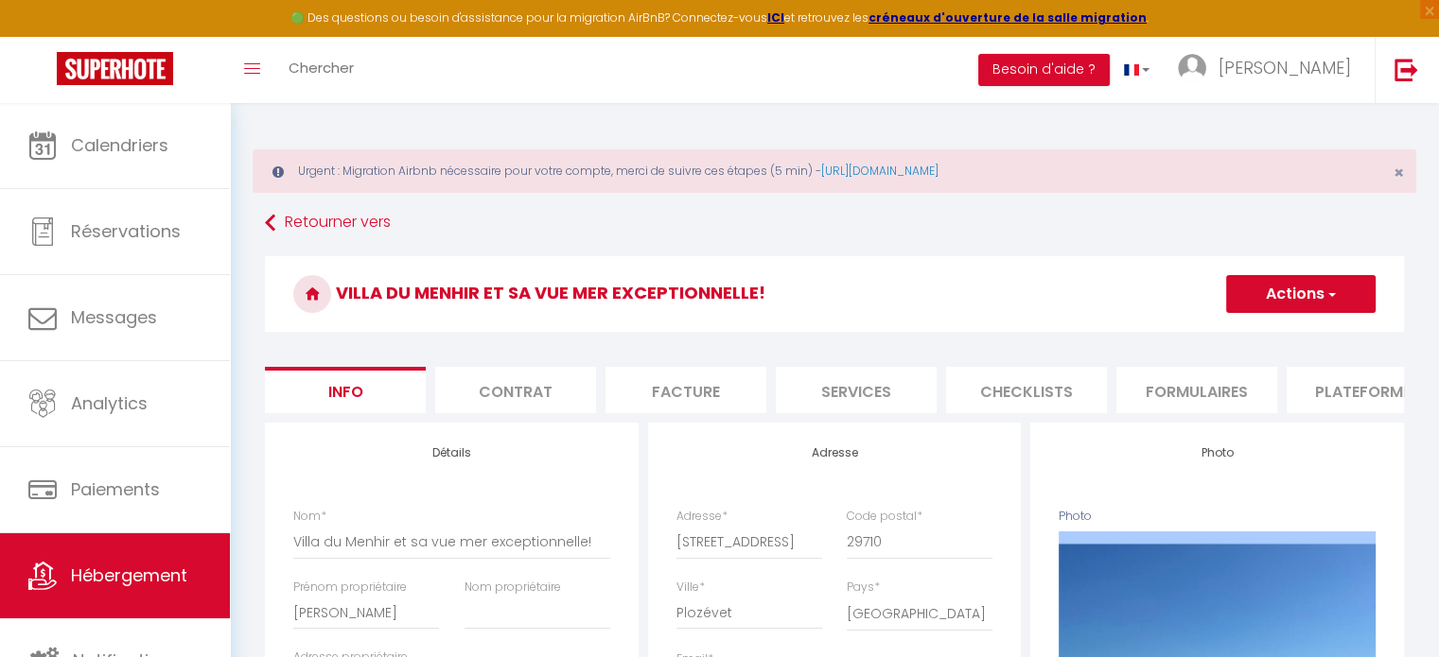
scroll to position [0, 734]
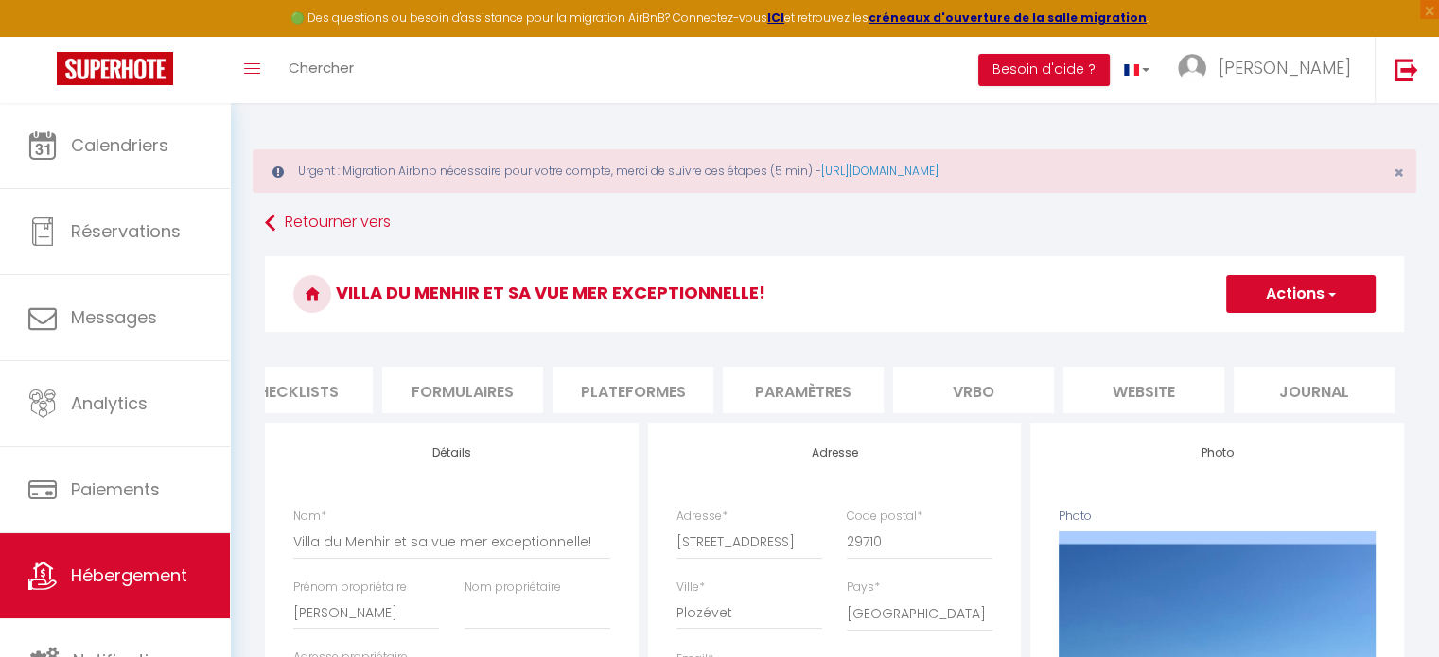
click at [800, 385] on li "Paramètres" at bounding box center [803, 390] width 161 height 46
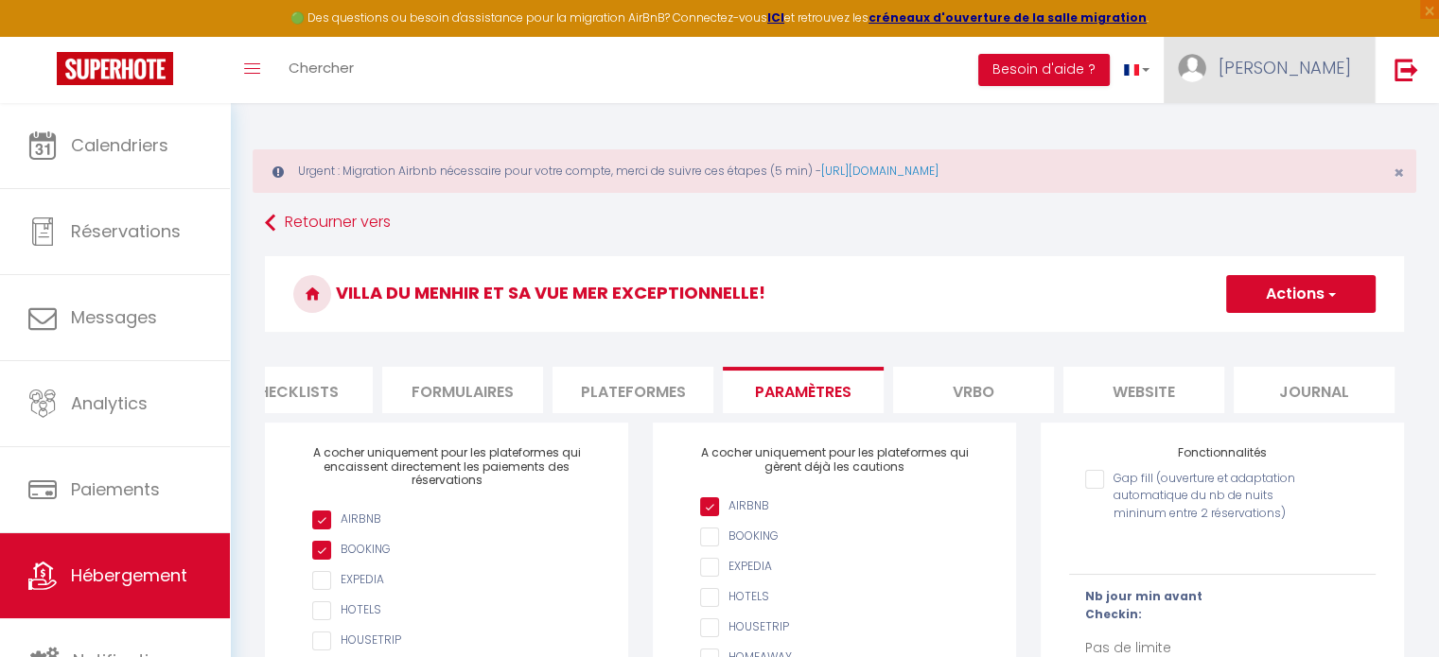
click at [1328, 80] on link "[PERSON_NAME]" at bounding box center [1268, 70] width 211 height 66
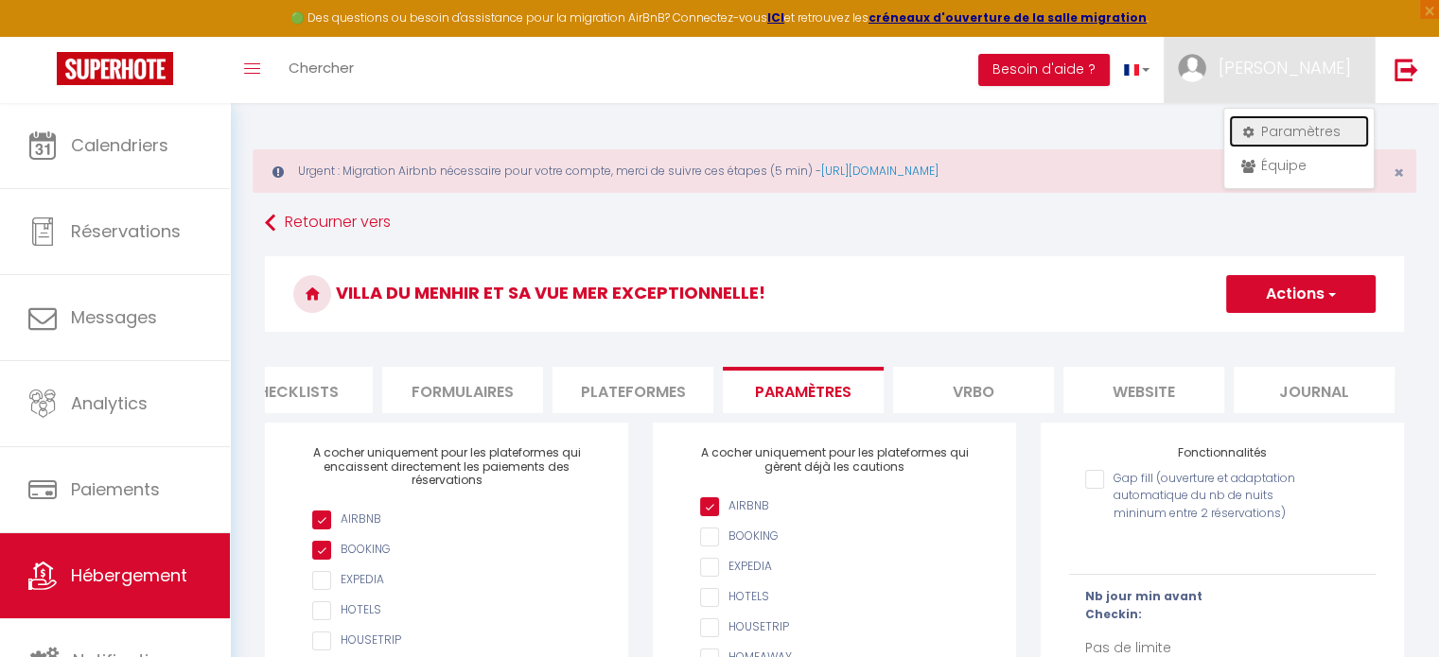
click at [1309, 131] on link "Paramètres" at bounding box center [1299, 131] width 140 height 32
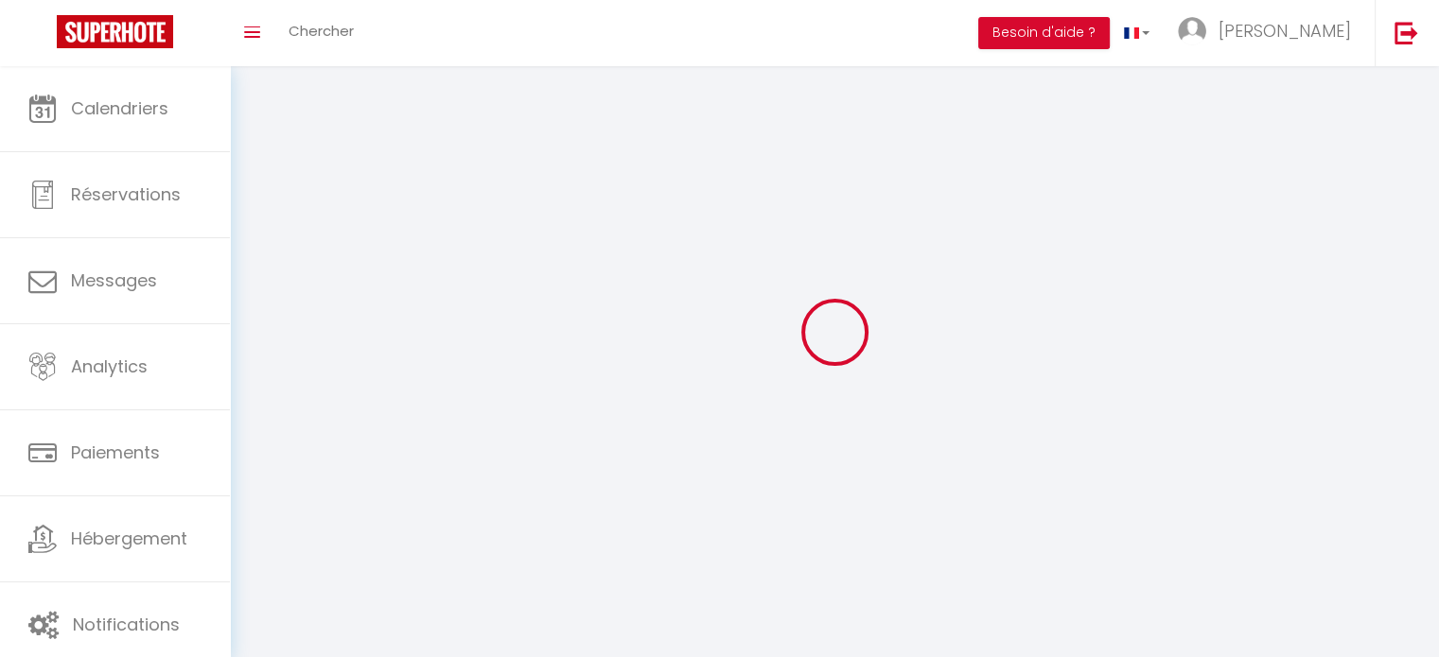
type input "[PERSON_NAME]"
type input "WARME"
type input "0650371696"
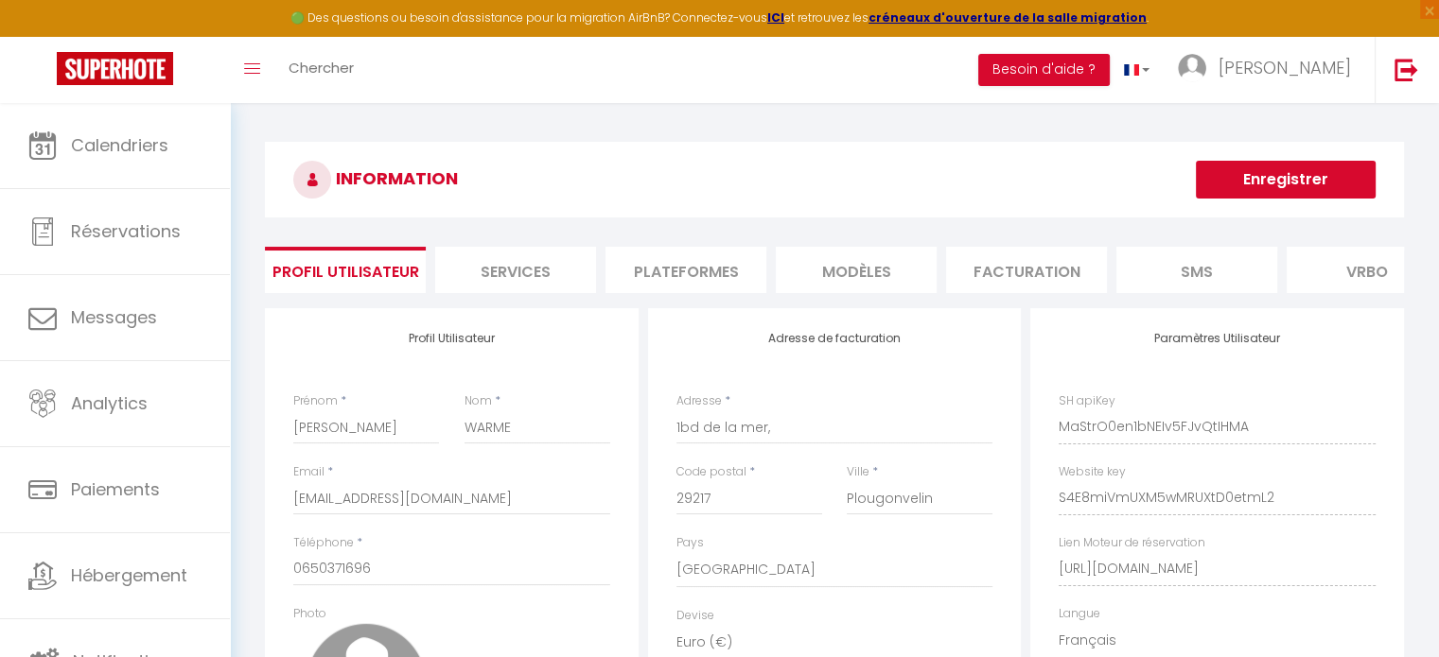
click at [719, 264] on li "Plateformes" at bounding box center [685, 270] width 161 height 46
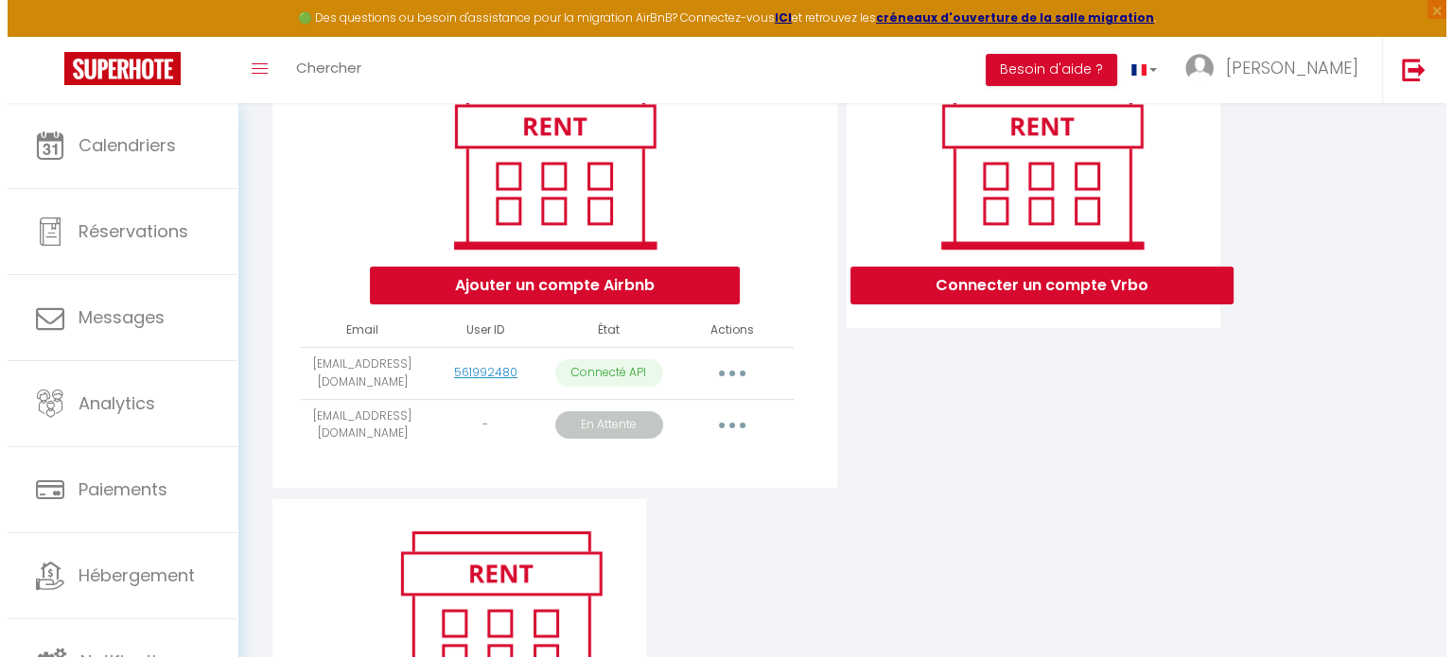
scroll to position [264, 0]
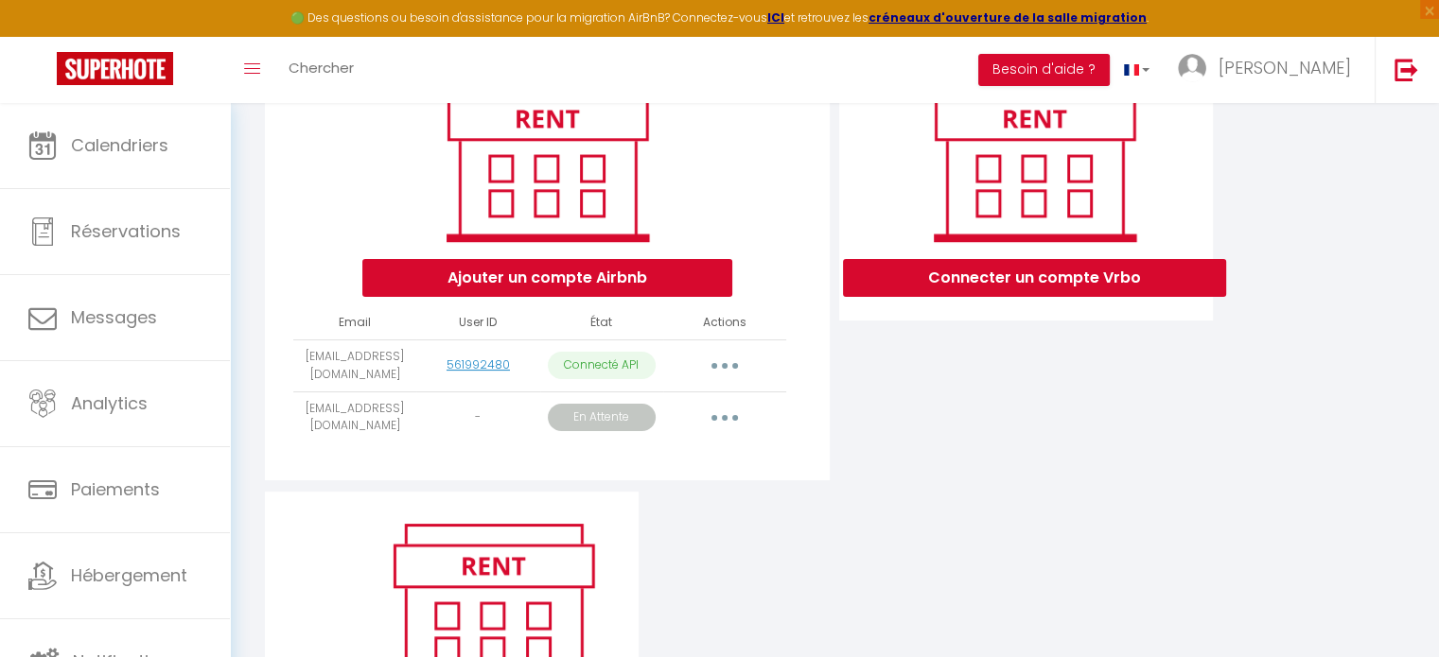
drag, startPoint x: 299, startPoint y: 427, endPoint x: 398, endPoint y: 445, distance: 100.9
click at [398, 444] on td "[EMAIL_ADDRESS][DOMAIN_NAME]" at bounding box center [354, 418] width 123 height 52
click at [726, 433] on button "button" at bounding box center [724, 418] width 53 height 30
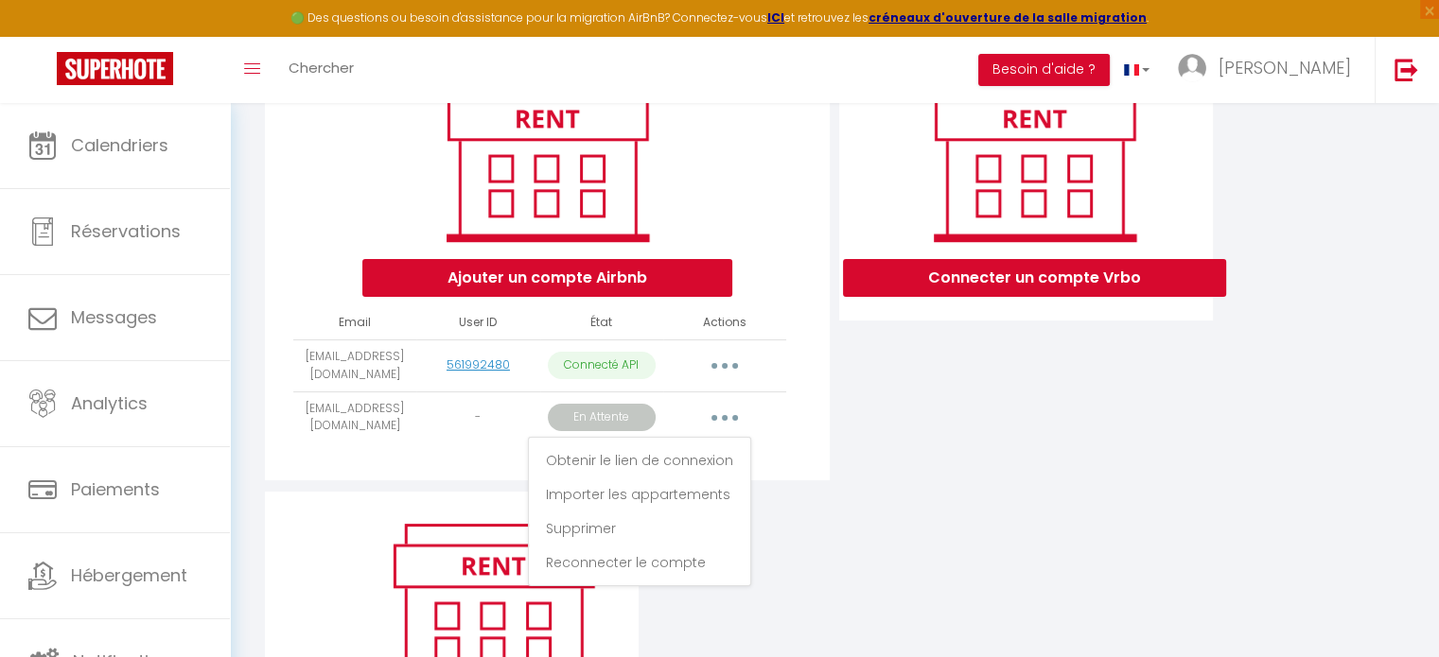
click at [726, 433] on button "button" at bounding box center [724, 418] width 53 height 30
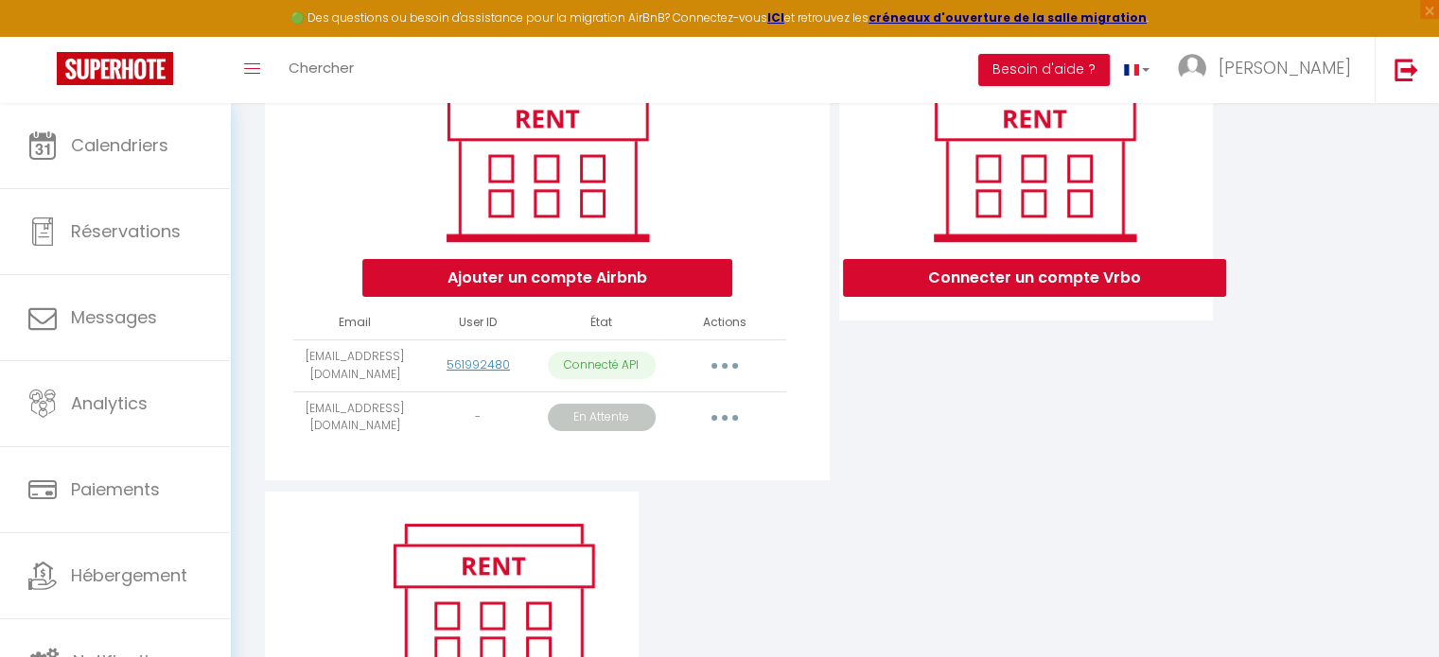
drag, startPoint x: 363, startPoint y: 438, endPoint x: 303, endPoint y: 426, distance: 61.8
click at [303, 426] on td "[EMAIL_ADDRESS][DOMAIN_NAME]" at bounding box center [354, 418] width 123 height 52
click at [729, 381] on button "button" at bounding box center [724, 366] width 53 height 30
click at [716, 425] on link "Importer les appartements" at bounding box center [640, 409] width 209 height 32
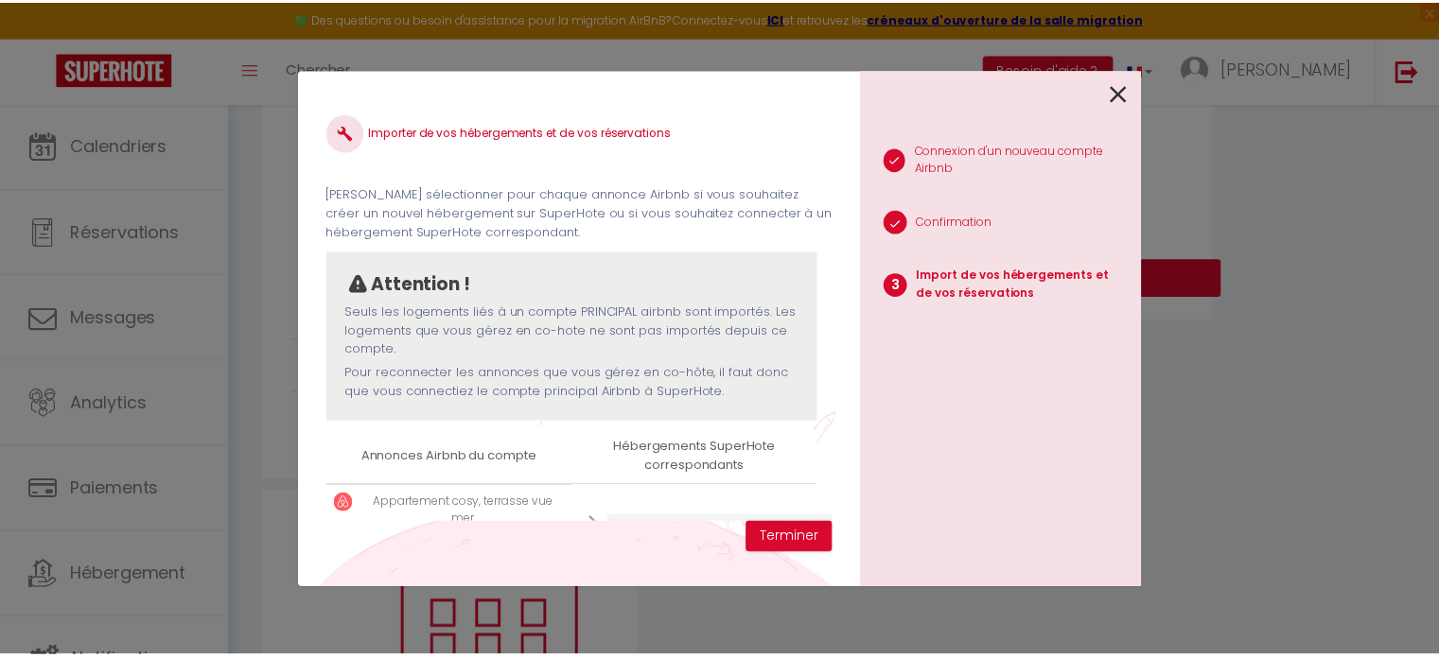
scroll to position [87, 0]
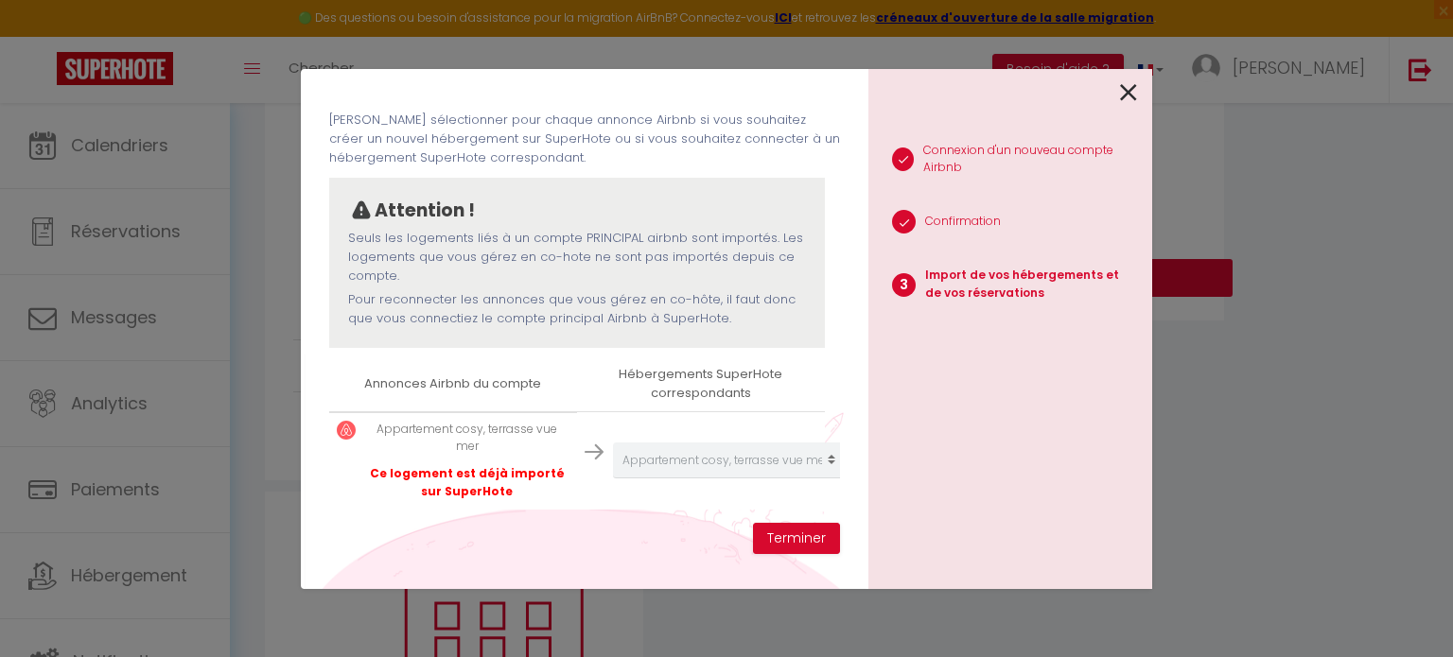
click at [1132, 90] on icon at bounding box center [1128, 93] width 17 height 28
